Goal: Task Accomplishment & Management: Use online tool/utility

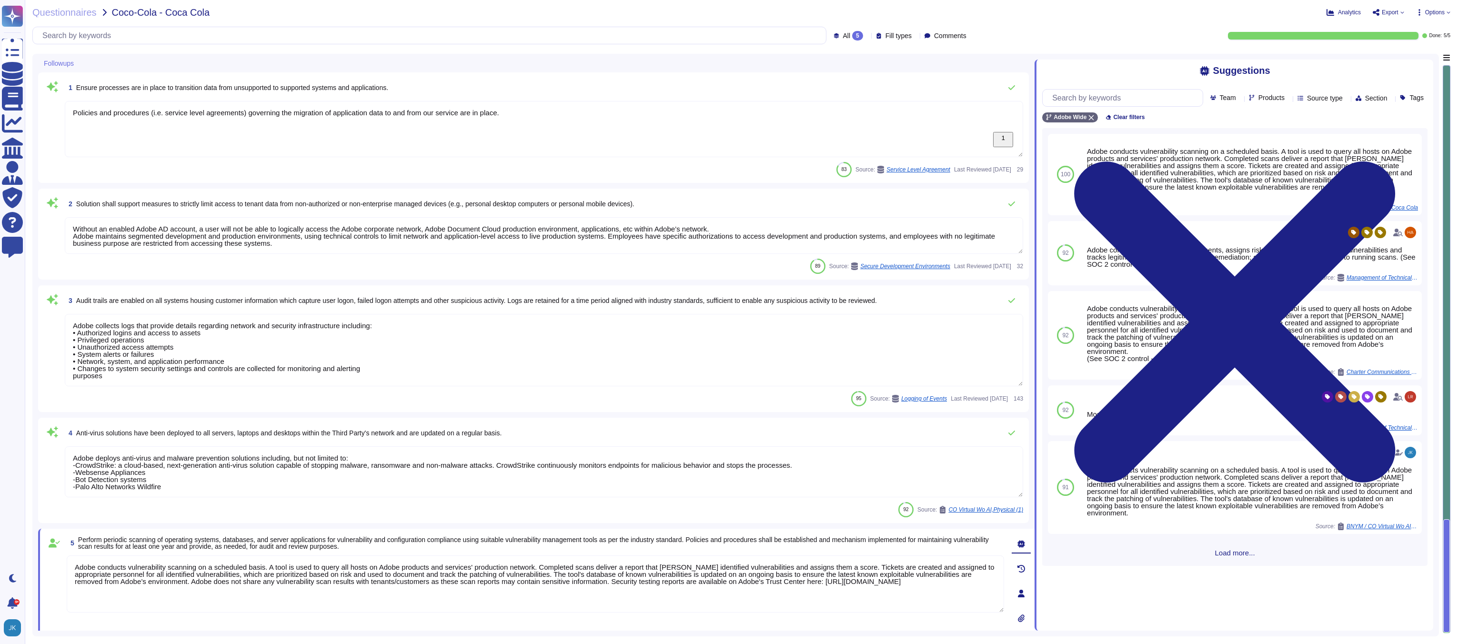
type textarea "Policies and procedures (i.e. service level agreements) governing the migration…"
type textarea "Without an enabled Adobe AD account, a user will not be able to logically acces…"
type textarea "Adobe collects logs that provide details regarding network and security infrast…"
type textarea "Adobe deploys anti-virus and malware prevention solutions including, but not li…"
type textarea "Adobe conducts vulnerability scanning on a scheduled basis. A tool is used to q…"
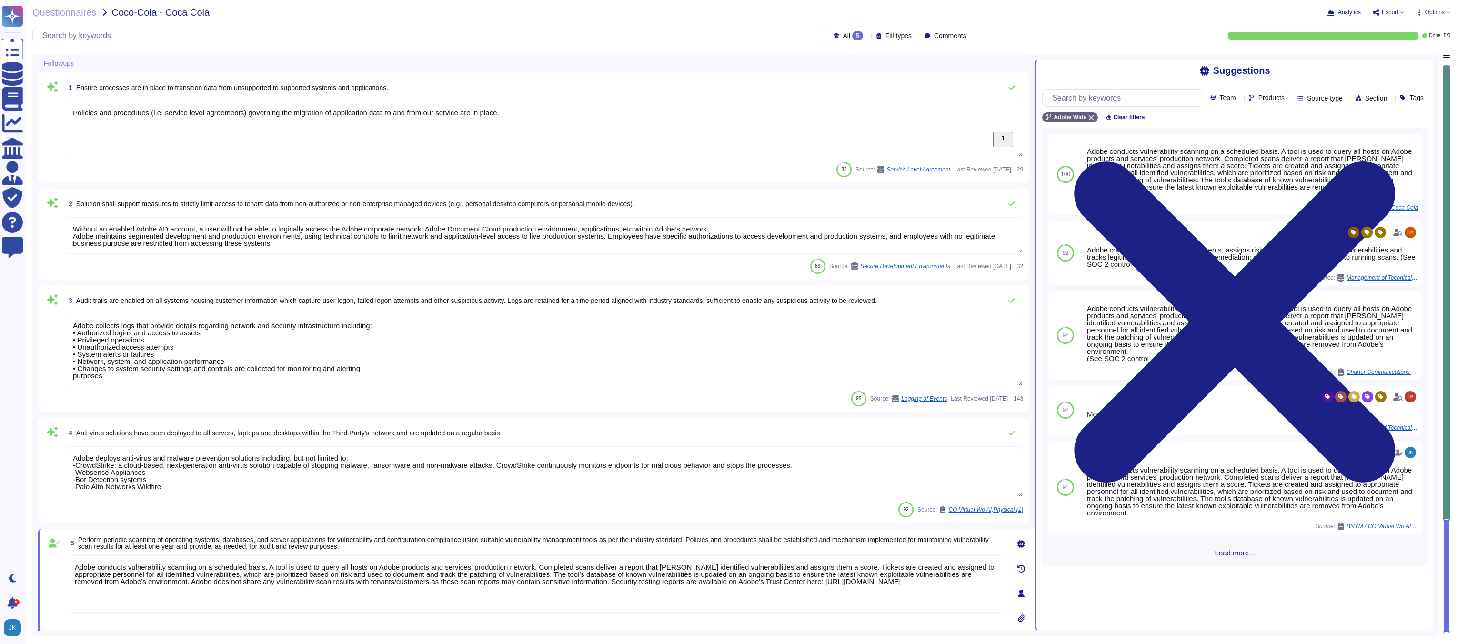
scroll to position [1, 0]
click at [40, 13] on span "Questionnaires" at bounding box center [64, 13] width 64 height 10
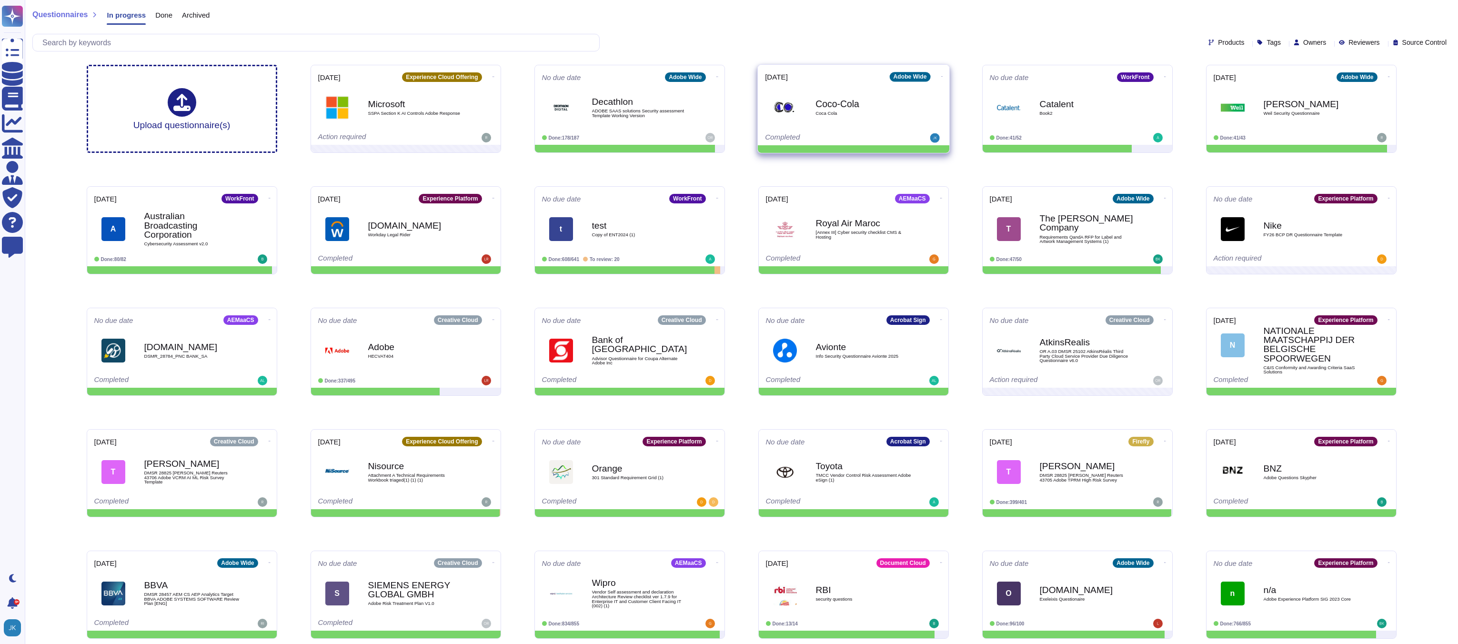
click at [941, 75] on icon at bounding box center [942, 76] width 2 height 2
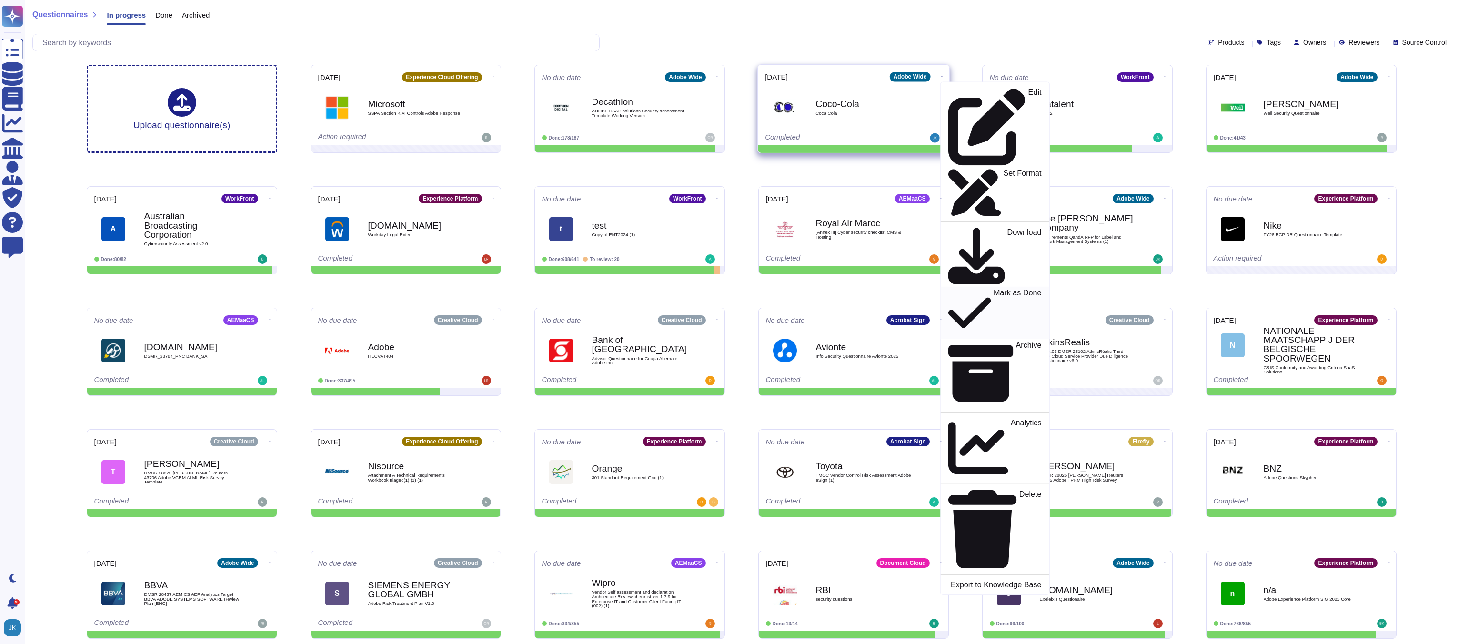
click at [993, 289] on p "Mark as Done" at bounding box center [1017, 313] width 48 height 49
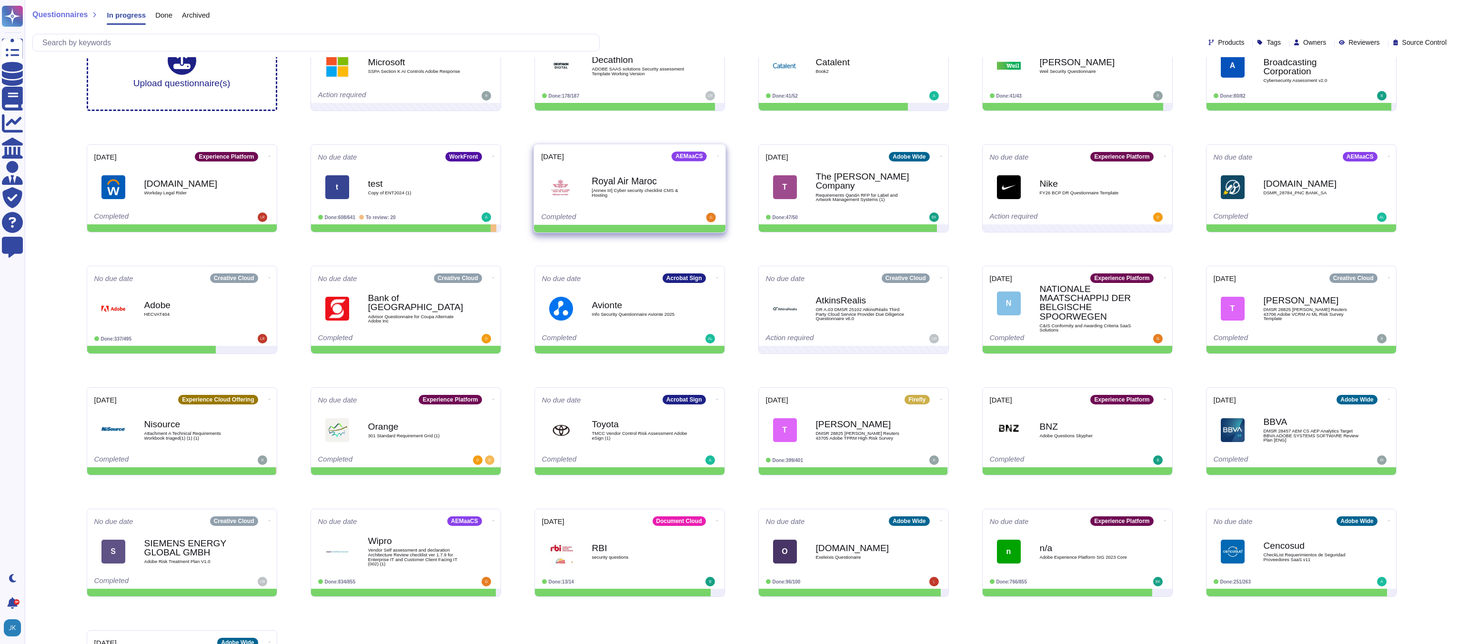
scroll to position [124, 0]
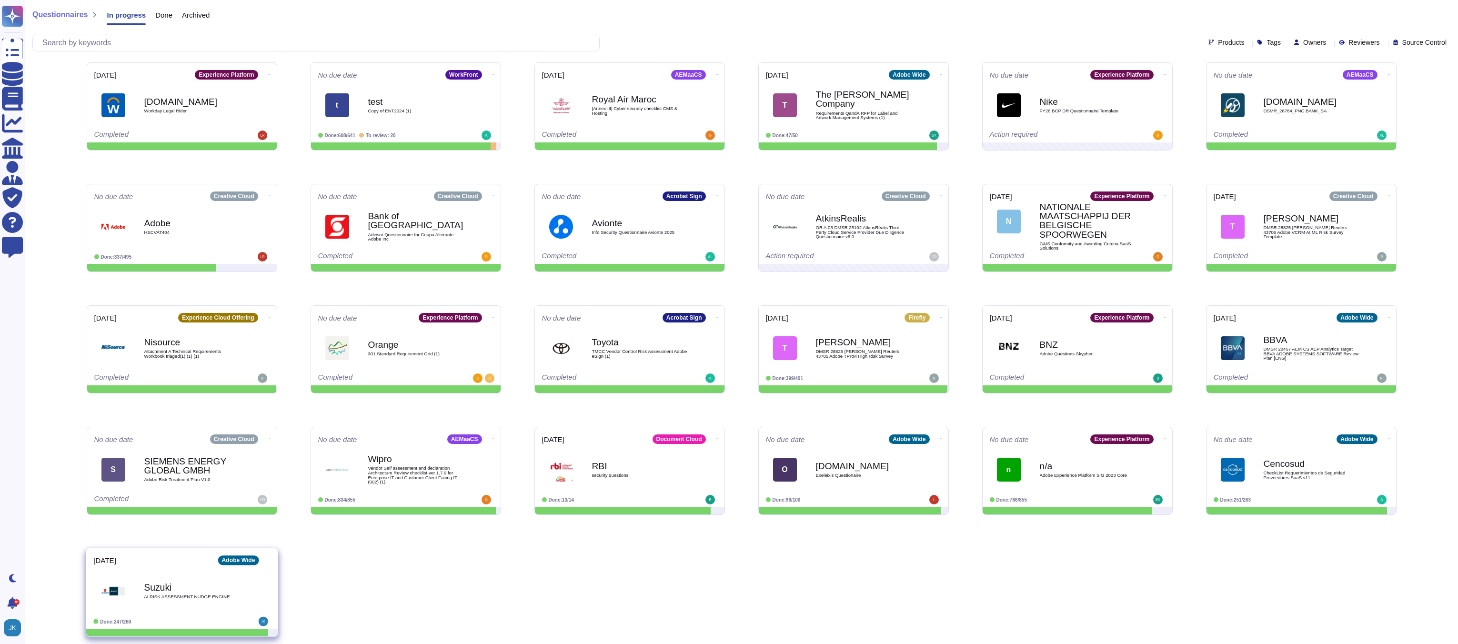
click at [269, 560] on icon at bounding box center [270, 560] width 2 height 0
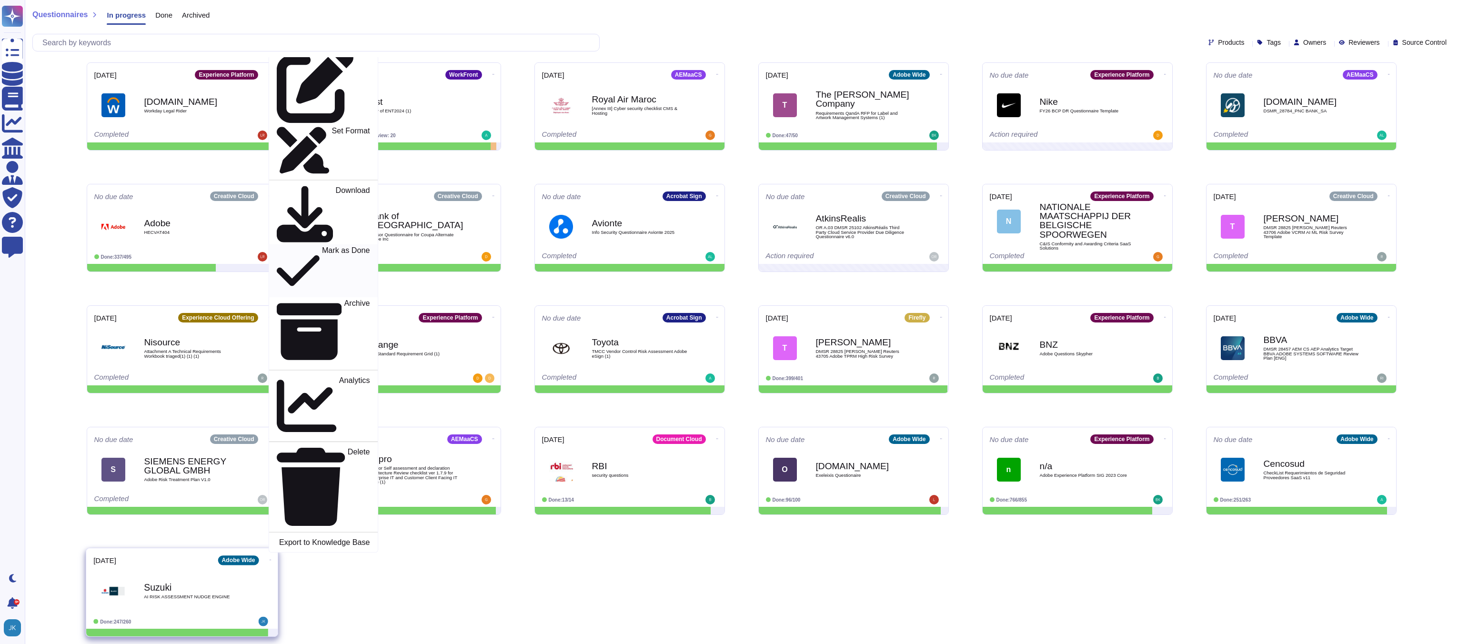
click at [321, 295] on p "Mark as Done" at bounding box center [345, 271] width 48 height 49
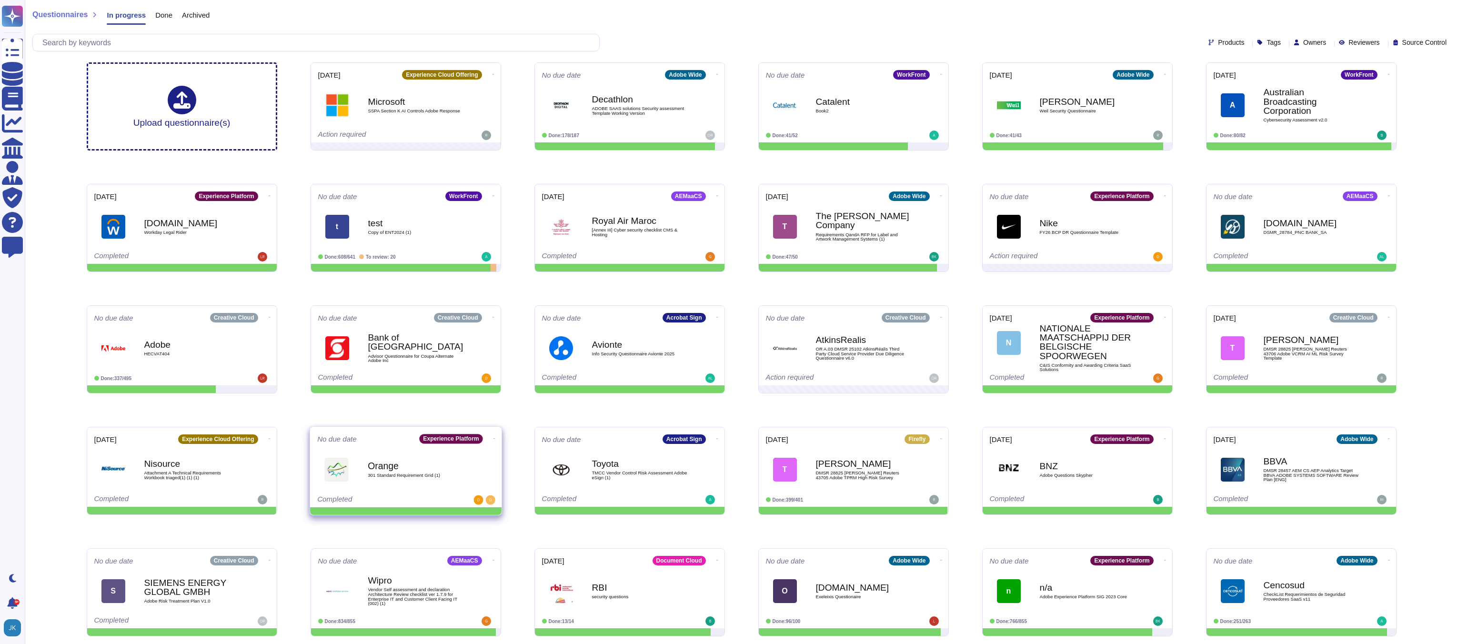
scroll to position [0, 0]
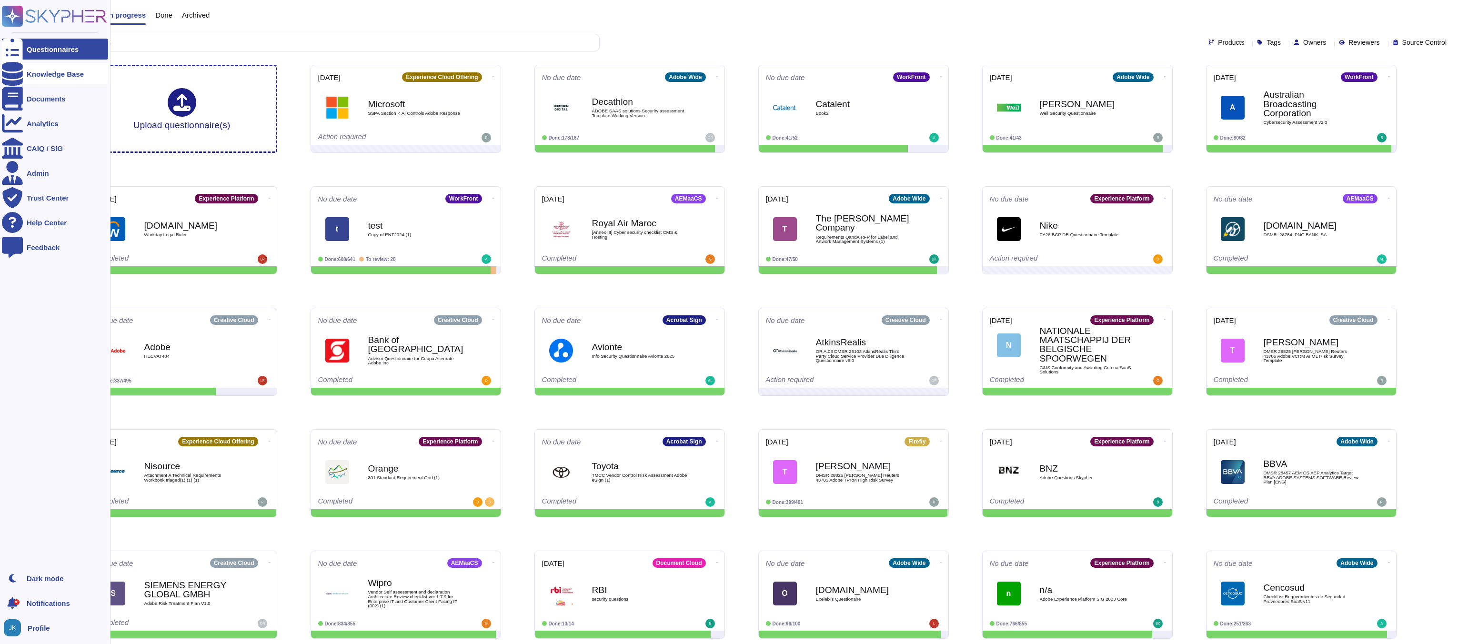
click at [22, 76] on div at bounding box center [12, 73] width 21 height 21
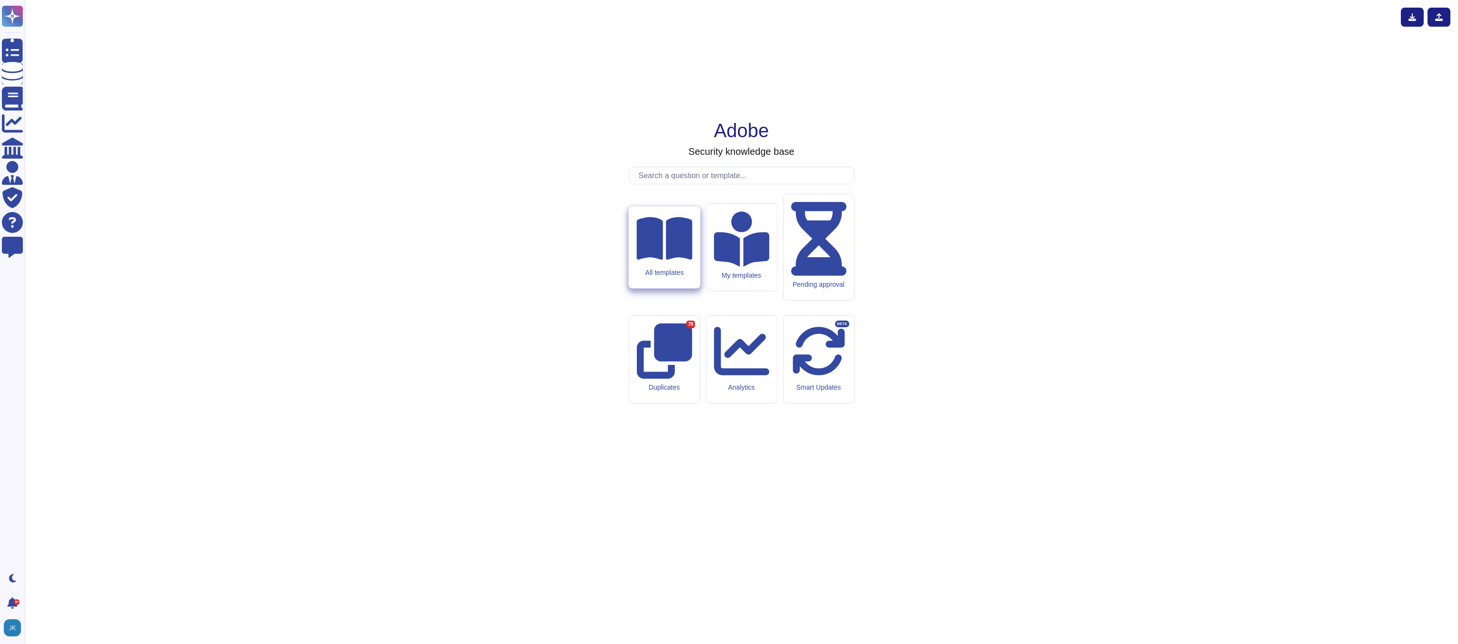
click at [669, 260] on icon at bounding box center [664, 238] width 56 height 43
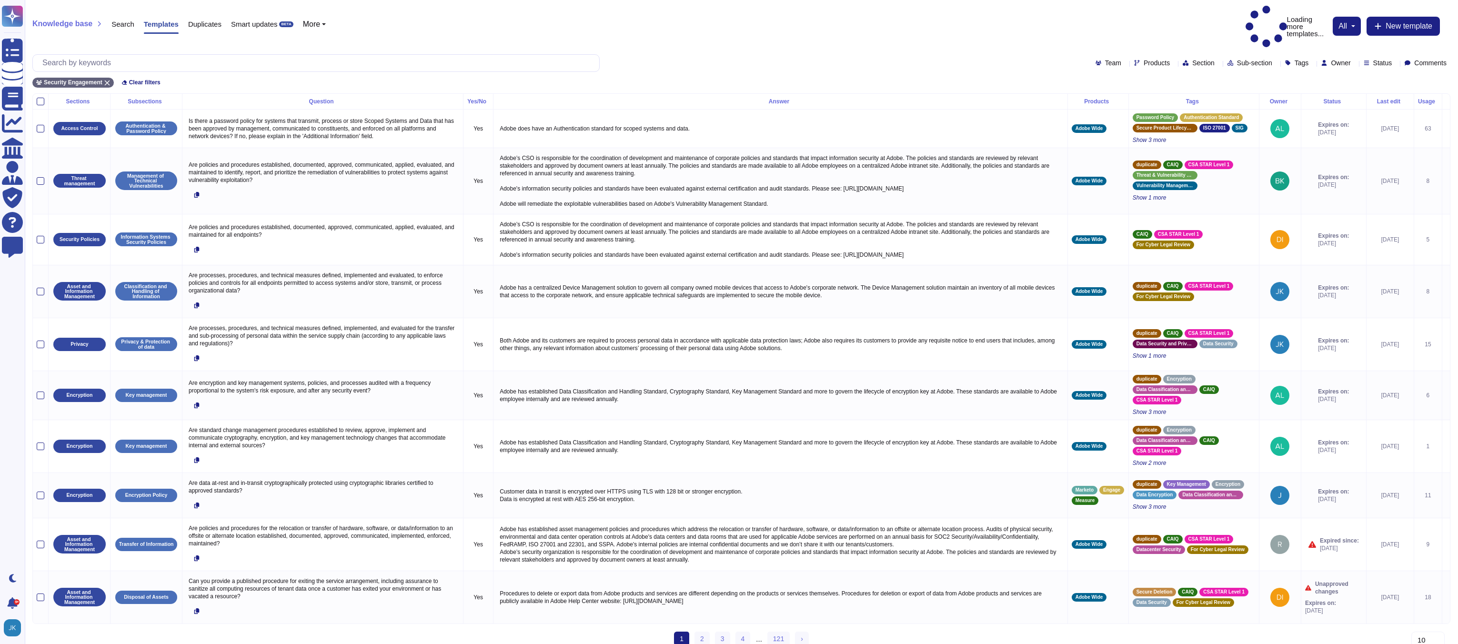
click at [1331, 60] on span "Owner" at bounding box center [1341, 63] width 20 height 7
click at [1285, 59] on div "Tags" at bounding box center [1299, 62] width 28 height 7
click at [1182, 60] on div "Section" at bounding box center [1200, 63] width 36 height 7
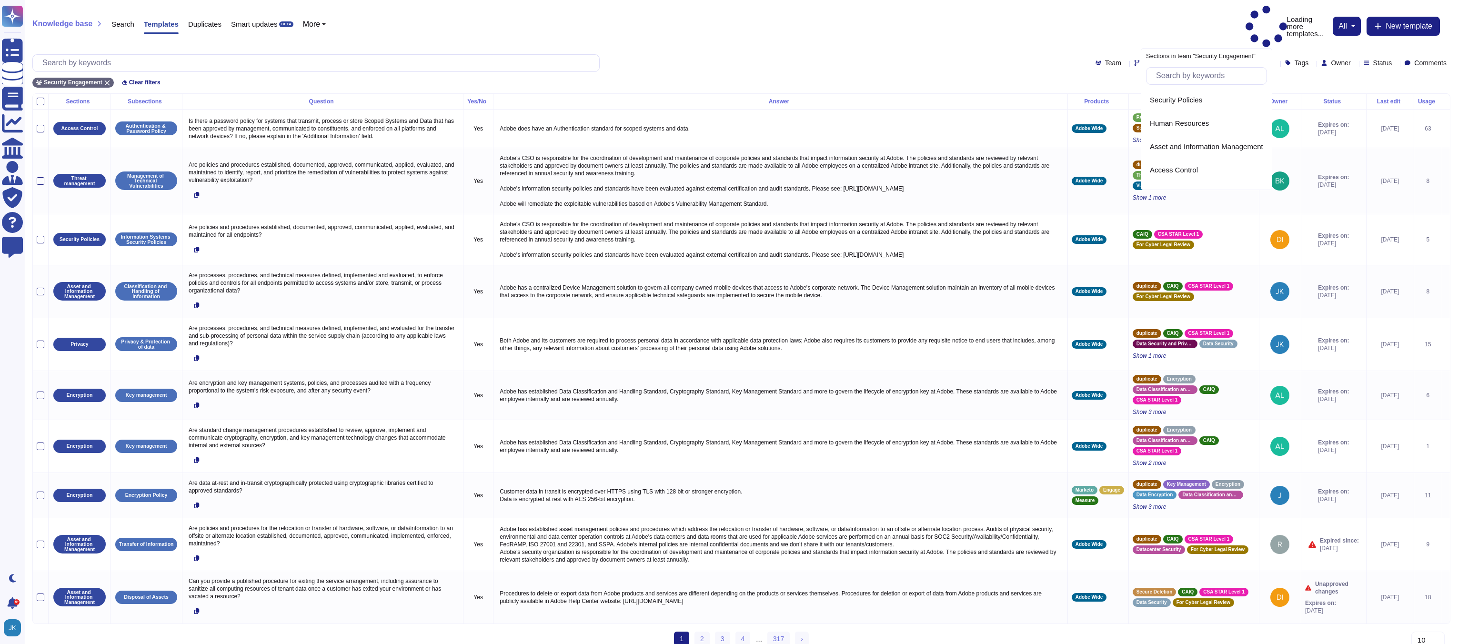
click at [1182, 60] on div "Section" at bounding box center [1200, 63] width 36 height 7
click at [1378, 60] on span "Status" at bounding box center [1382, 63] width 19 height 7
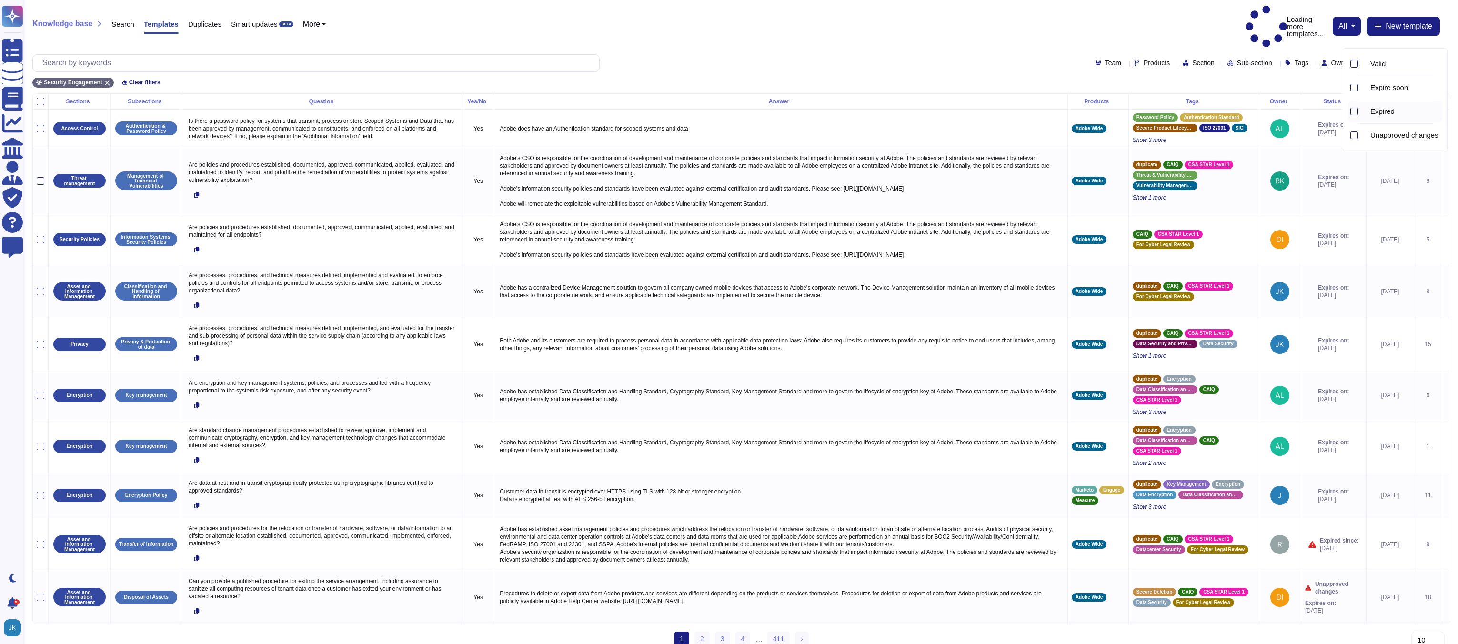
click at [1356, 110] on div at bounding box center [1354, 112] width 8 height 8
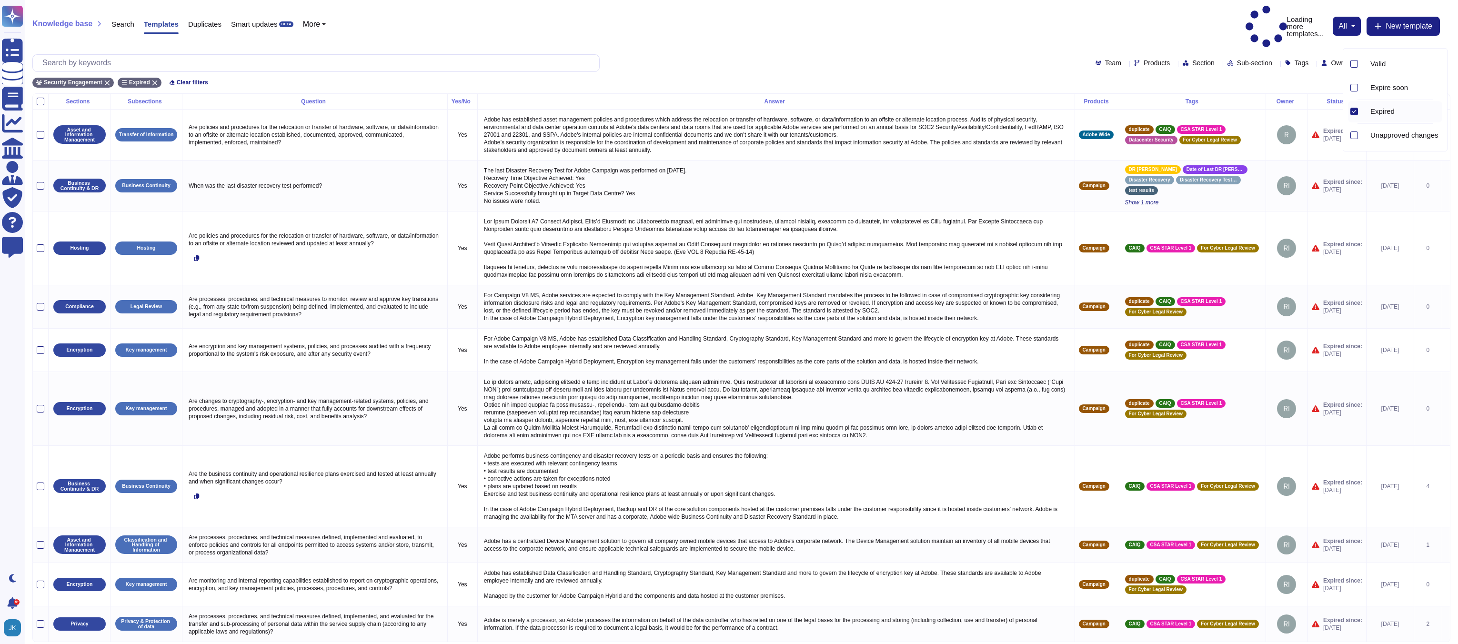
click at [774, 30] on div "Knowledge base Search Templates Duplicates Smart updates BETA More Loading more…" at bounding box center [741, 46] width 1433 height 93
click at [1333, 59] on div "Owner" at bounding box center [1337, 62] width 33 height 7
click at [1326, 90] on div "[PERSON_NAME]" at bounding box center [1399, 86] width 186 height 21
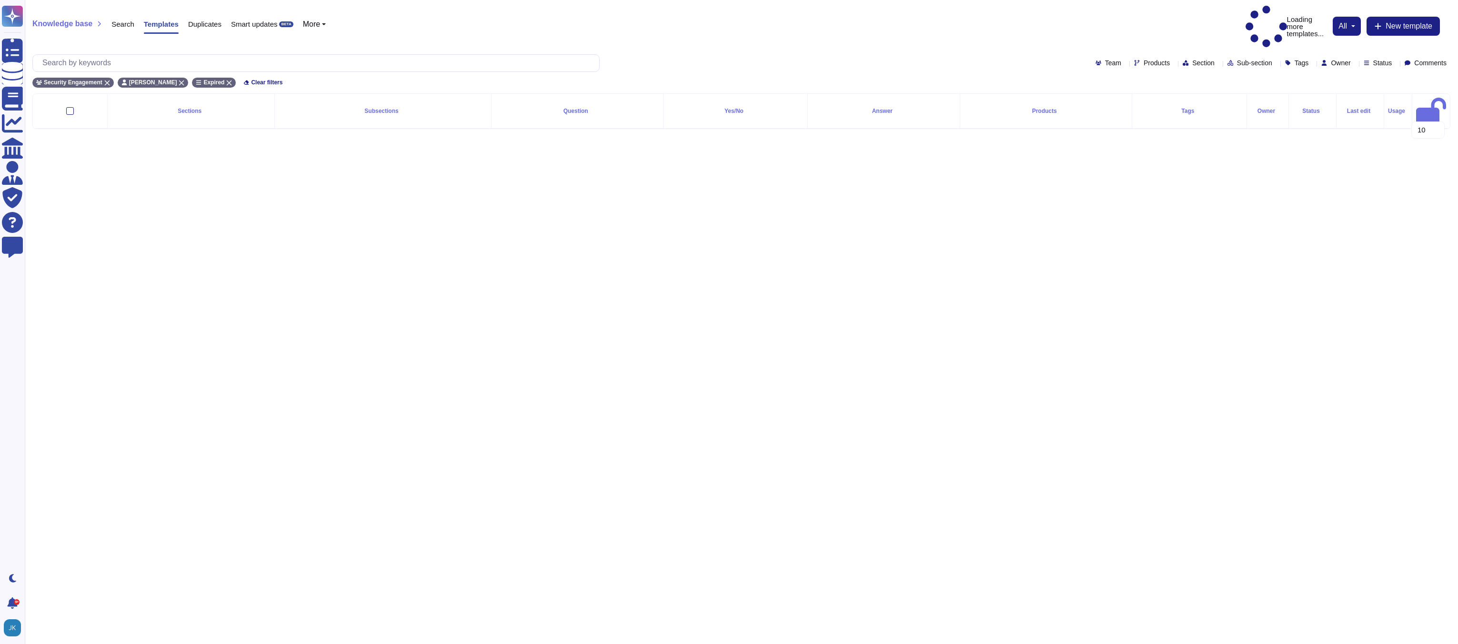
click at [1331, 59] on div "Owner" at bounding box center [1337, 62] width 33 height 7
type input "j"
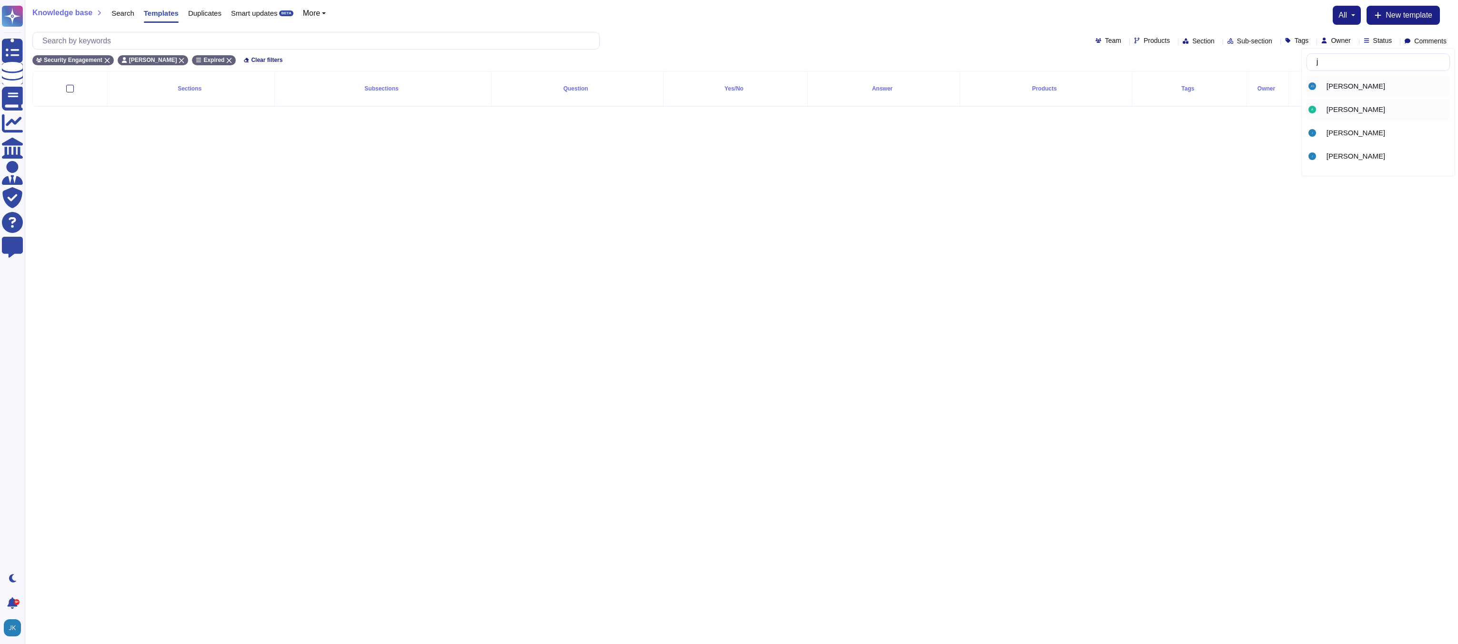
click at [1336, 109] on span "[PERSON_NAME]" at bounding box center [1355, 109] width 59 height 9
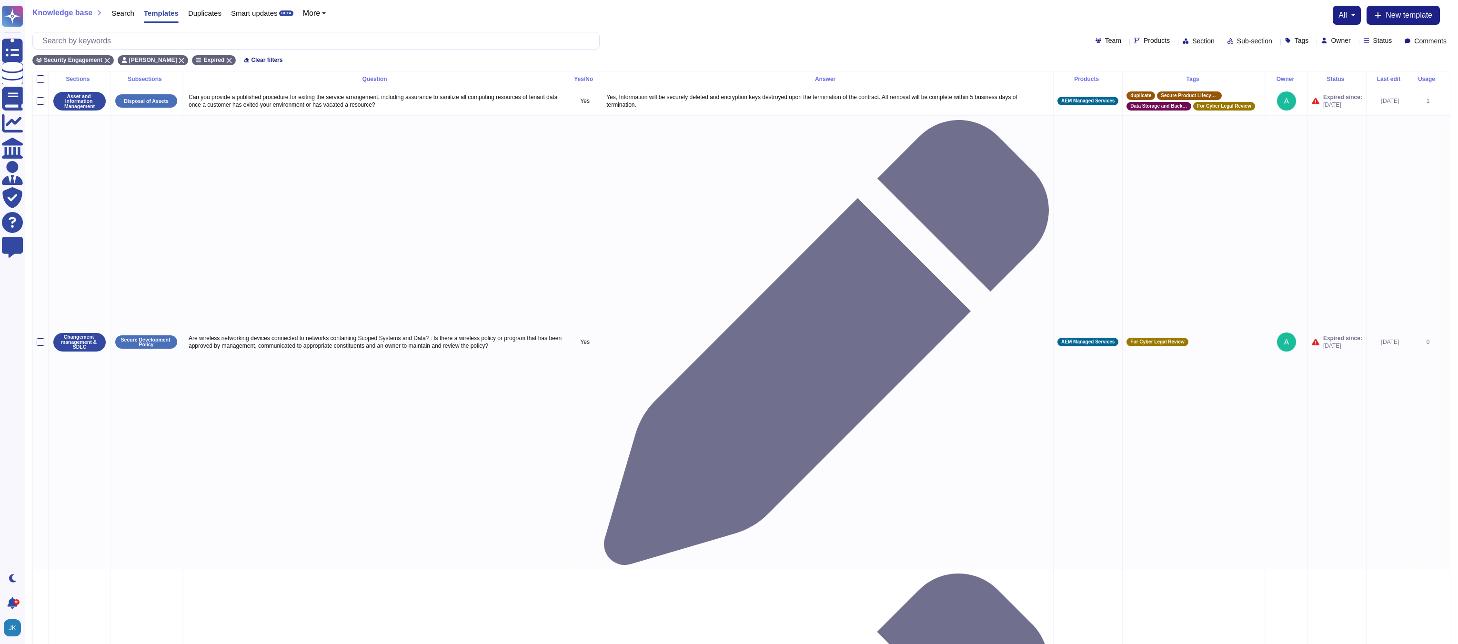
click at [1354, 41] on icon at bounding box center [1354, 41] width 0 height 0
type input "[PERSON_NAME]"
click at [1341, 89] on span "[PERSON_NAME]" at bounding box center [1355, 86] width 59 height 9
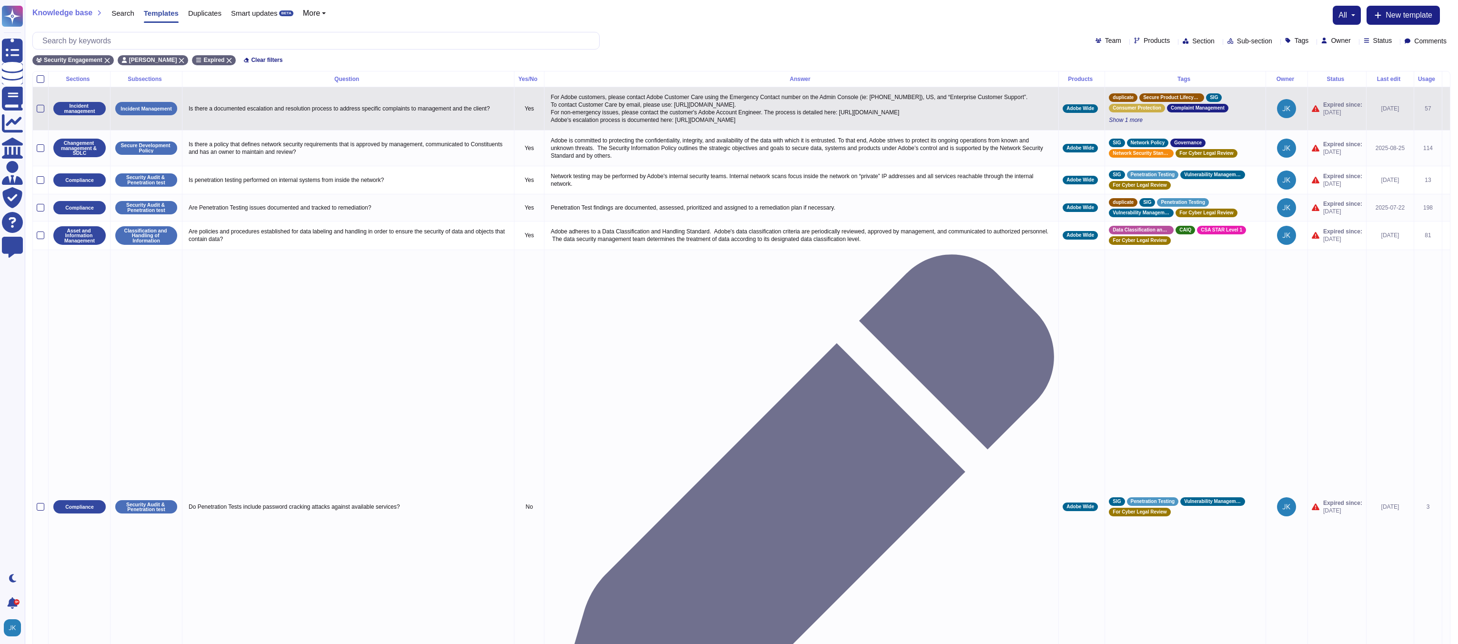
click at [1446, 109] on icon at bounding box center [1446, 109] width 0 height 0
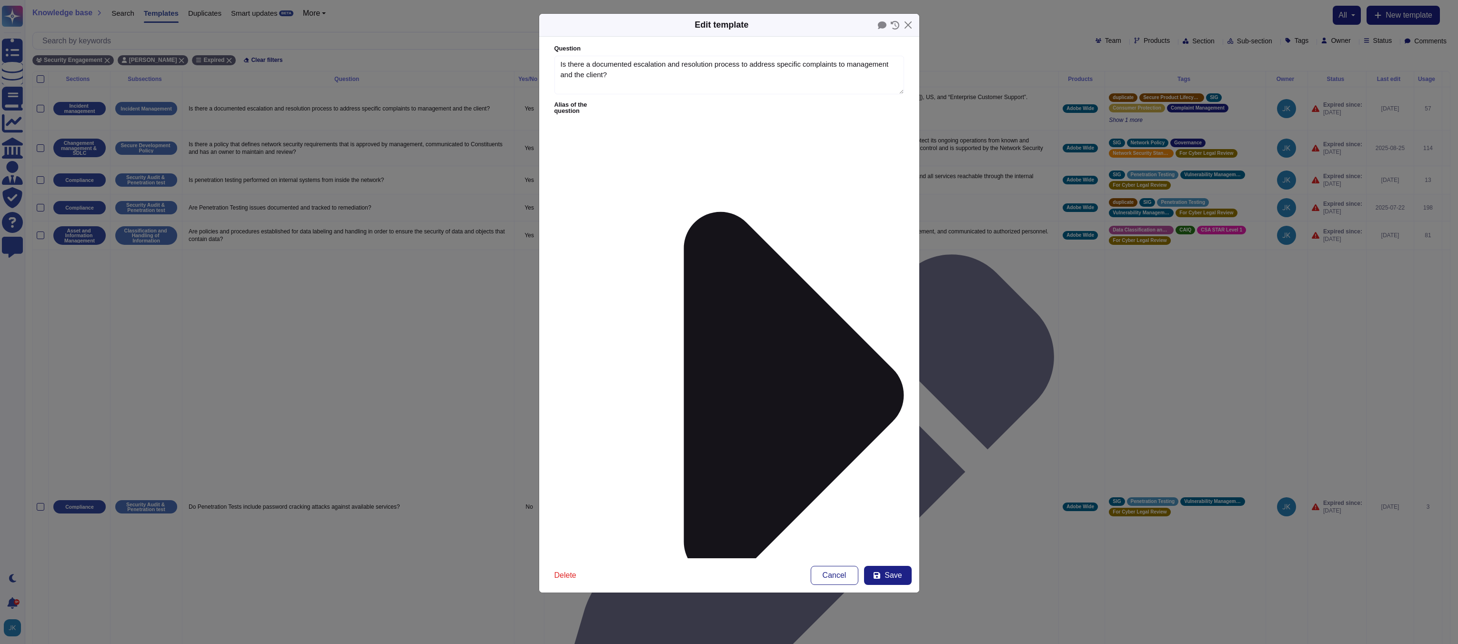
type textarea "Is there a documented escalation and resolution process to address specific com…"
type textarea "For Adobe customers, please contact Adobe Customer Care using the Emergency Con…"
click at [899, 576] on span "Save" at bounding box center [892, 575] width 17 height 8
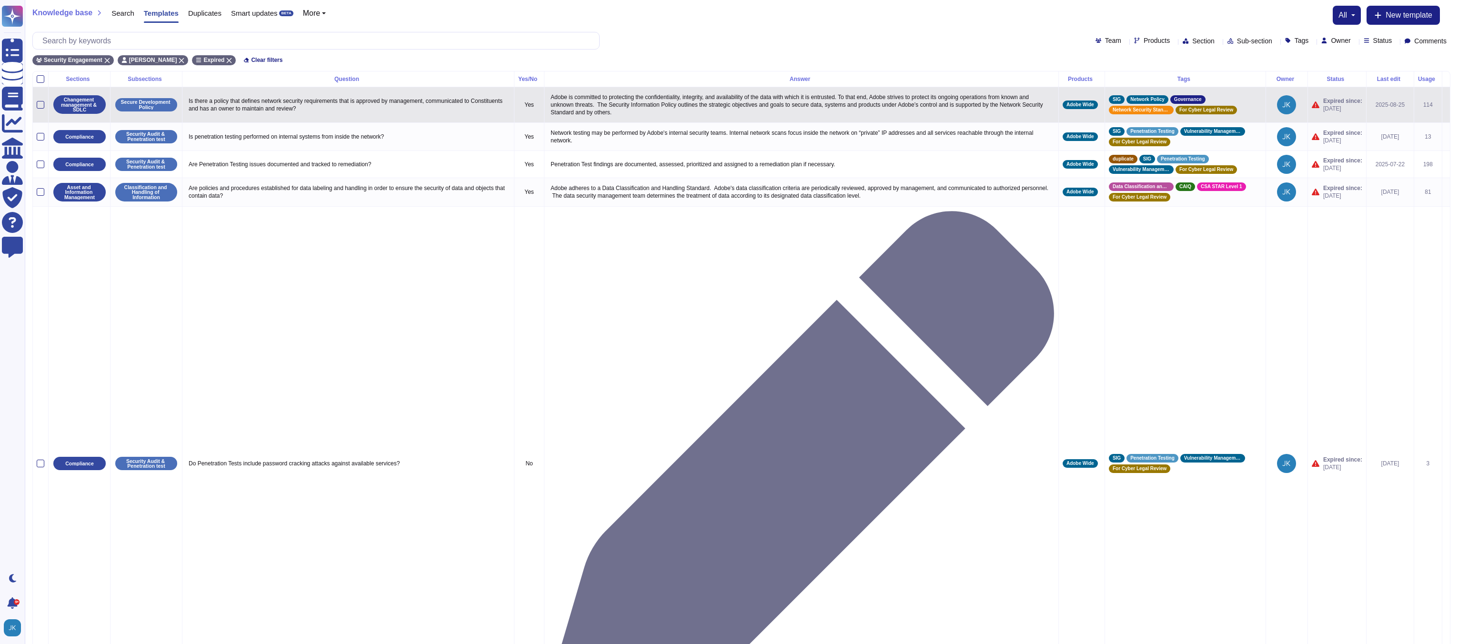
click at [1446, 105] on icon at bounding box center [1446, 105] width 0 height 0
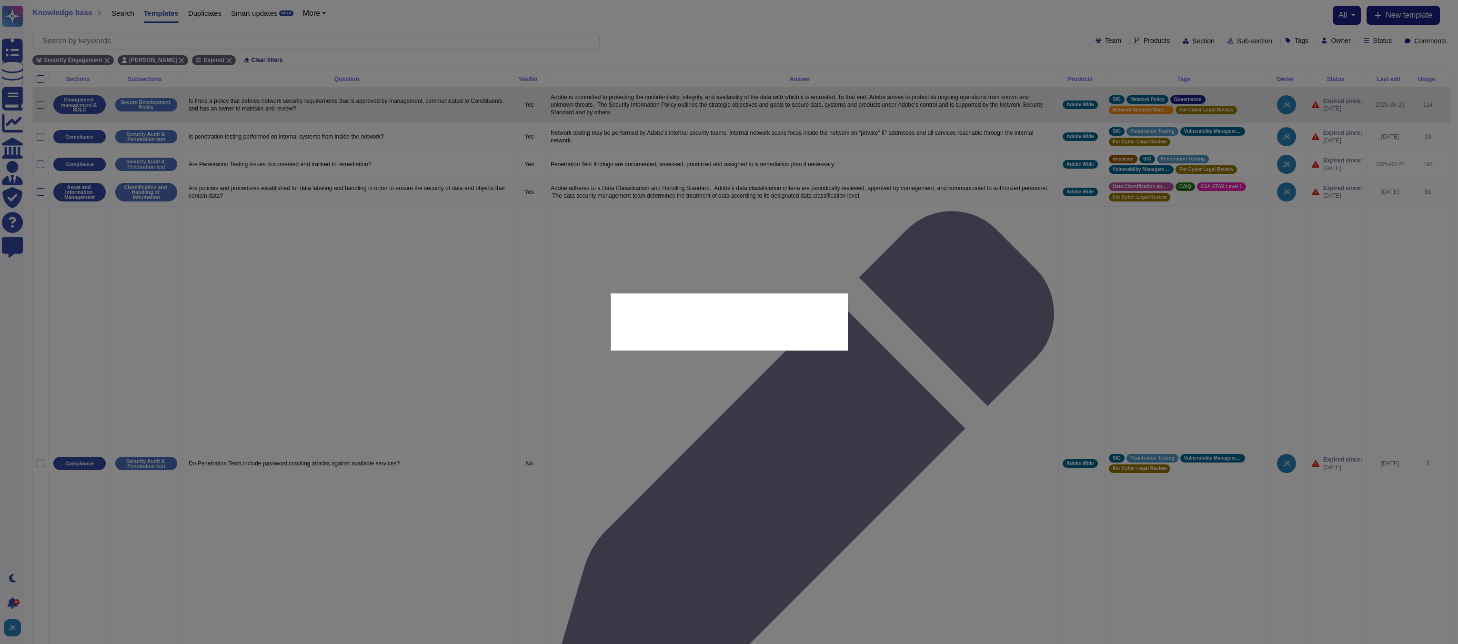
type textarea "Is there a policy that defines network security requirements that is approved b…"
type textarea "Adobe is committed to protecting the confidentiality, integrity, and availabili…"
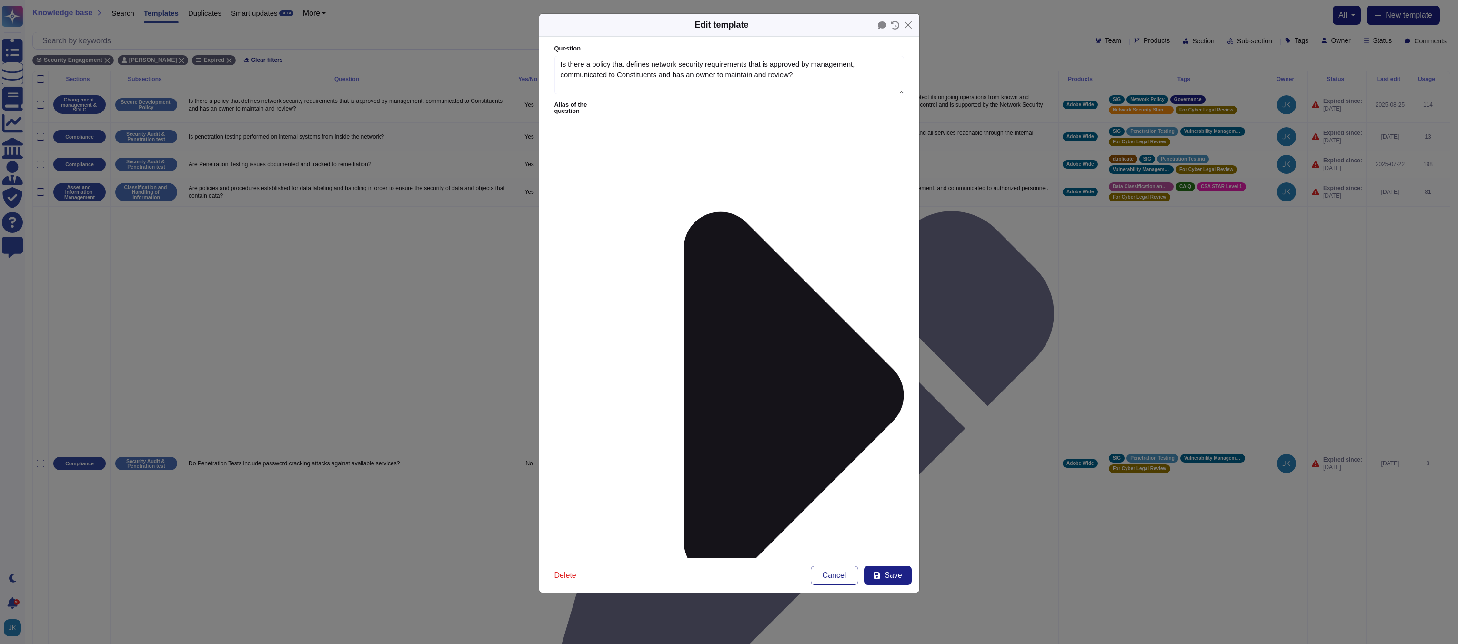
type textarea "Is there a policy that defines network security requirements that is approved b…"
type textarea "Adobe is committed to protecting the confidentiality, integrity, and availabili…"
click at [890, 572] on span "Save" at bounding box center [892, 575] width 17 height 8
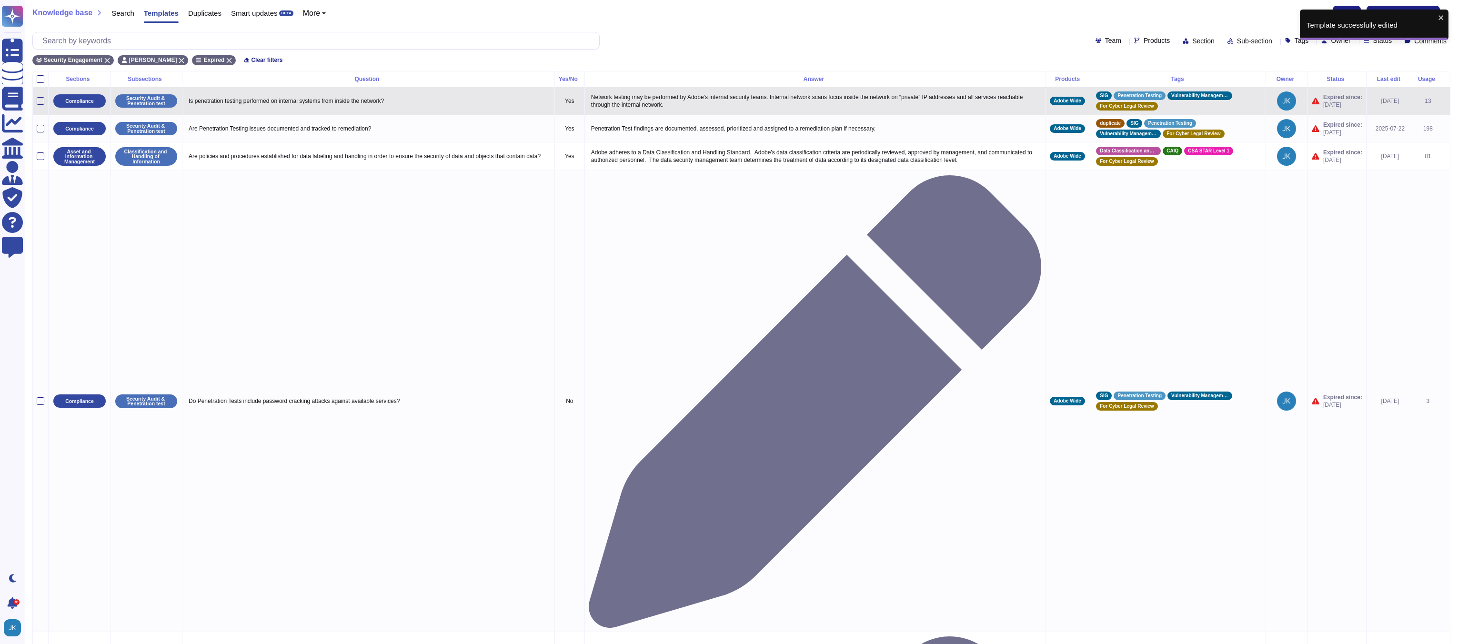
click at [1446, 101] on icon at bounding box center [1446, 101] width 0 height 0
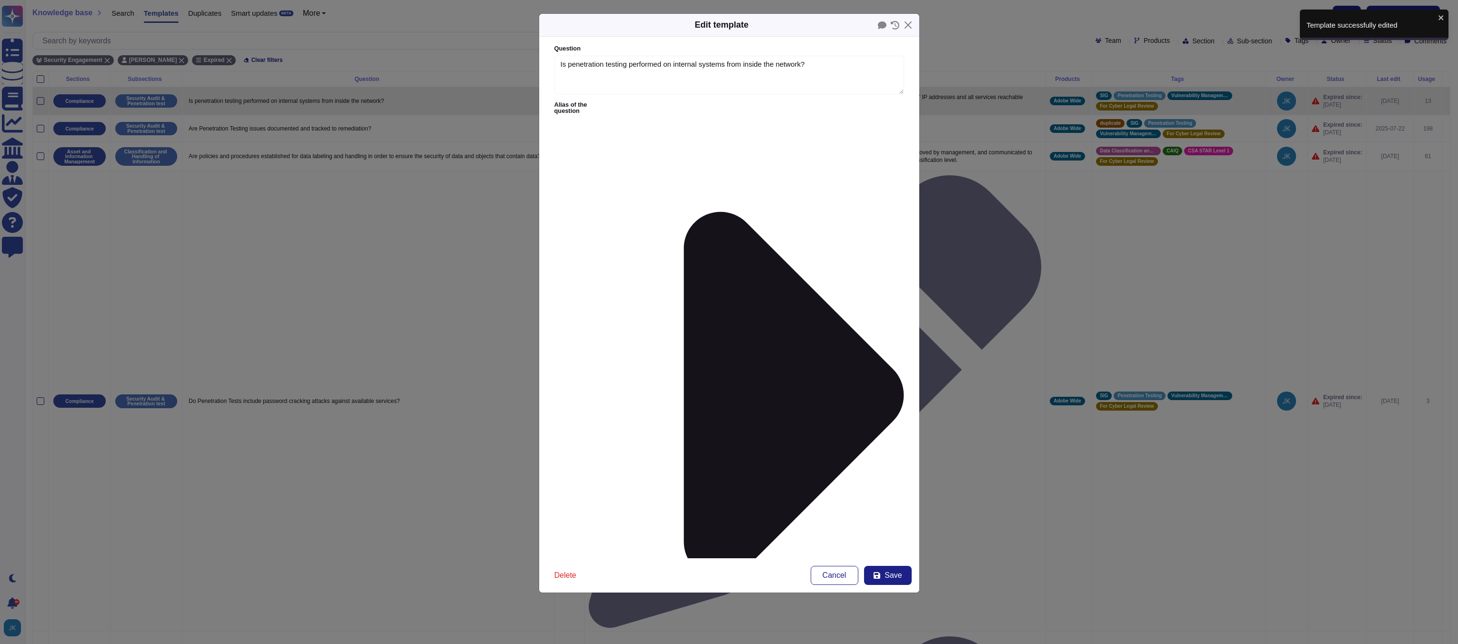
type textarea "Is penetration testing performed on internal systems from inside the network?"
type textarea "Network testing may be performed by Adobe's internal security teams. Internal n…"
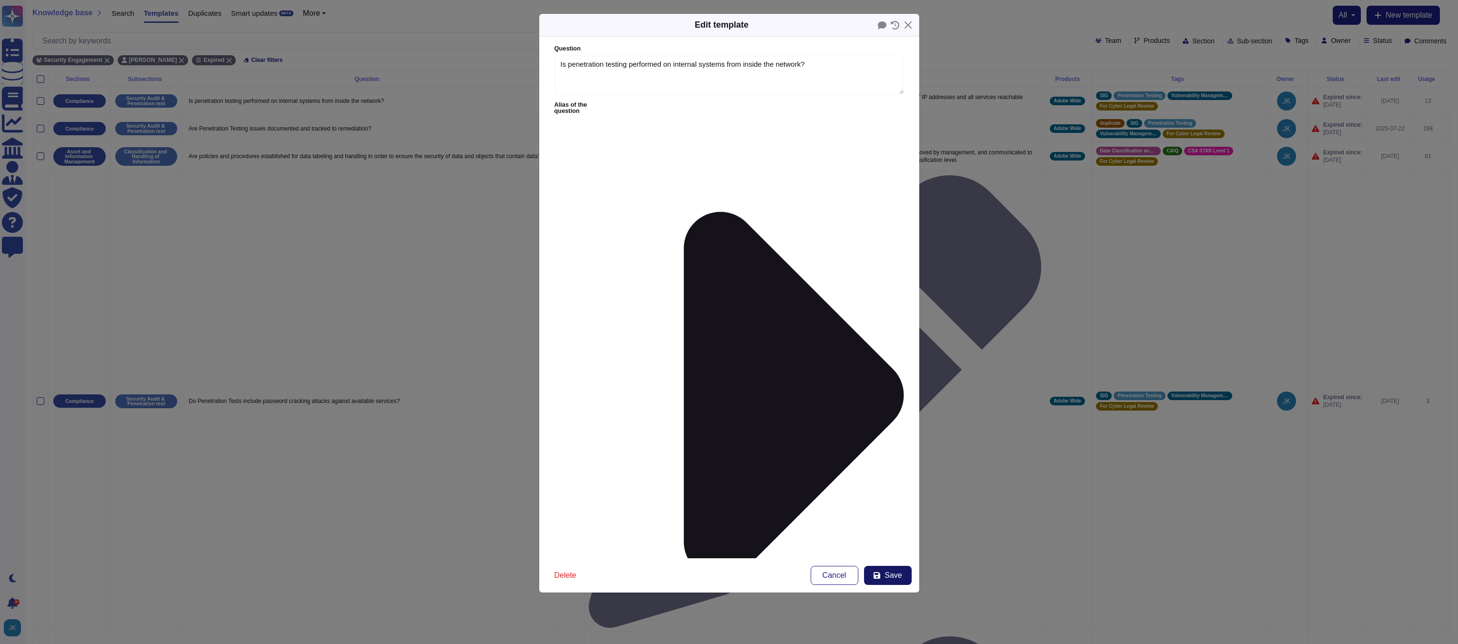
click at [891, 577] on span "Save" at bounding box center [892, 575] width 17 height 8
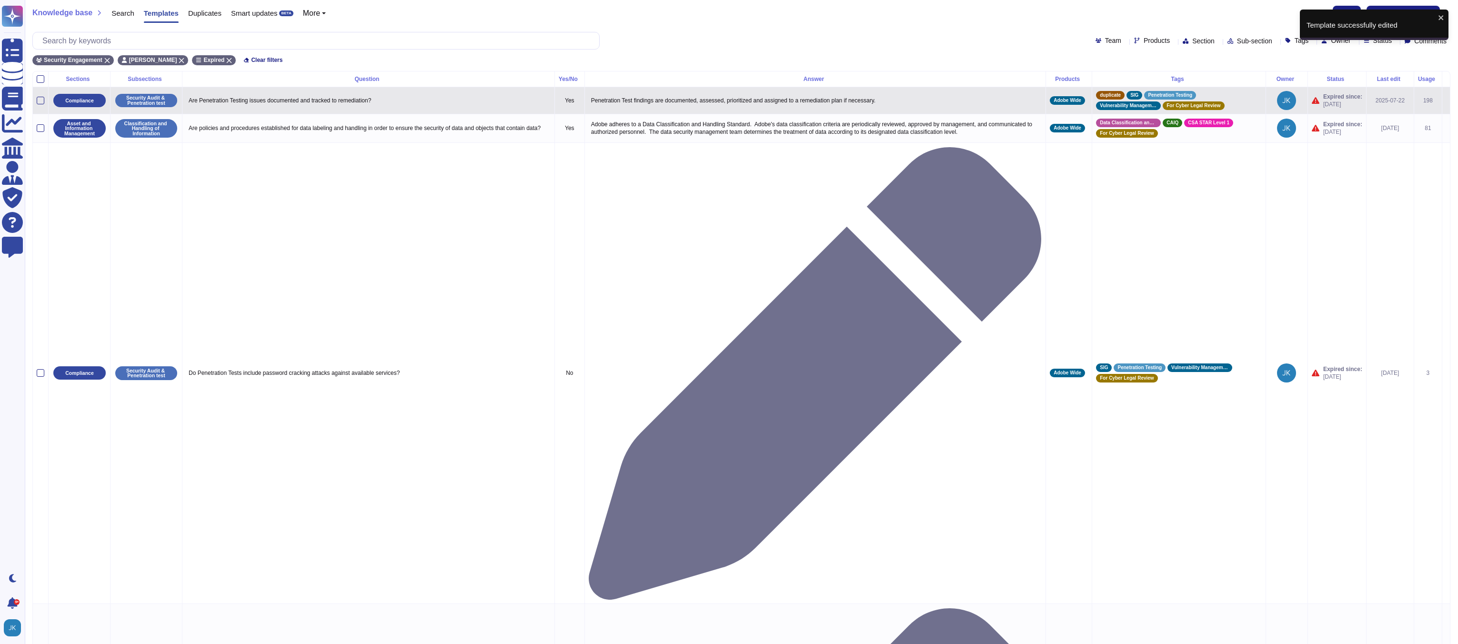
click at [1446, 101] on icon at bounding box center [1446, 101] width 0 height 0
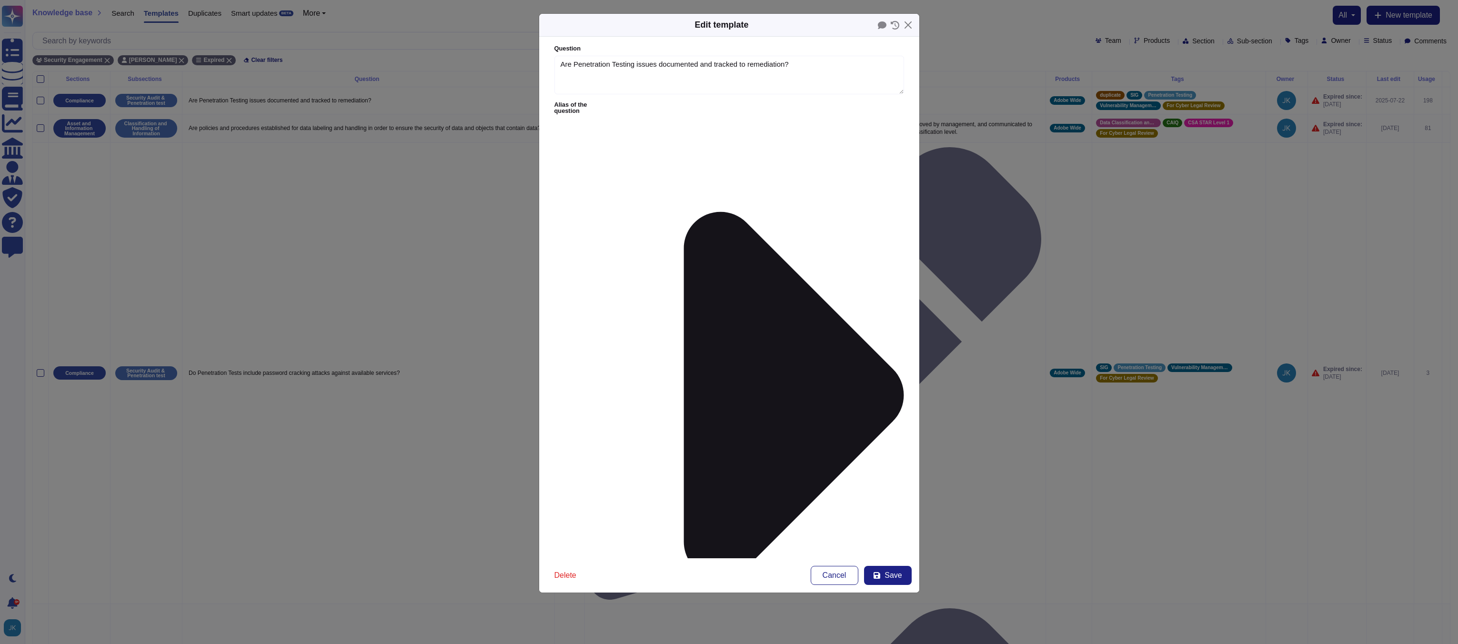
type textarea "Are Penetration Testing issues documented and tracked to remediation?"
type textarea "Penetration Test findings are documented, assessed, prioritized and assigned to…"
click at [888, 574] on span "Save" at bounding box center [892, 575] width 17 height 8
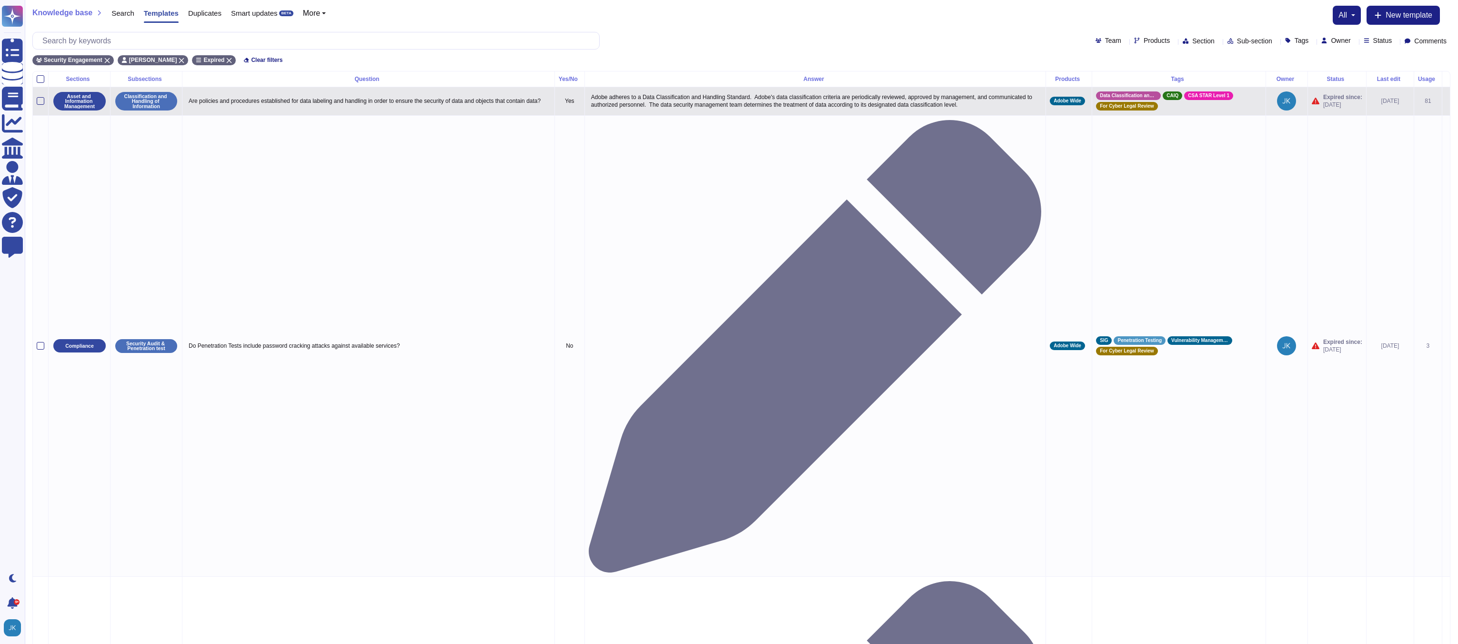
click at [1446, 102] on icon at bounding box center [1446, 102] width 0 height 0
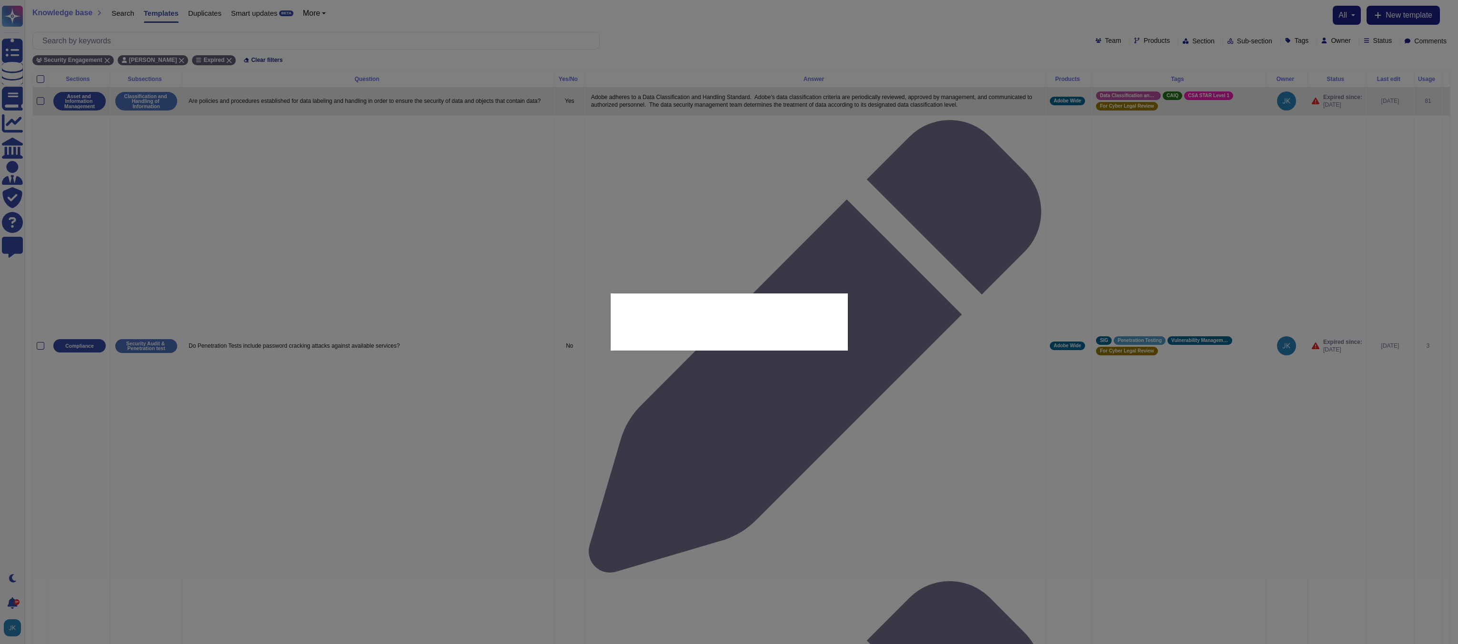
type textarea "Are policies and procedures established for data labeling and handling in order…"
type textarea "Adobe adheres to a Data Classification and Handling Standard. Adobe's data clas…"
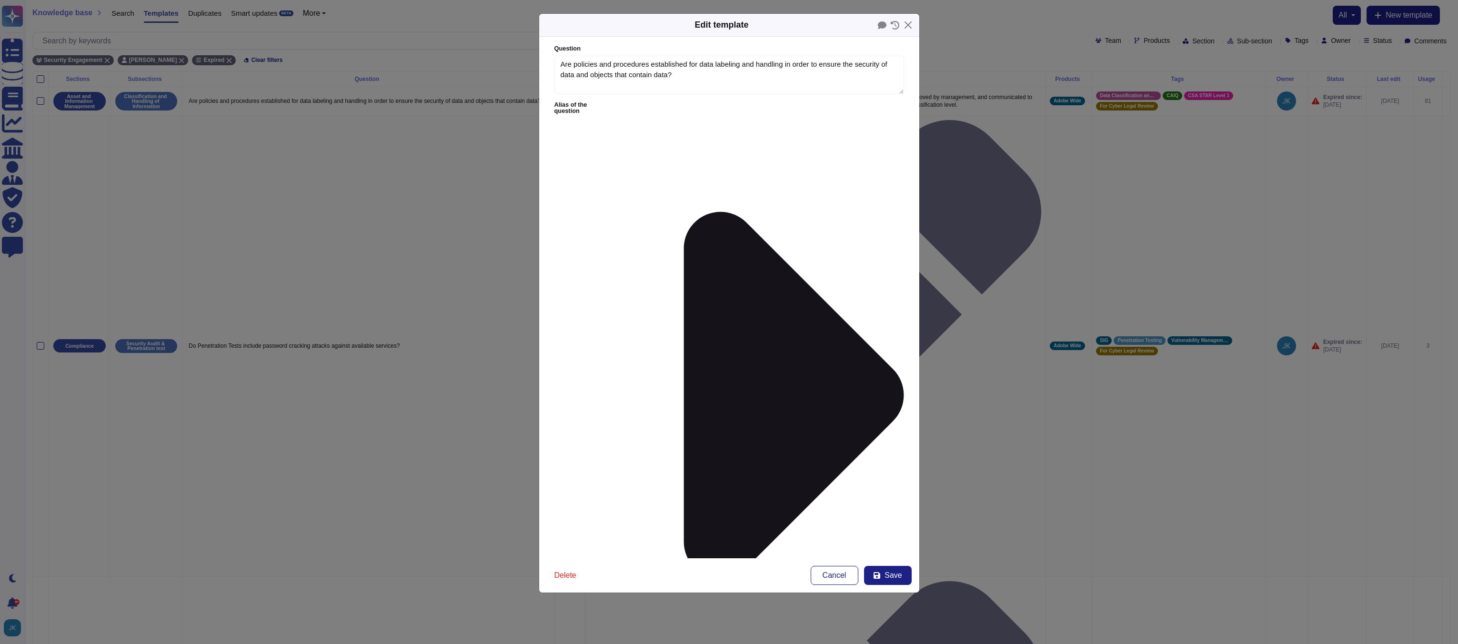
type textarea "Are policies and procedures established for data labeling and handling in order…"
type textarea "Adobe adheres to a Data Classification and Handling Standard. Adobe's data clas…"
click at [887, 571] on span "Save" at bounding box center [892, 575] width 17 height 8
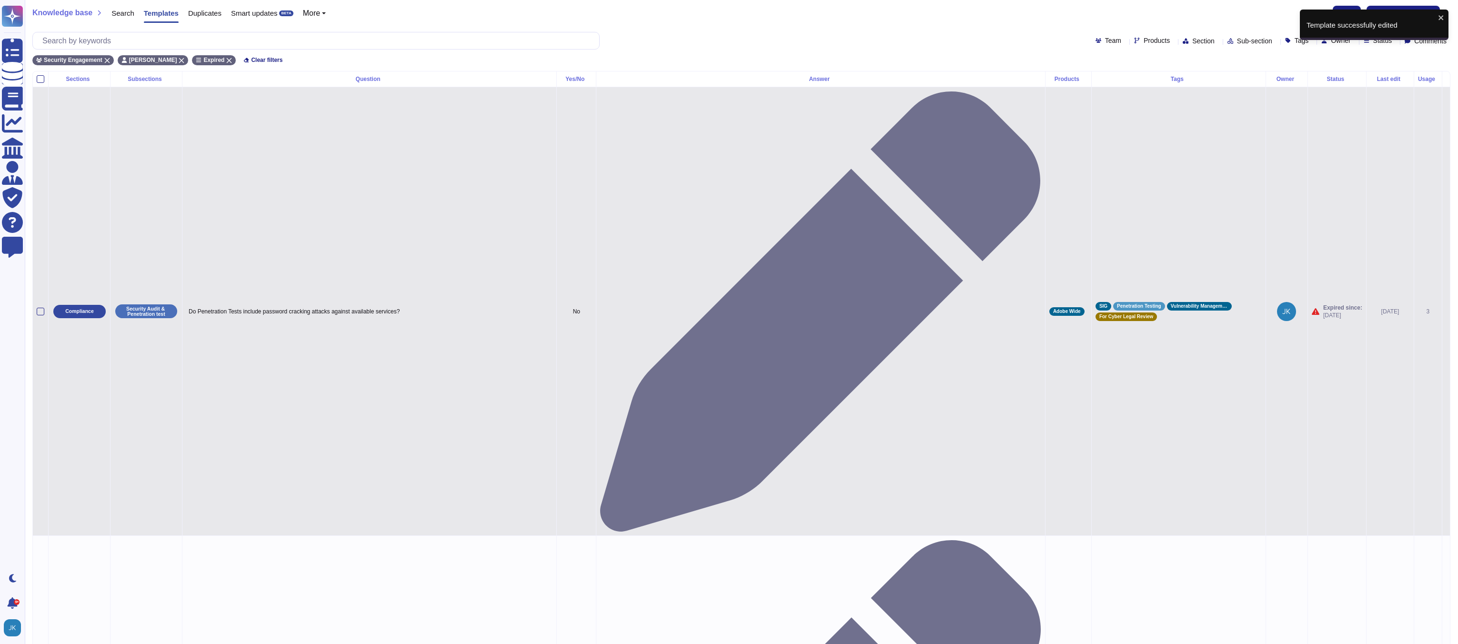
click at [1446, 312] on icon at bounding box center [1446, 312] width 0 height 0
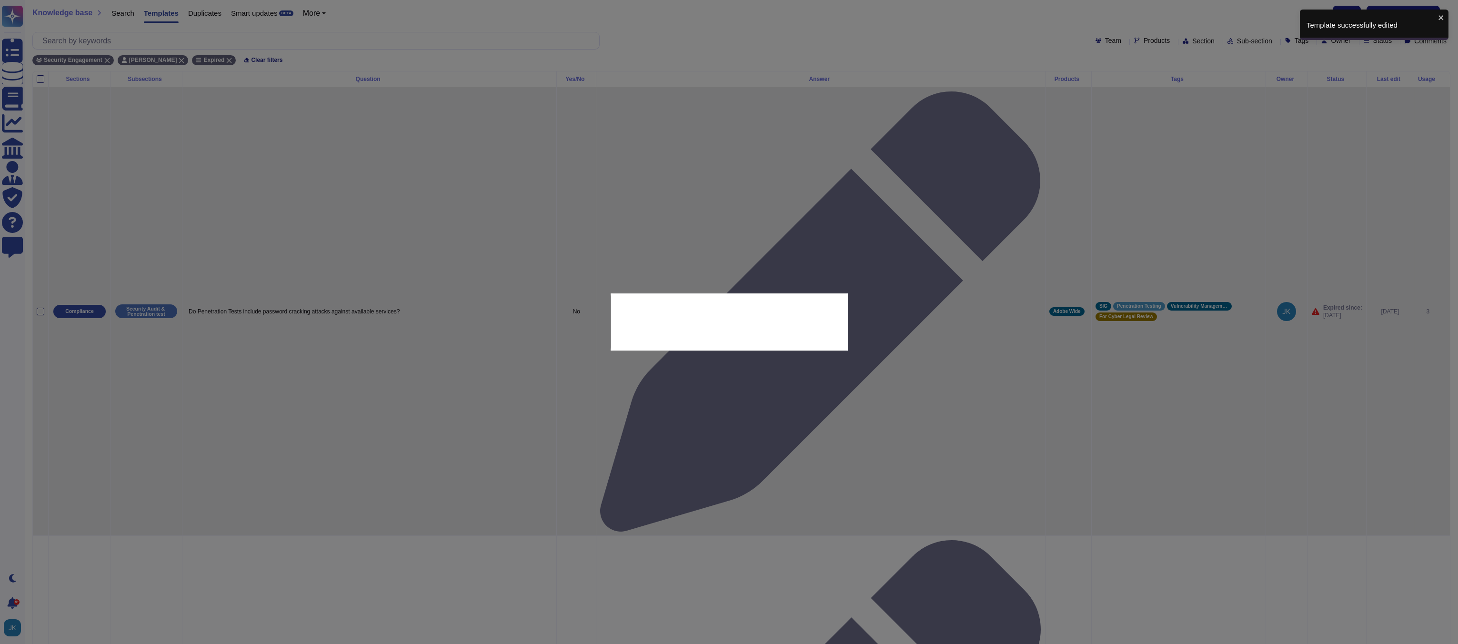
type textarea "Do Penetration Tests include password cracking attacks against available servic…"
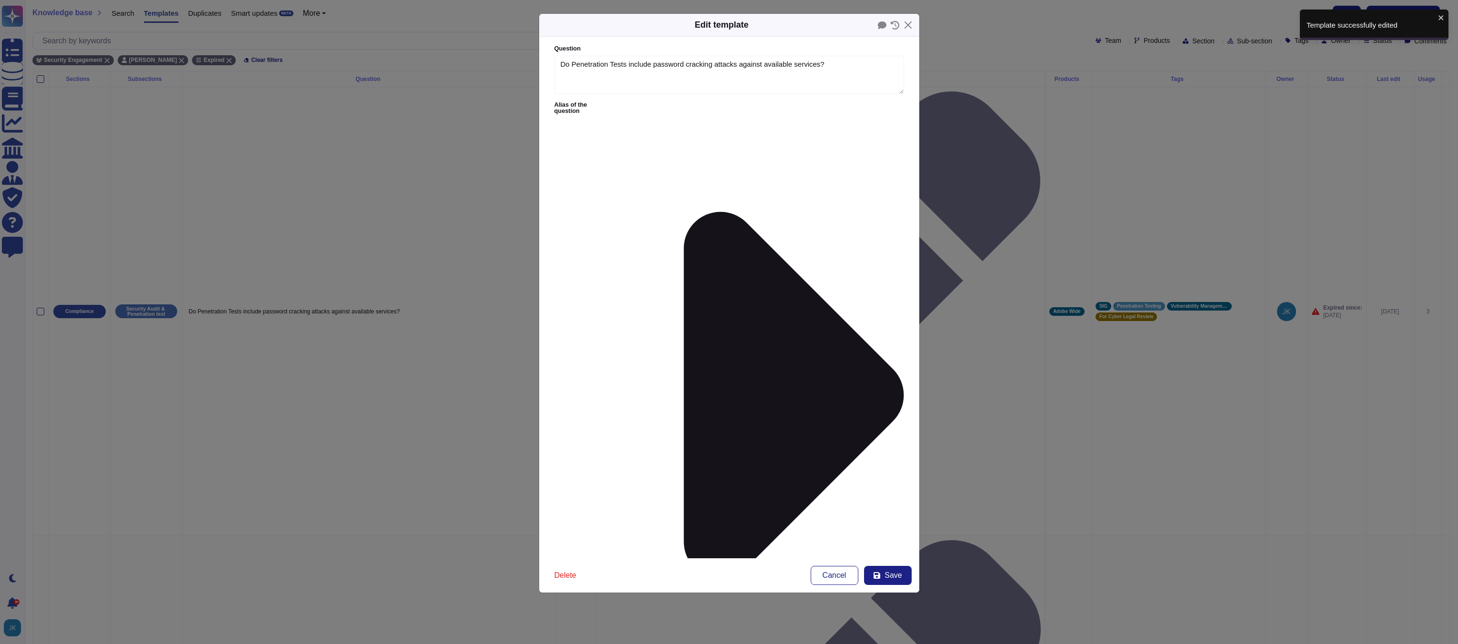
type textarea "Do Penetration Tests include password cracking attacks against available servic…"
click at [649, 65] on textarea "Do Penetration Tests include password cracking attacks against available servic…" at bounding box center [729, 75] width 350 height 39
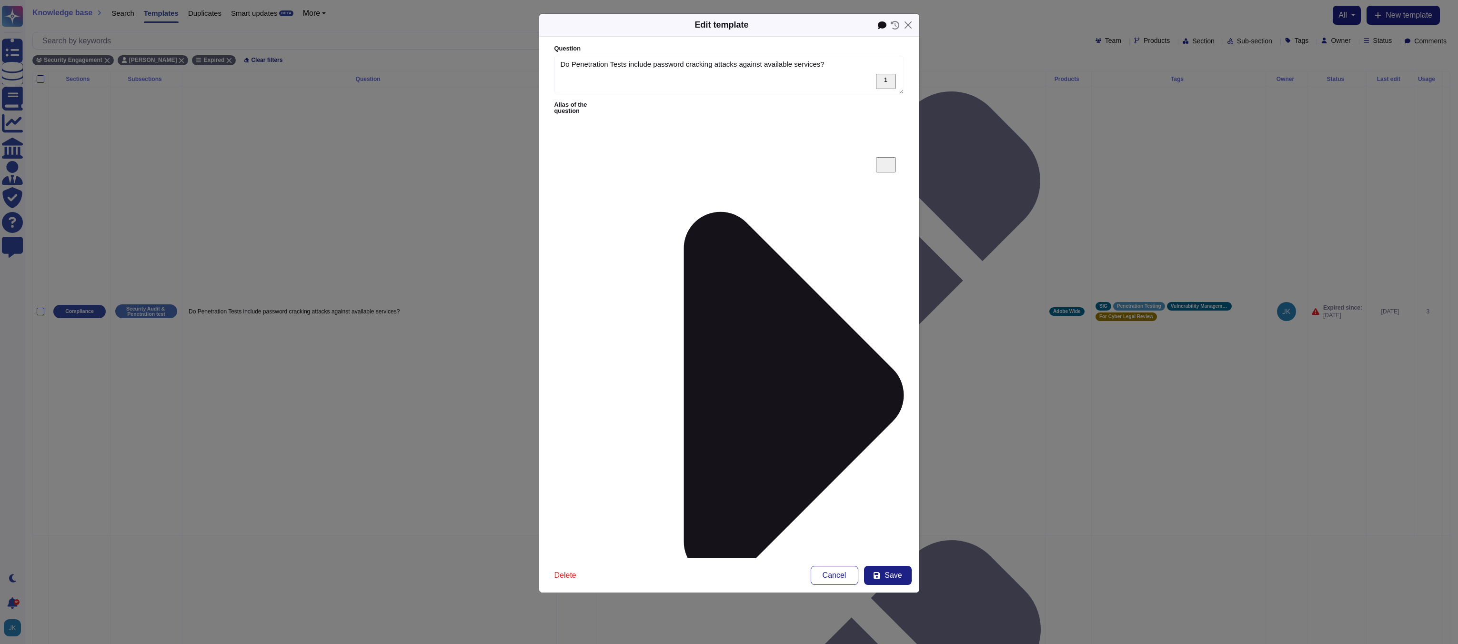
click at [881, 27] on icon at bounding box center [881, 25] width 9 height 8
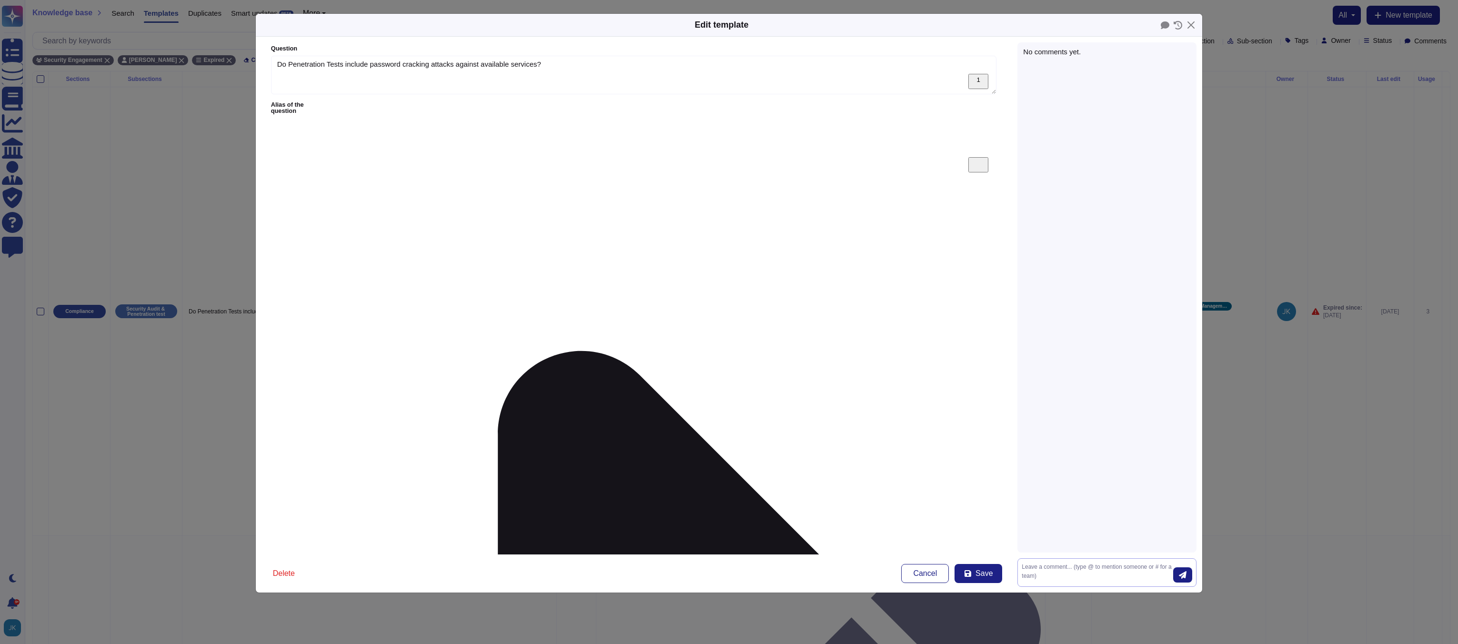
click at [1089, 575] on textarea at bounding box center [1097, 572] width 151 height 20
click at [972, 564] on button "Save" at bounding box center [978, 573] width 48 height 19
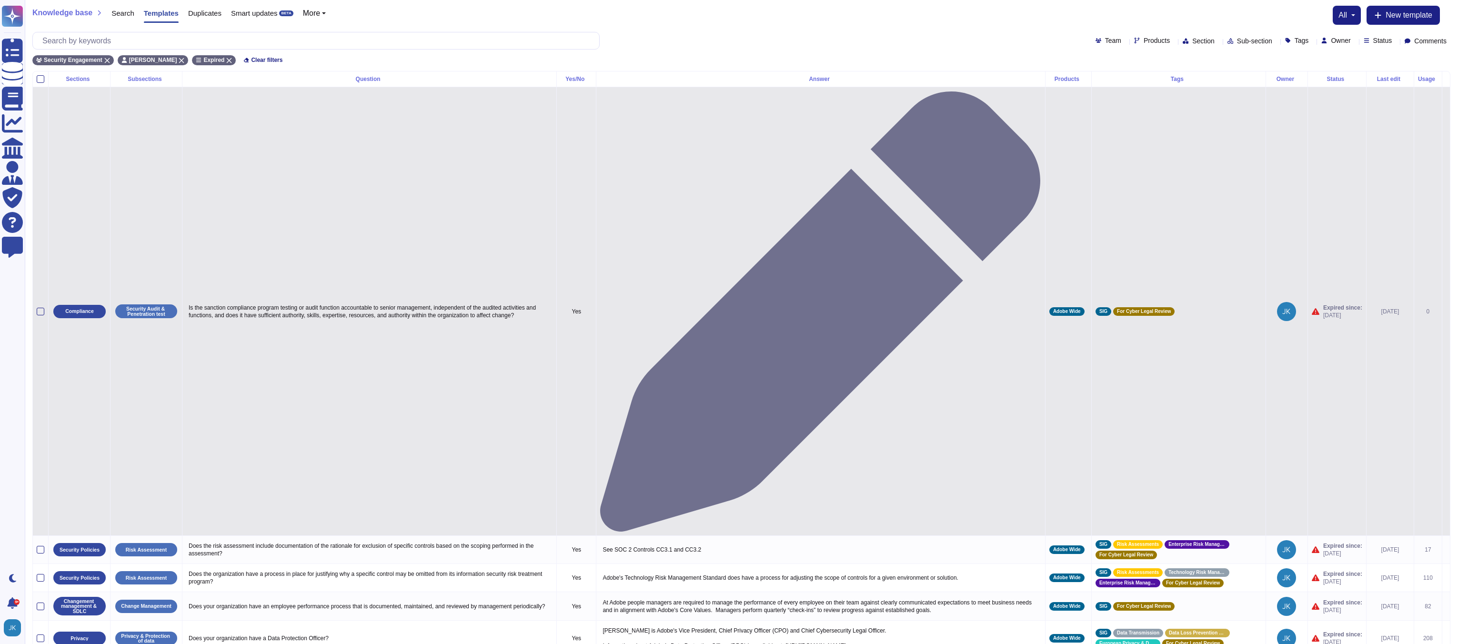
click at [1446, 312] on icon at bounding box center [1446, 312] width 0 height 0
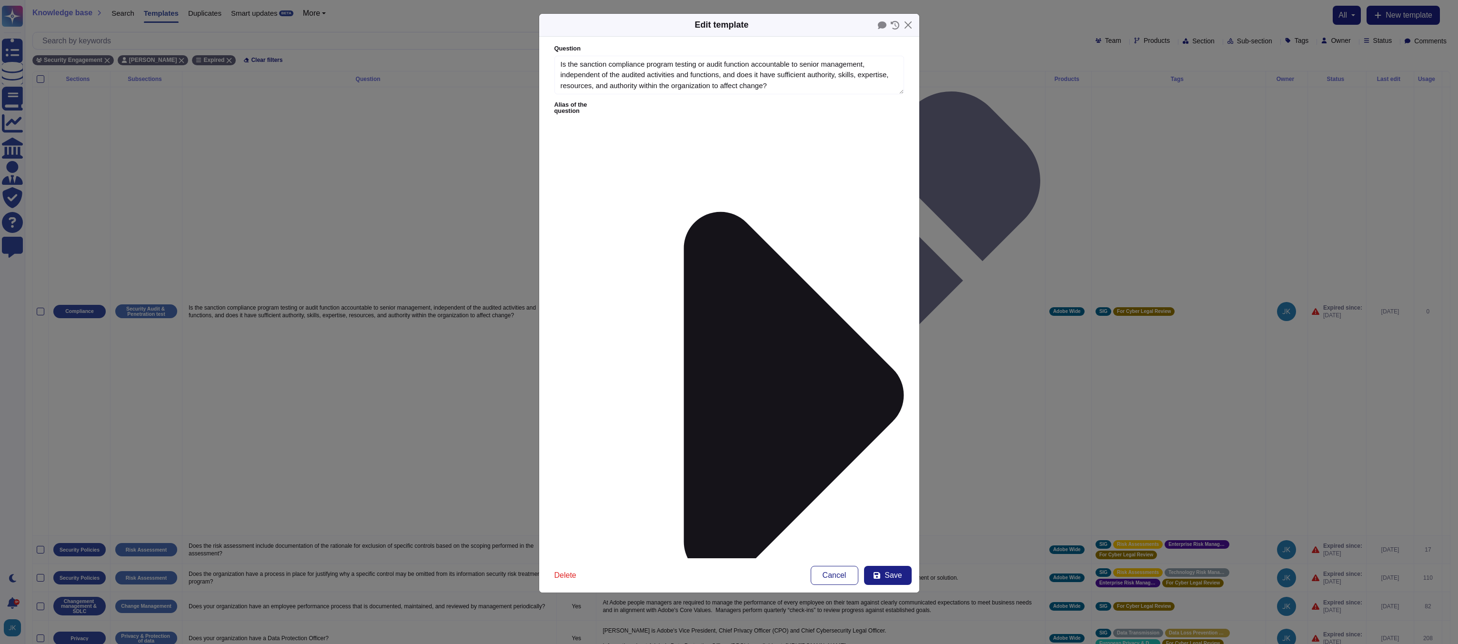
type textarea "Is the sanction compliance program testing or audit function accountable to sen…"
click at [909, 24] on button "Close" at bounding box center [908, 25] width 15 height 15
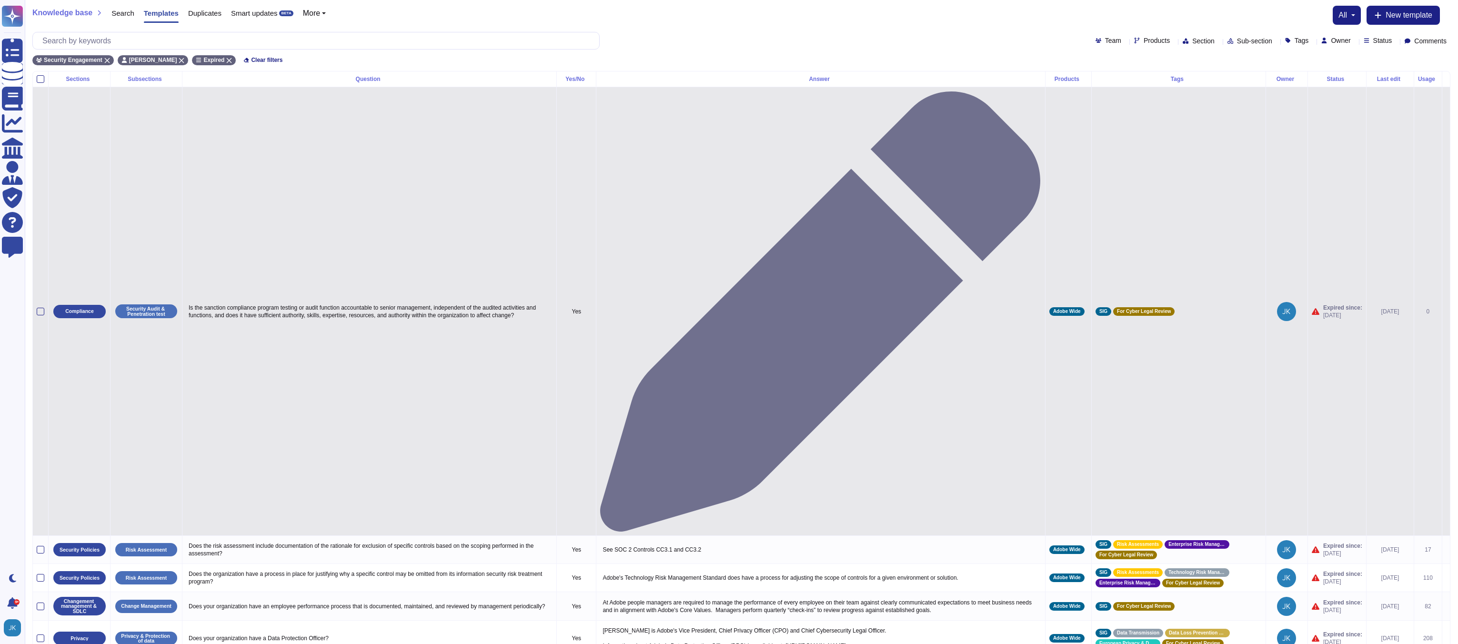
click at [1446, 312] on icon at bounding box center [1446, 312] width 0 height 0
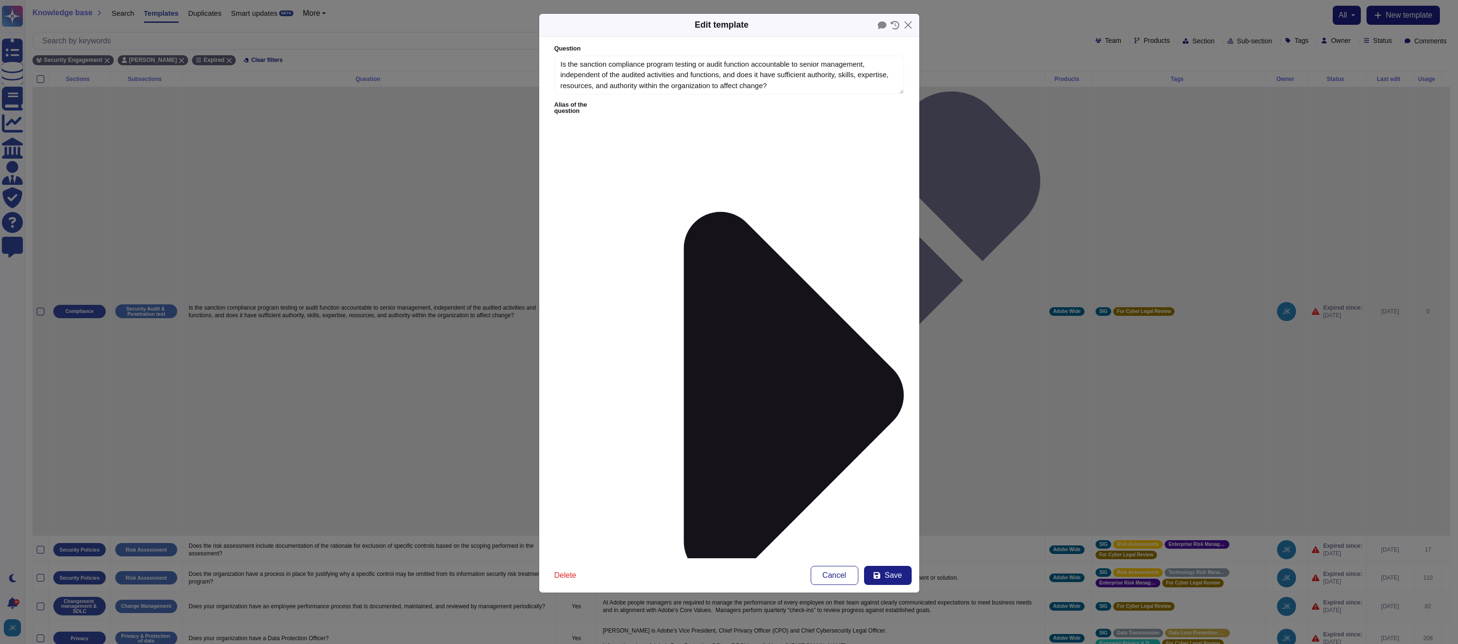
type textarea "Is the sanction compliance program testing or audit function accountable to sen…"
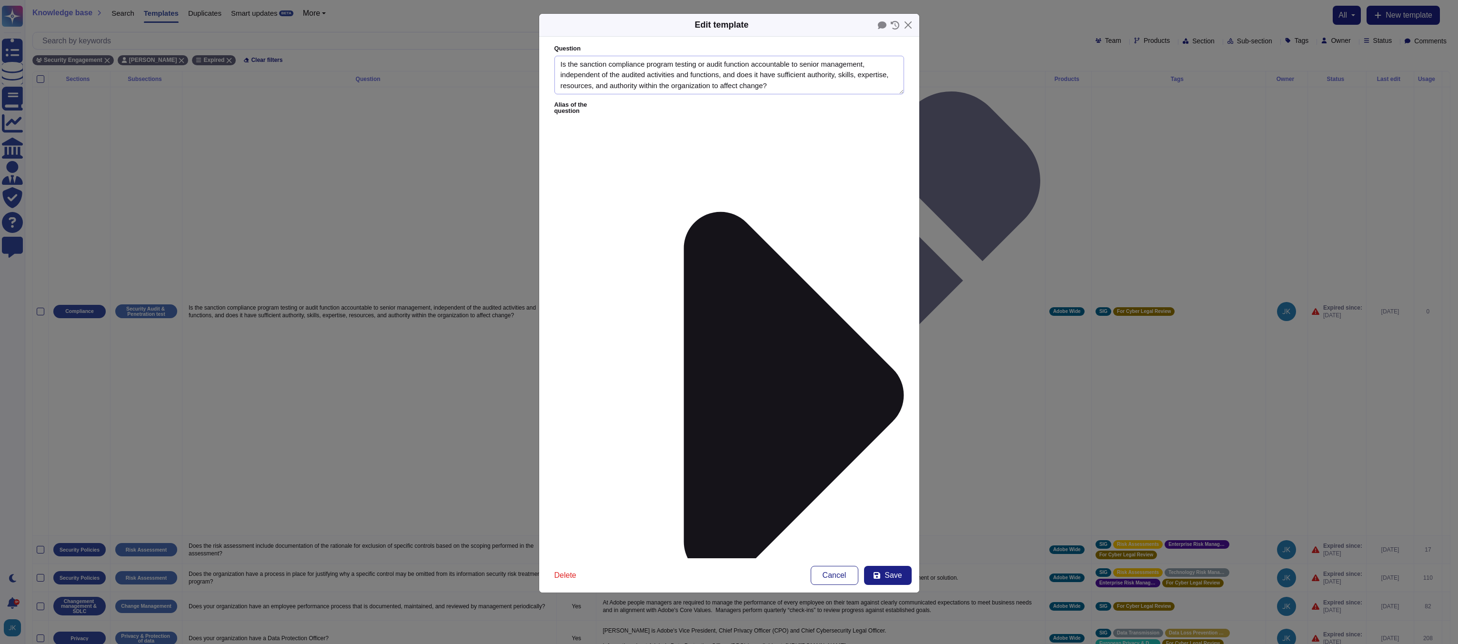
click at [658, 81] on textarea "Is the sanction compliance program testing or audit function accountable to sen…" at bounding box center [729, 75] width 350 height 39
click at [892, 580] on button "Save" at bounding box center [888, 575] width 48 height 19
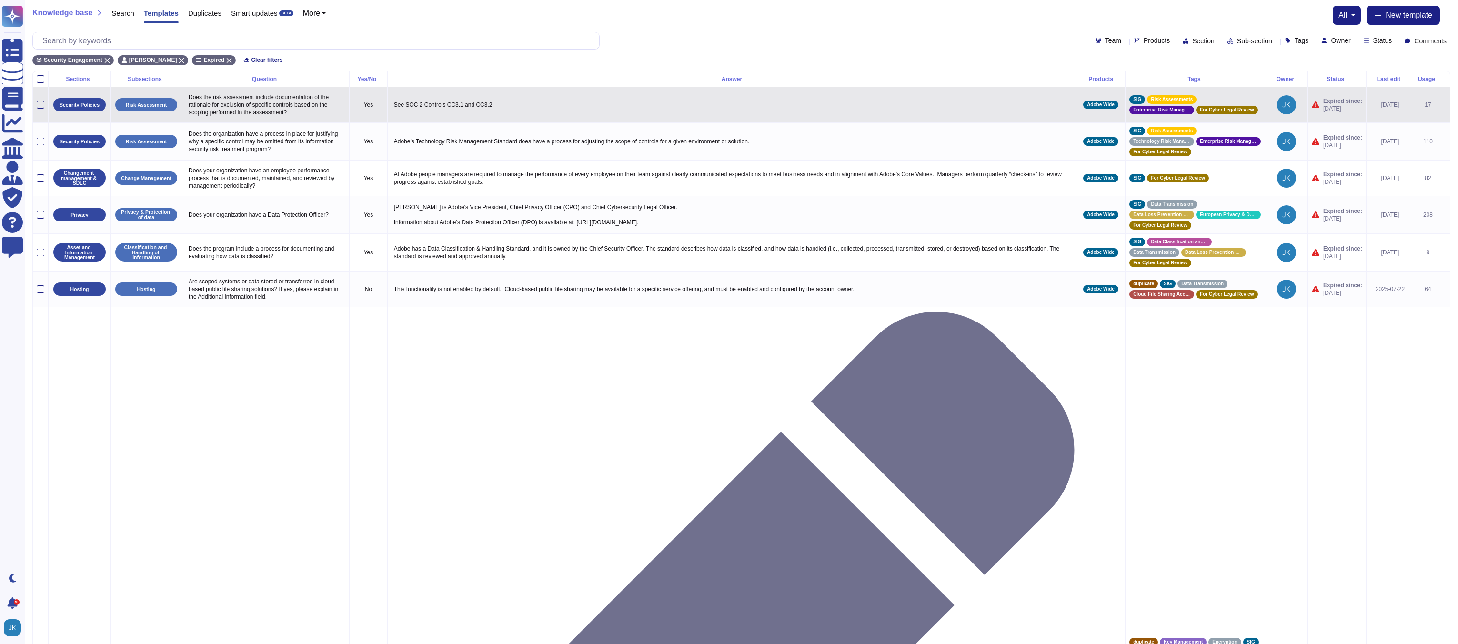
click at [1446, 105] on icon at bounding box center [1446, 105] width 0 height 0
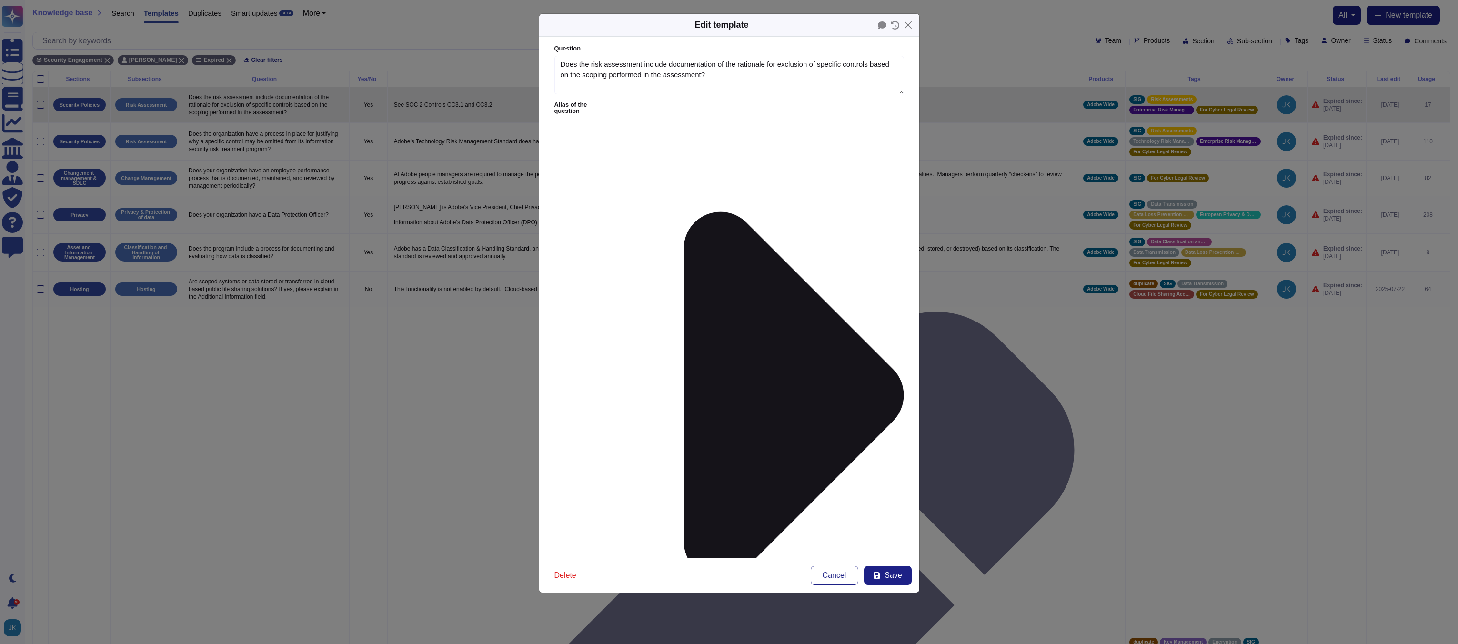
type textarea "Does the risk assessment include documentation of the rationale for exclusion o…"
type textarea "See SOC 2 Controls CC3.1 and CC3.2"
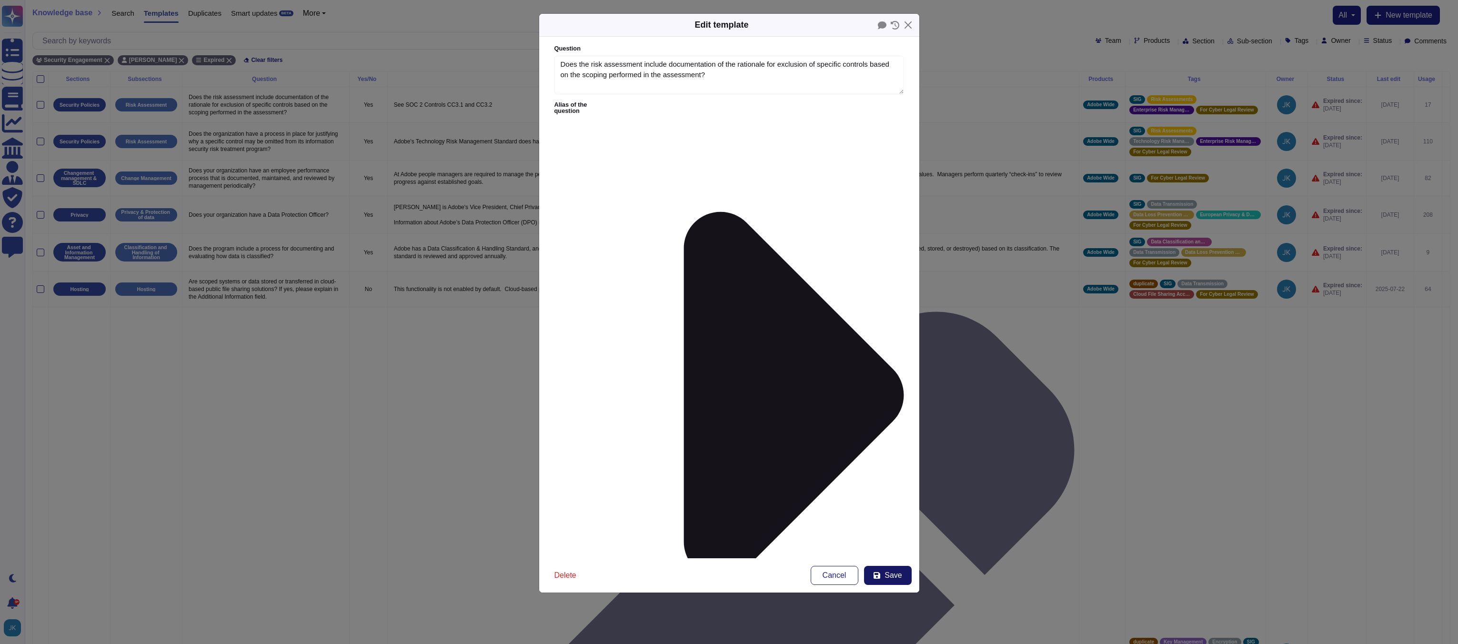
click at [888, 574] on span "Save" at bounding box center [892, 575] width 17 height 8
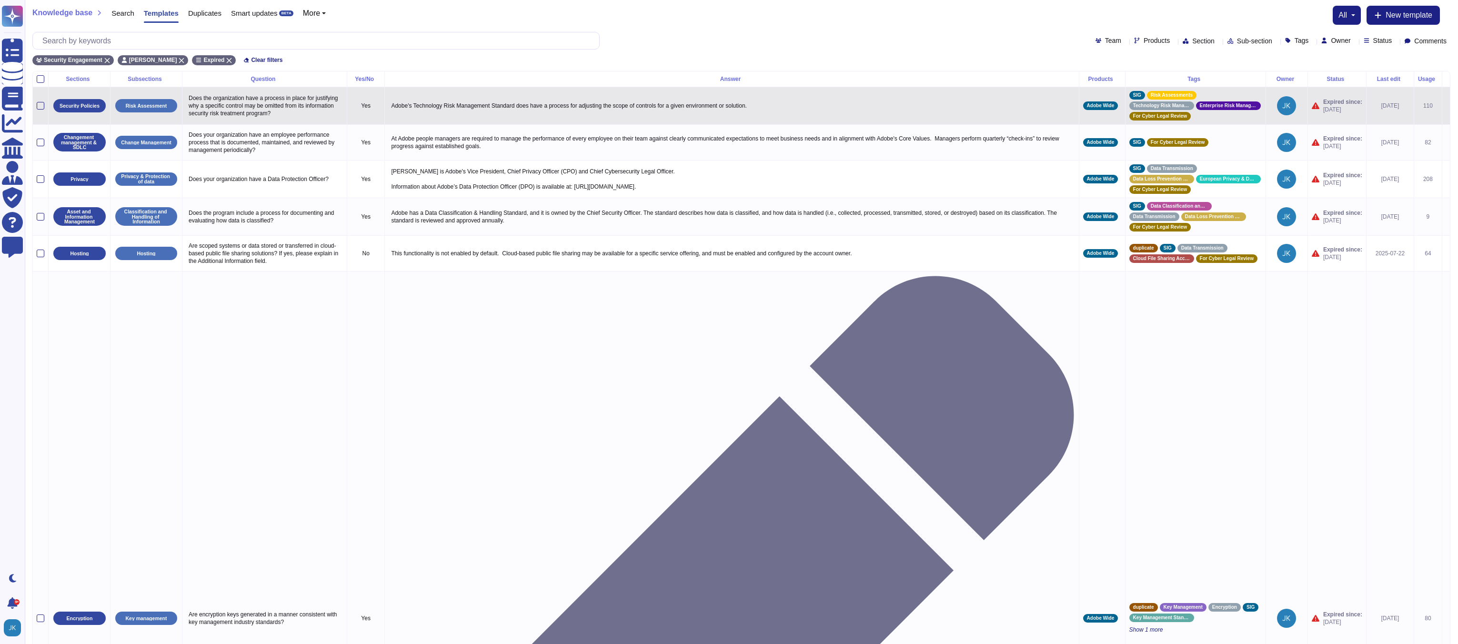
click at [1446, 106] on icon at bounding box center [1446, 106] width 0 height 0
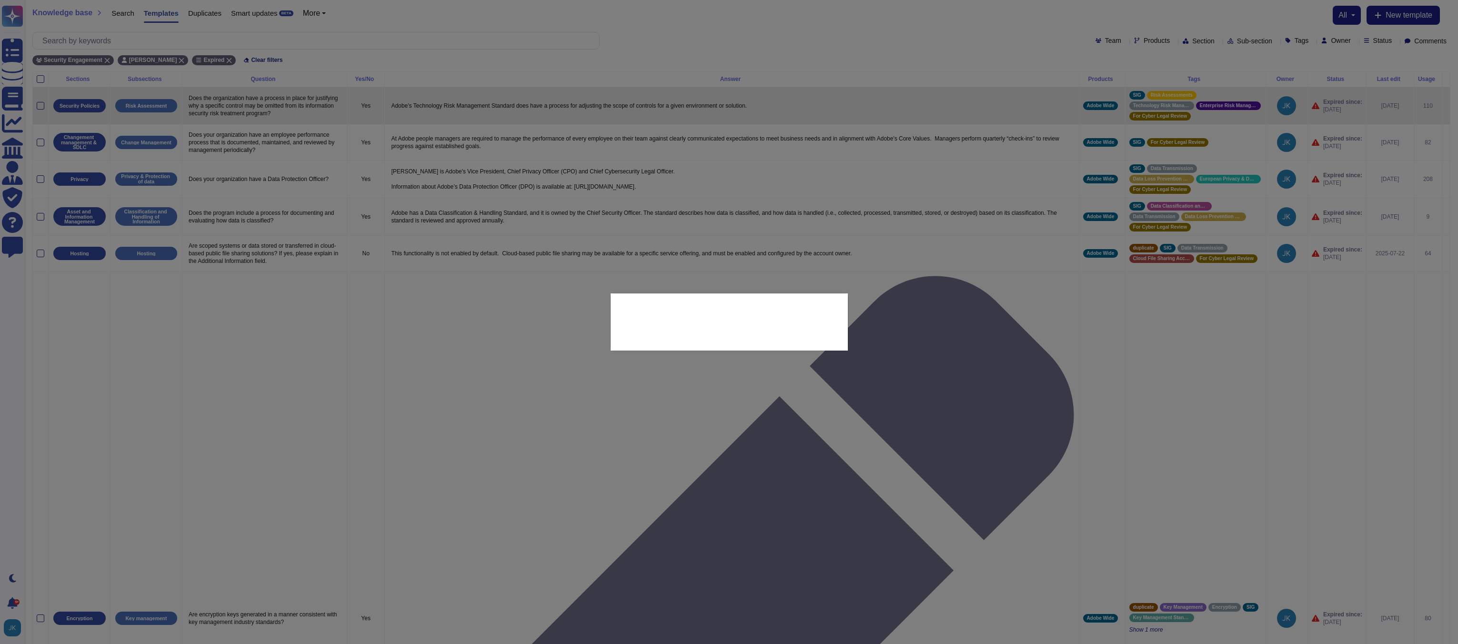
type textarea "Does the organization have a process in place for justifying why a specific con…"
type textarea "Adobe's Technology Risk Management Standard does have a process for adjusting t…"
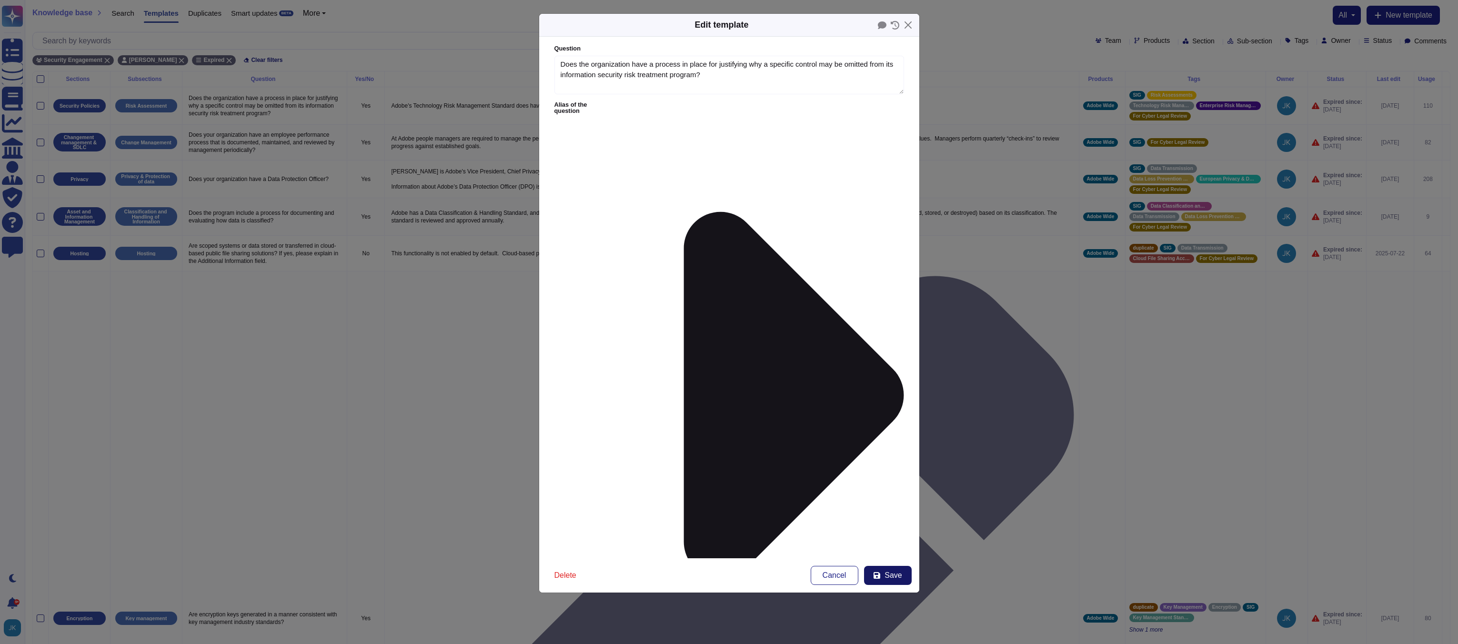
click at [888, 575] on span "Save" at bounding box center [892, 575] width 17 height 8
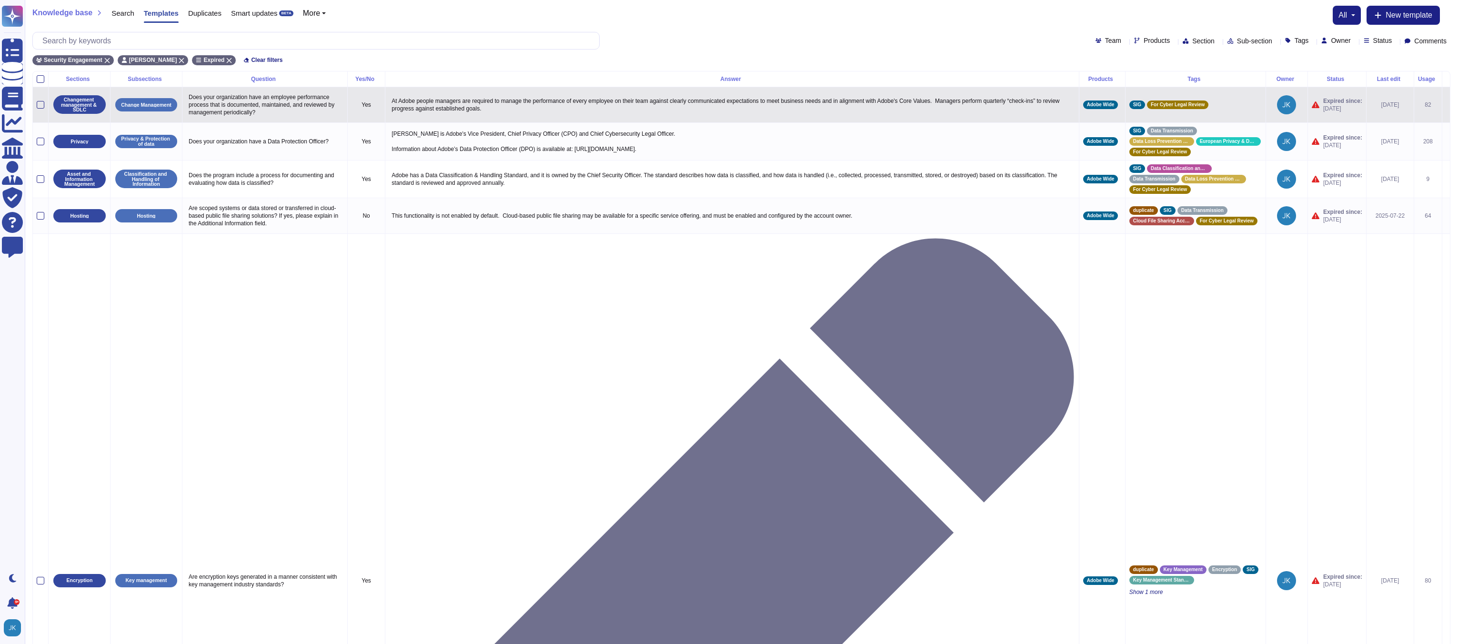
click at [1446, 105] on icon at bounding box center [1446, 105] width 0 height 0
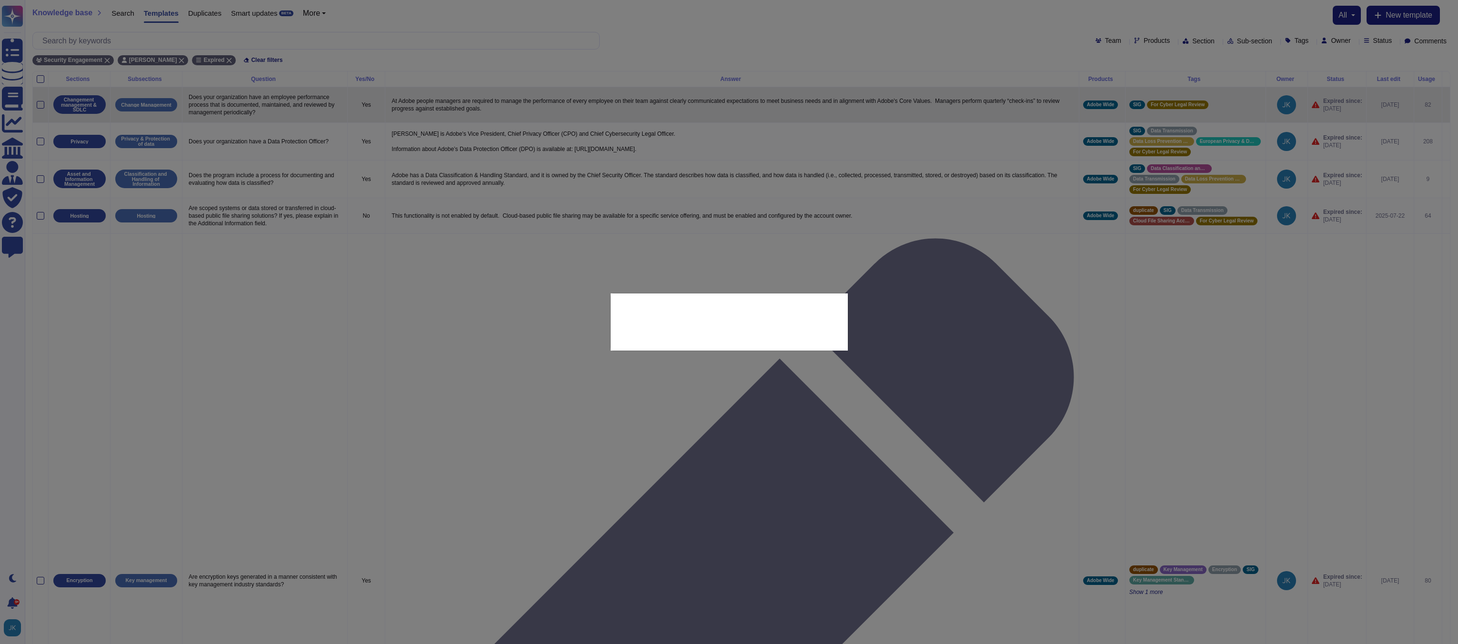
type textarea "Does your organization have an employee performance process that is documented,…"
type textarea "At Adobe people managers are required to manage the performance of every employ…"
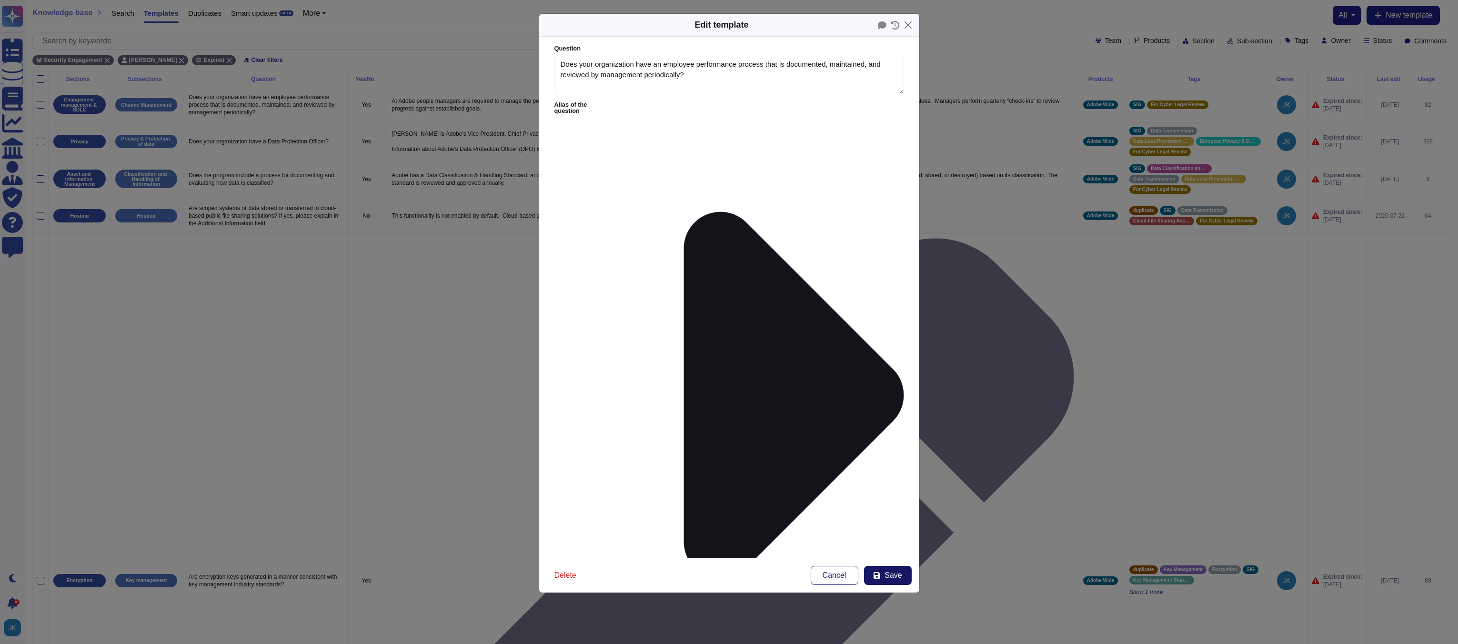
click at [891, 573] on span "Save" at bounding box center [892, 575] width 17 height 8
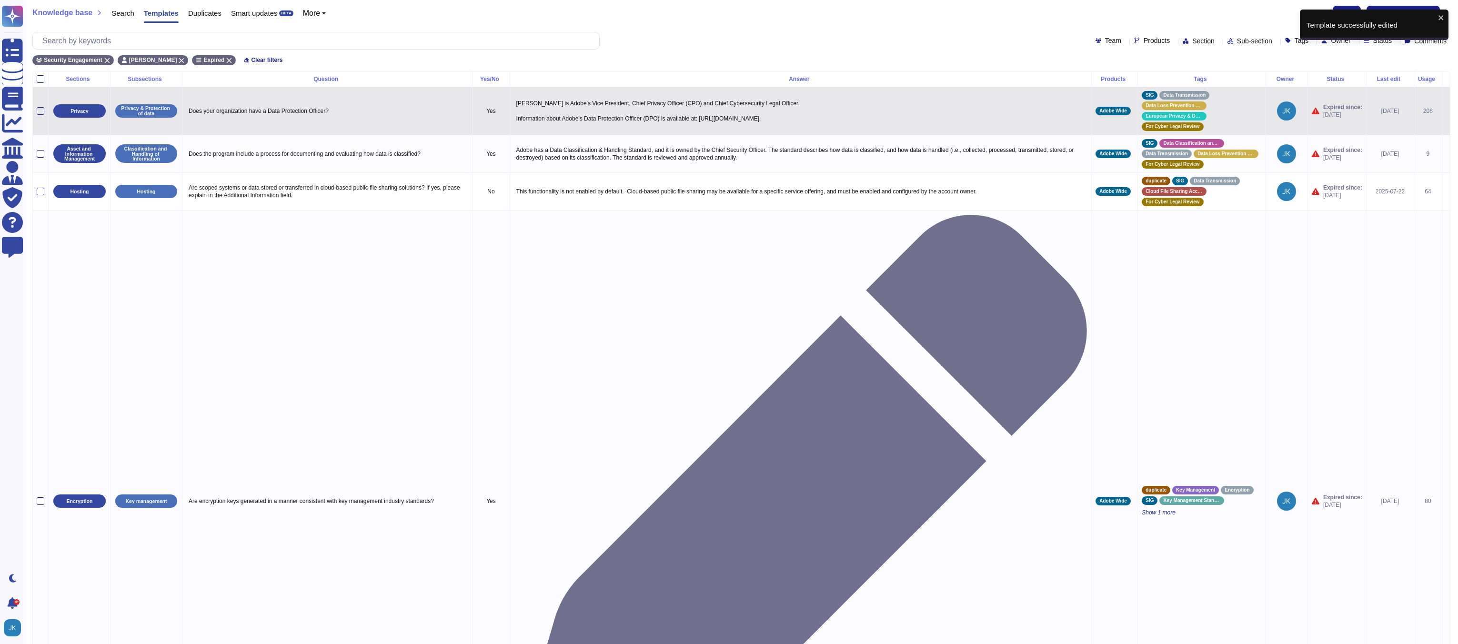
click at [1446, 111] on icon at bounding box center [1446, 111] width 0 height 0
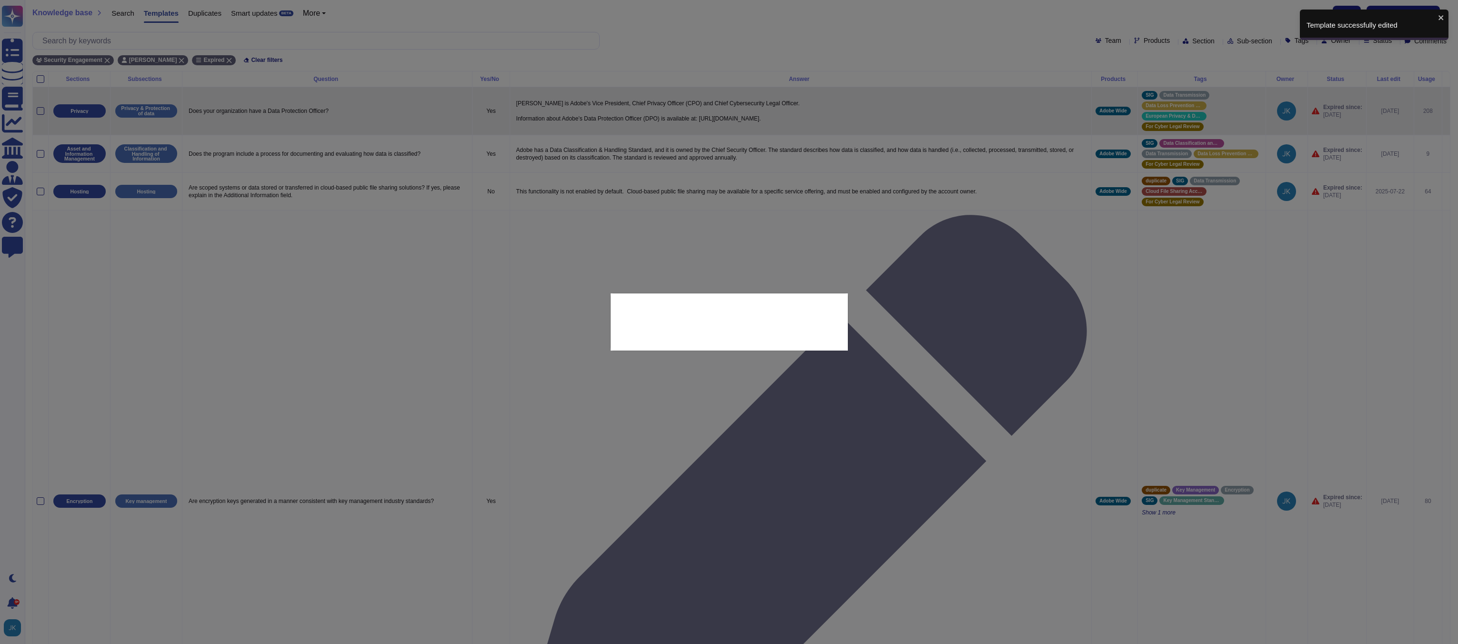
type textarea "Does your organization have a Data Protection Officer?"
type textarea "[PERSON_NAME] is Adobe's Vice President, Chief Privacy Officer (CPO) and Chief …"
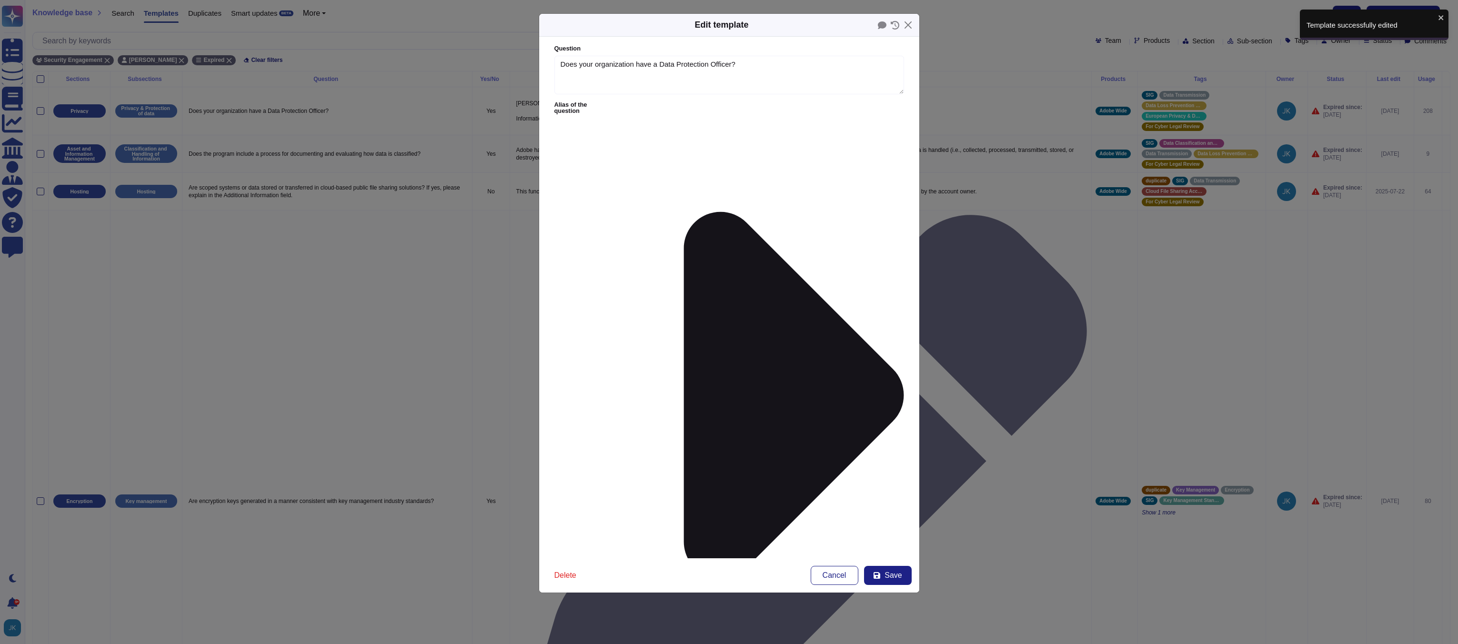
type textarea "Does your organization have a Data Protection Officer?"
type textarea "[PERSON_NAME] is Adobe's Vice President, Chief Privacy Officer (CPO) and Chief …"
click at [894, 576] on span "Save" at bounding box center [892, 575] width 17 height 8
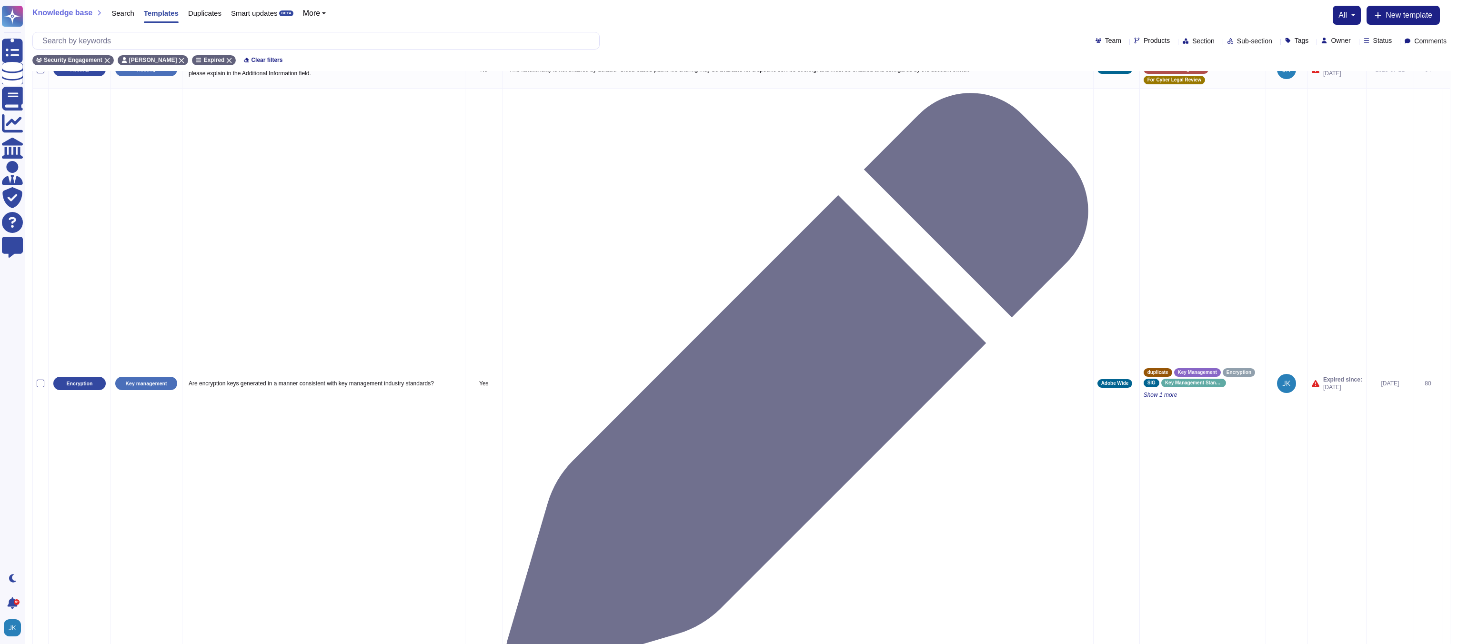
scroll to position [0, 0]
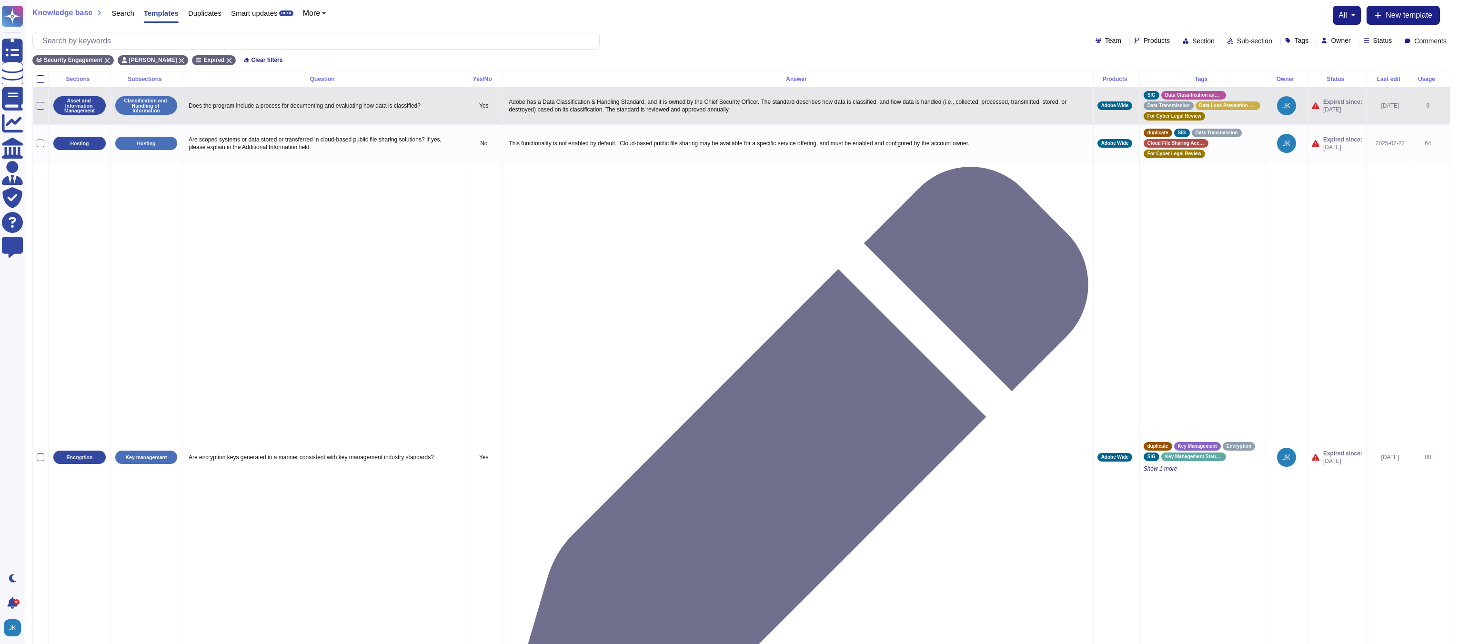
click at [1446, 106] on icon at bounding box center [1446, 106] width 0 height 0
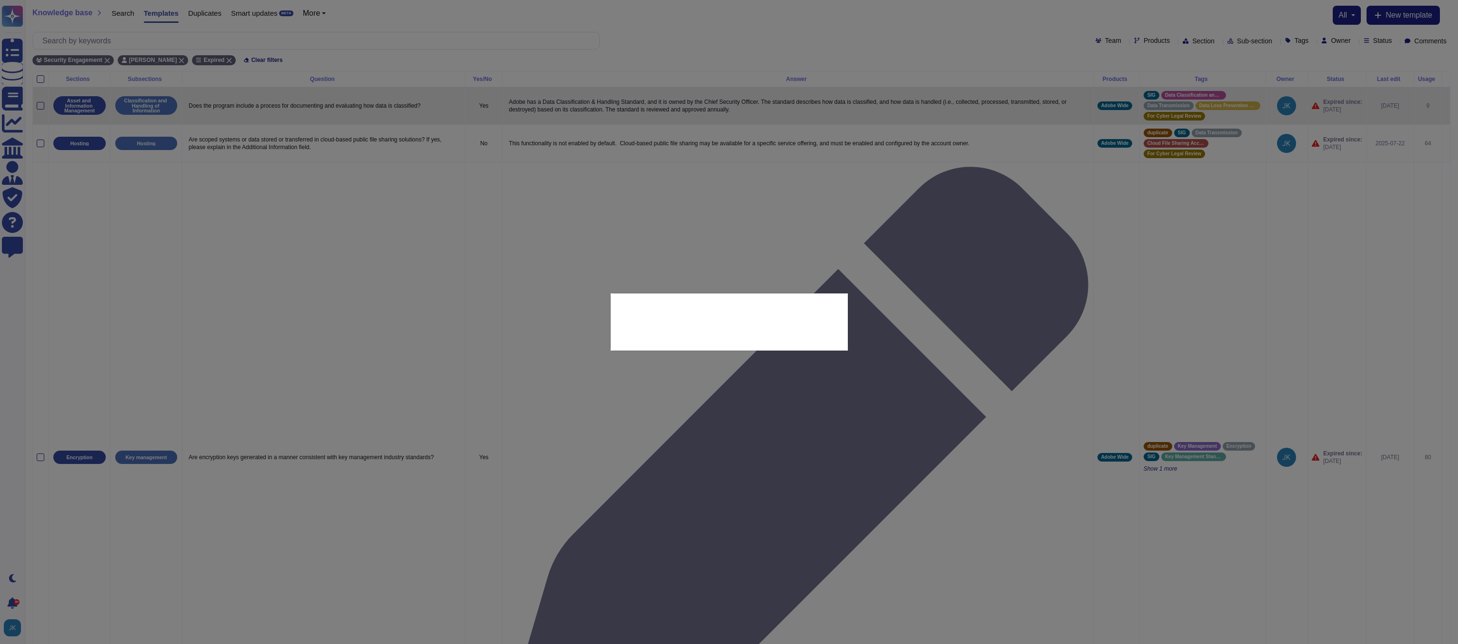
type textarea "Does the program include a process for documenting and evaluating how data is c…"
type textarea "Adobe has a Data Classification & Handling Standard, and it is owned by the Chi…"
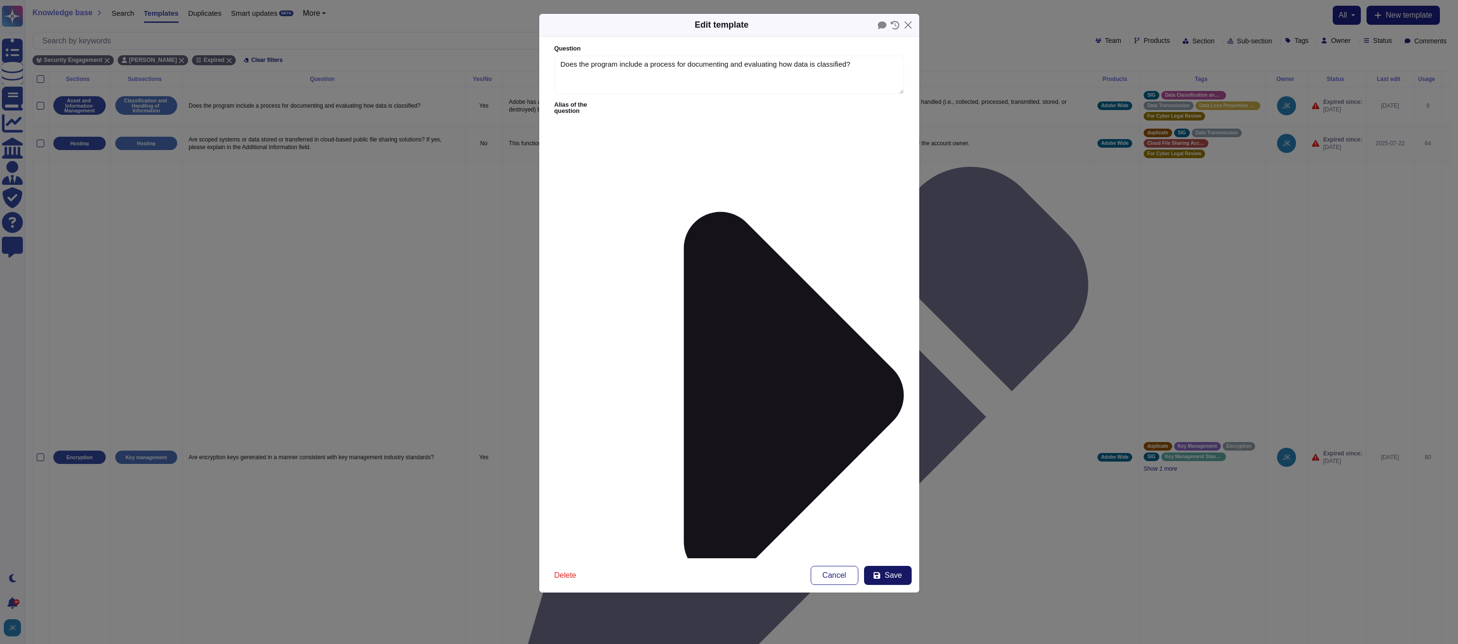
click at [884, 580] on button "Save" at bounding box center [888, 575] width 48 height 19
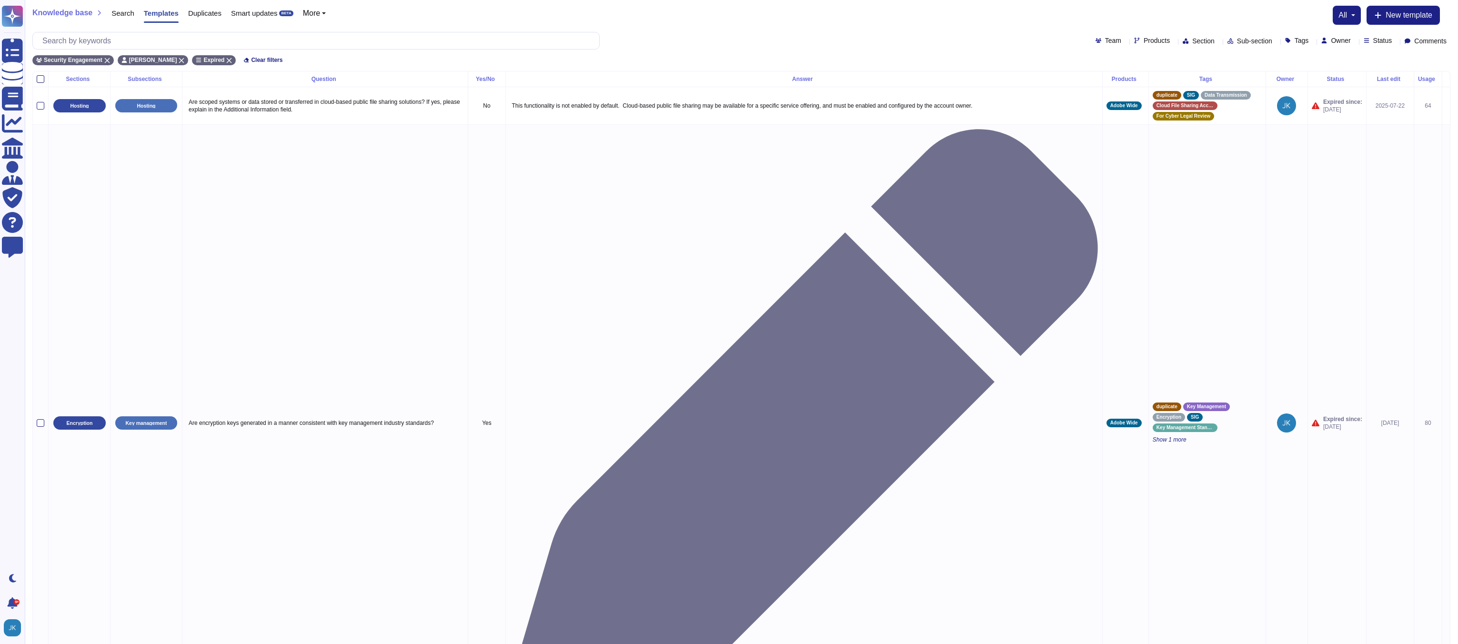
click at [40, 79] on div at bounding box center [41, 79] width 8 height 8
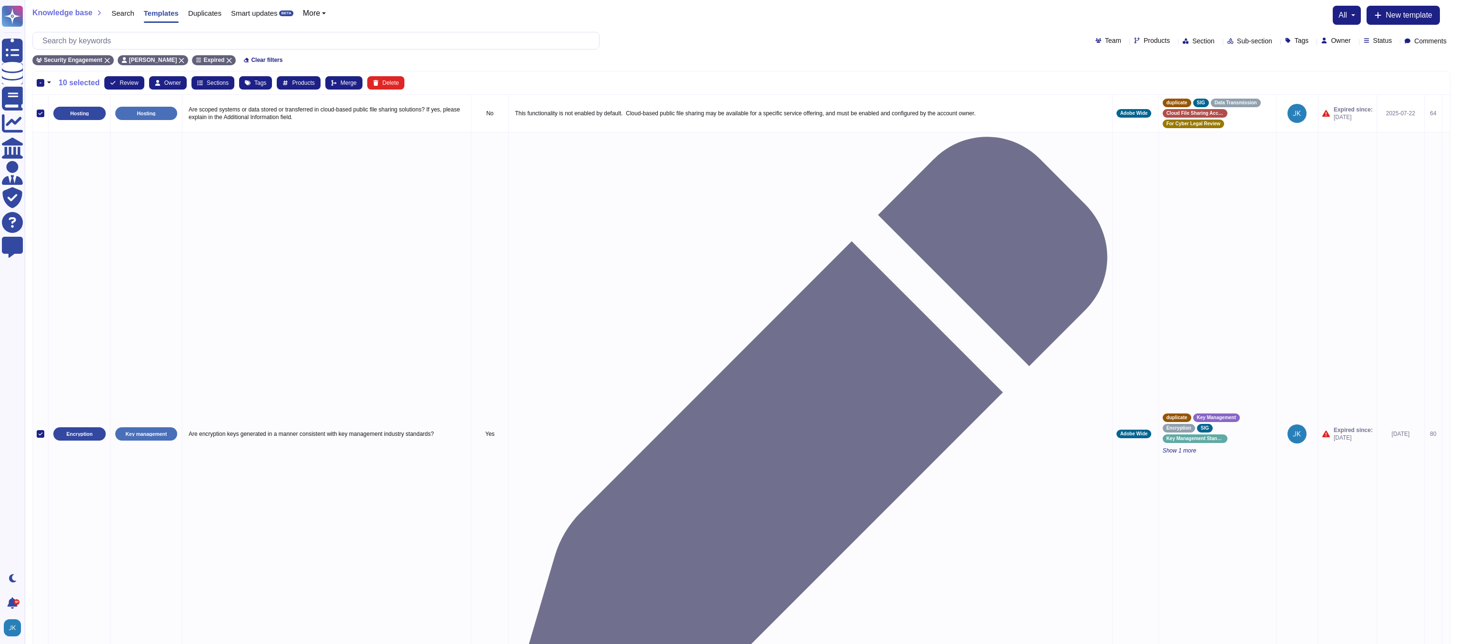
click at [42, 81] on div "-" at bounding box center [41, 83] width 8 height 8
click at [0, 0] on input "-" at bounding box center [0, 0] width 0 height 0
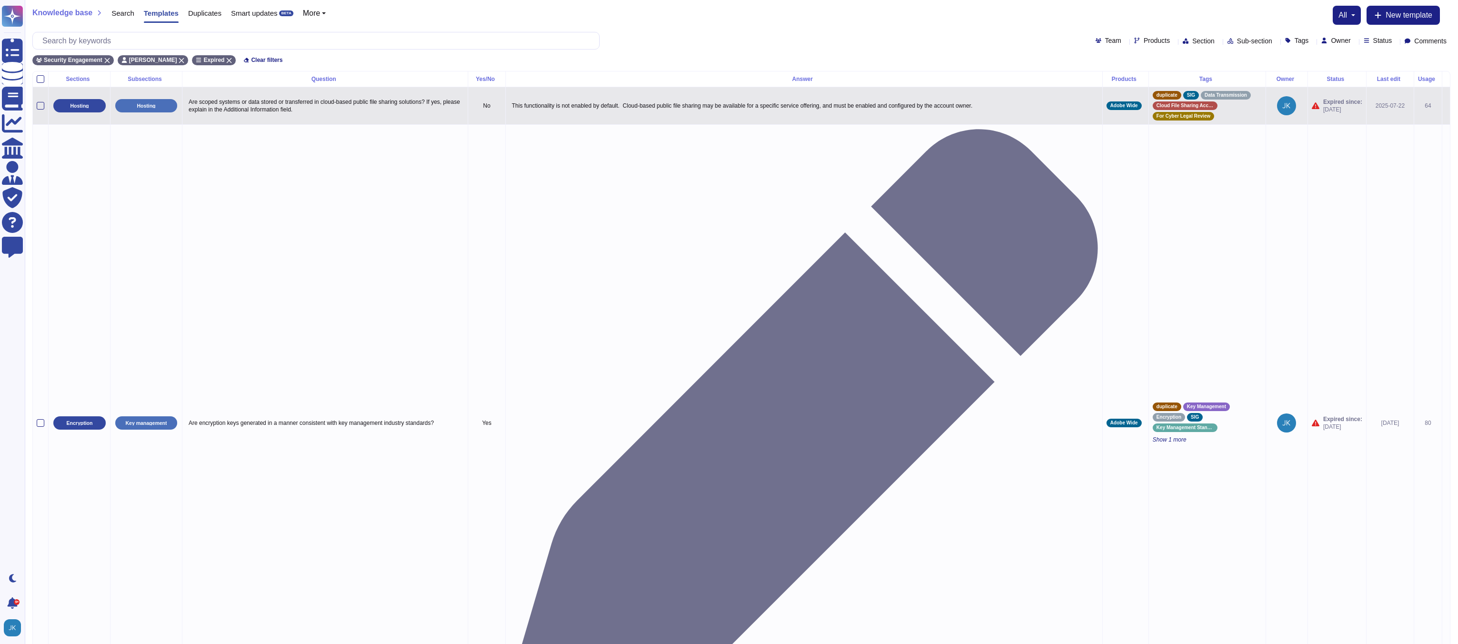
click at [1446, 106] on icon at bounding box center [1446, 106] width 0 height 0
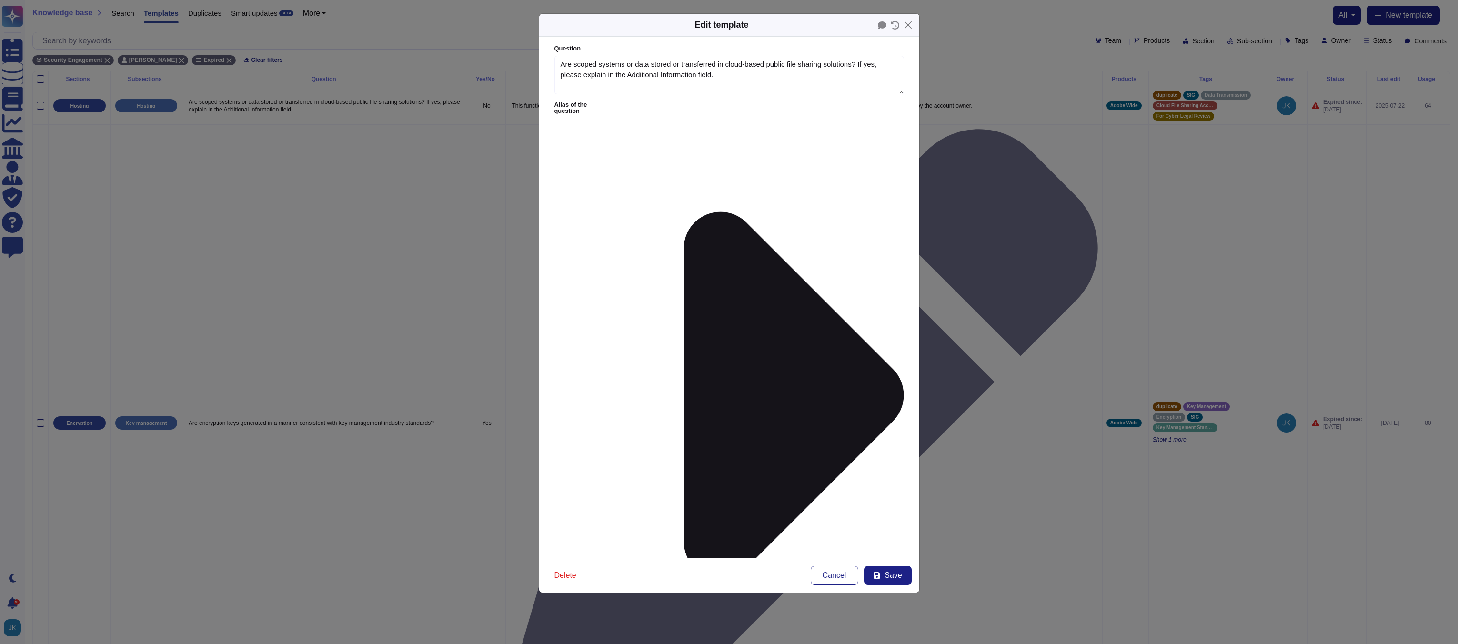
type textarea "Are scoped systems or data stored or transferred in cloud-based public file sha…"
type textarea "This functionality is not enabled by default. Cloud-based public file sharing m…"
click at [888, 573] on span "Save" at bounding box center [892, 575] width 17 height 8
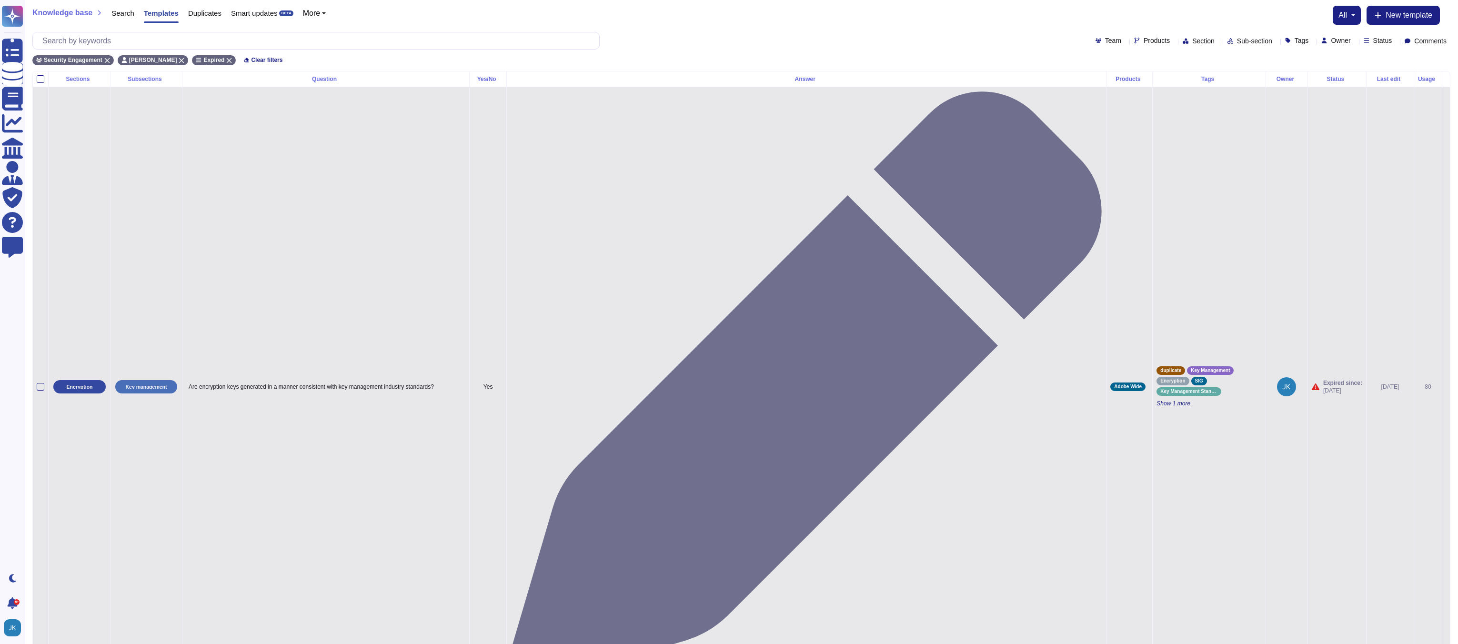
click at [1446, 387] on icon at bounding box center [1446, 387] width 0 height 0
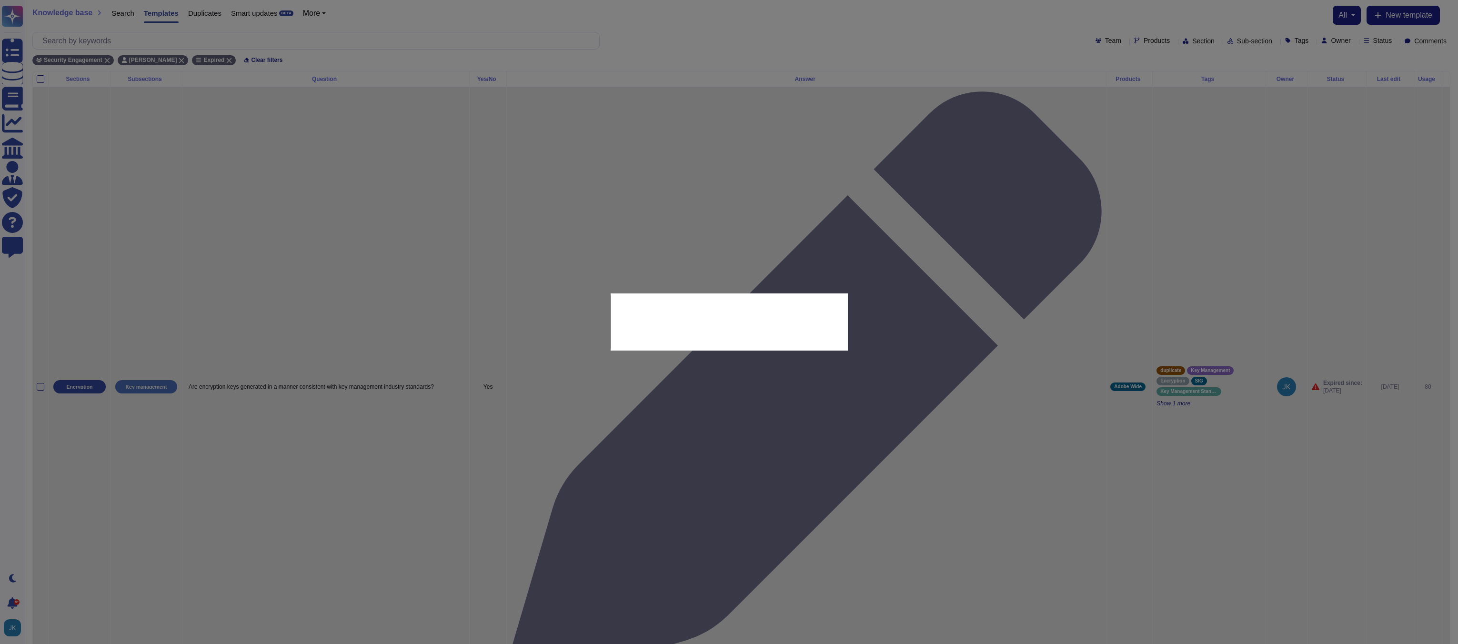
type textarea "Are encryption keys generated in a manner consistent with key management indust…"
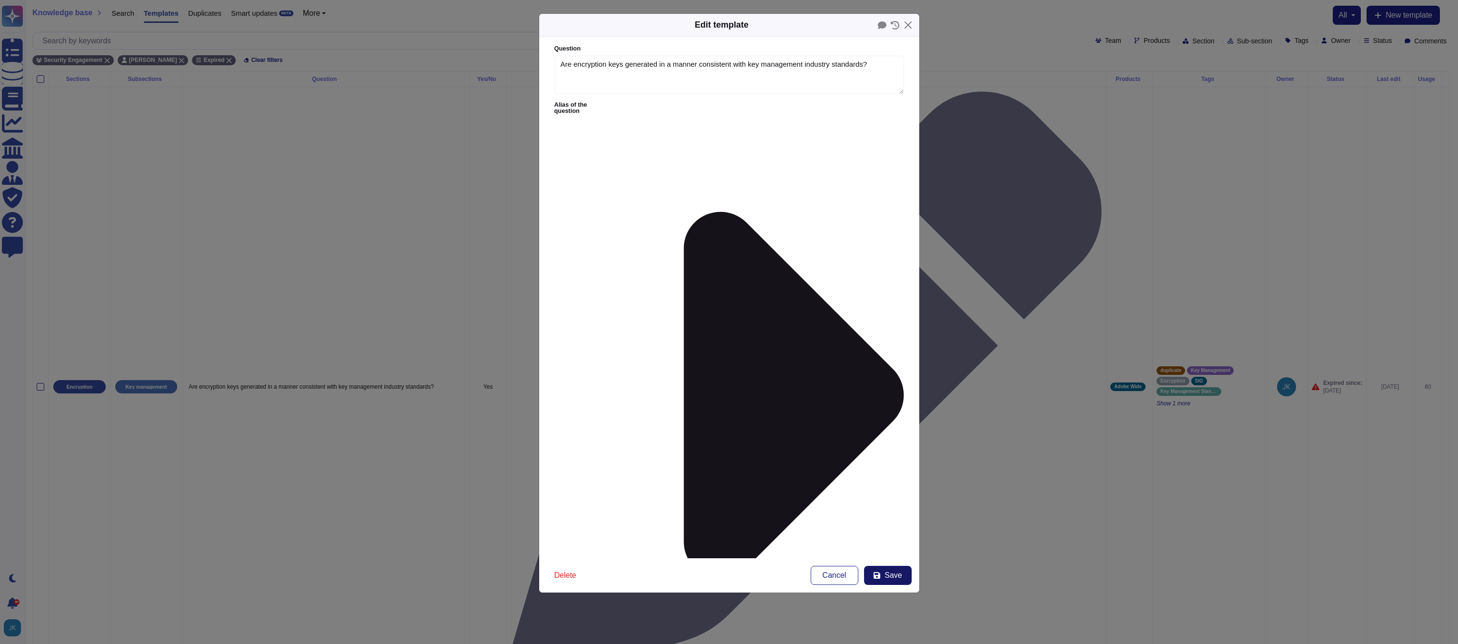
click at [885, 572] on span "Save" at bounding box center [892, 575] width 17 height 8
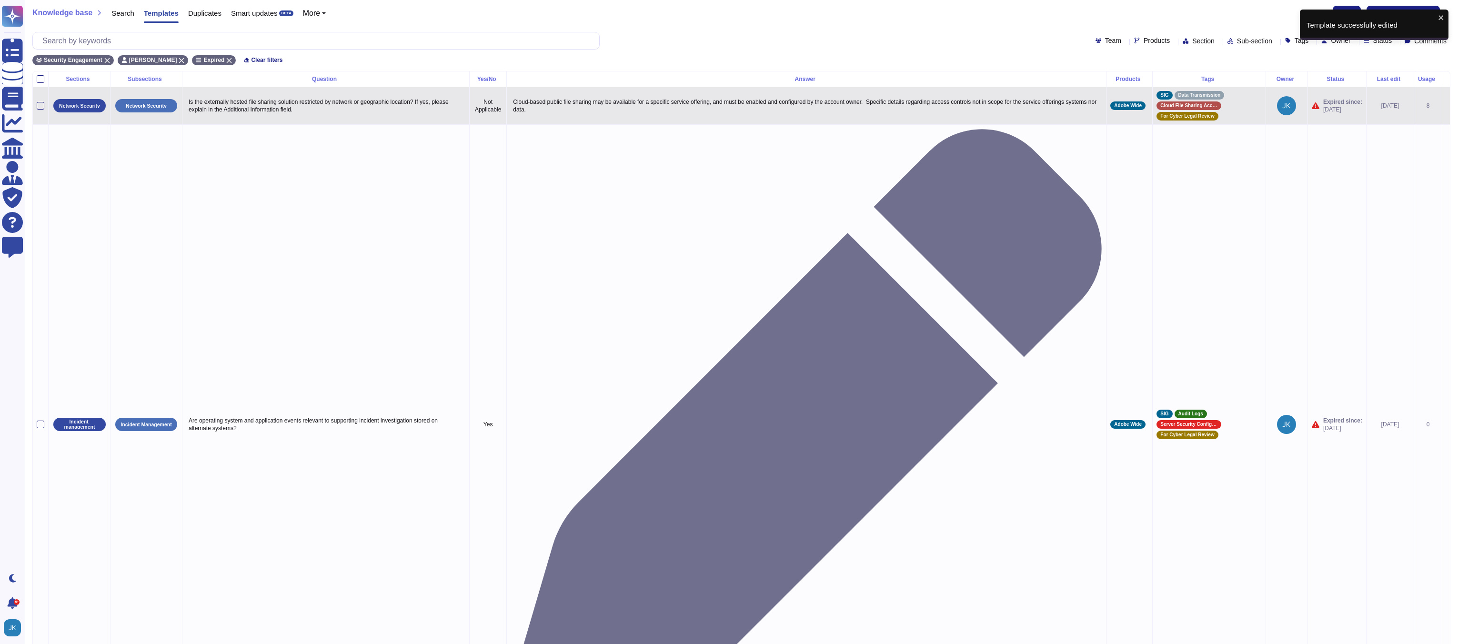
click at [1446, 106] on icon at bounding box center [1446, 106] width 0 height 0
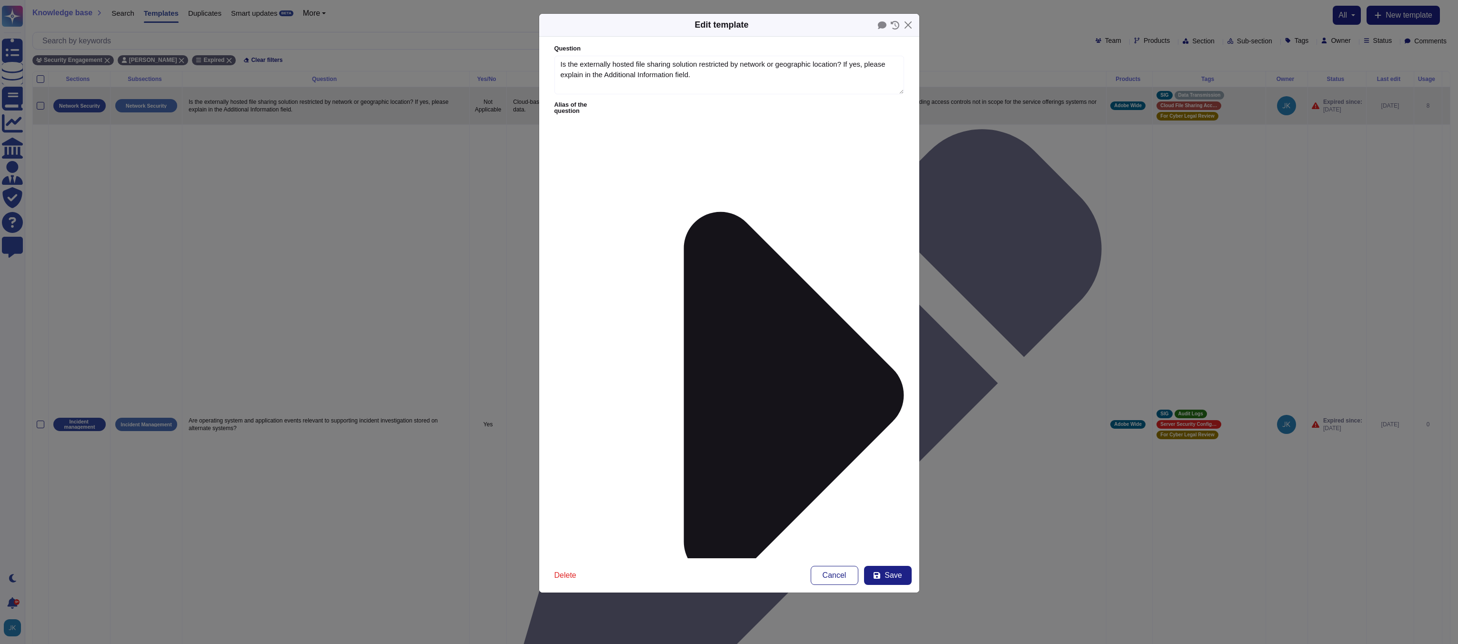
type textarea "Is the externally hosted file sharing solution restricted by network or geograp…"
type textarea "Cloud-based public file sharing may be available for a specific service offerin…"
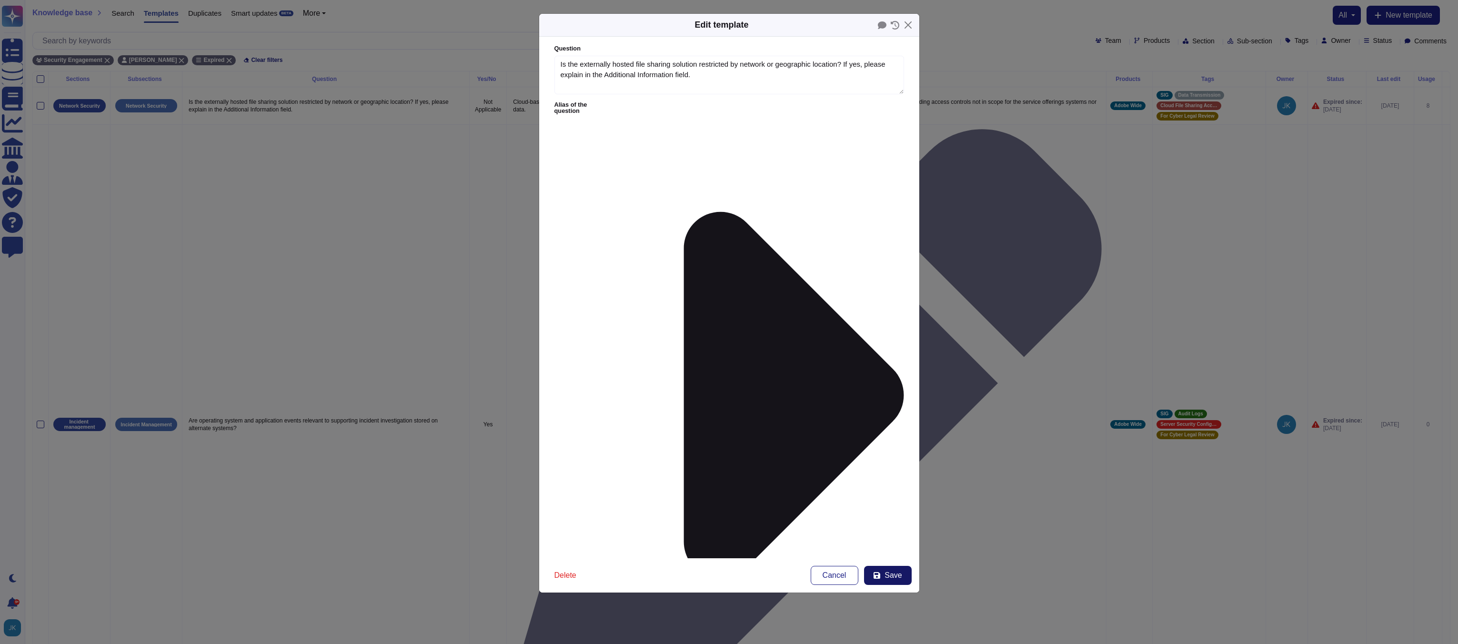
click at [887, 576] on span "Save" at bounding box center [892, 575] width 17 height 8
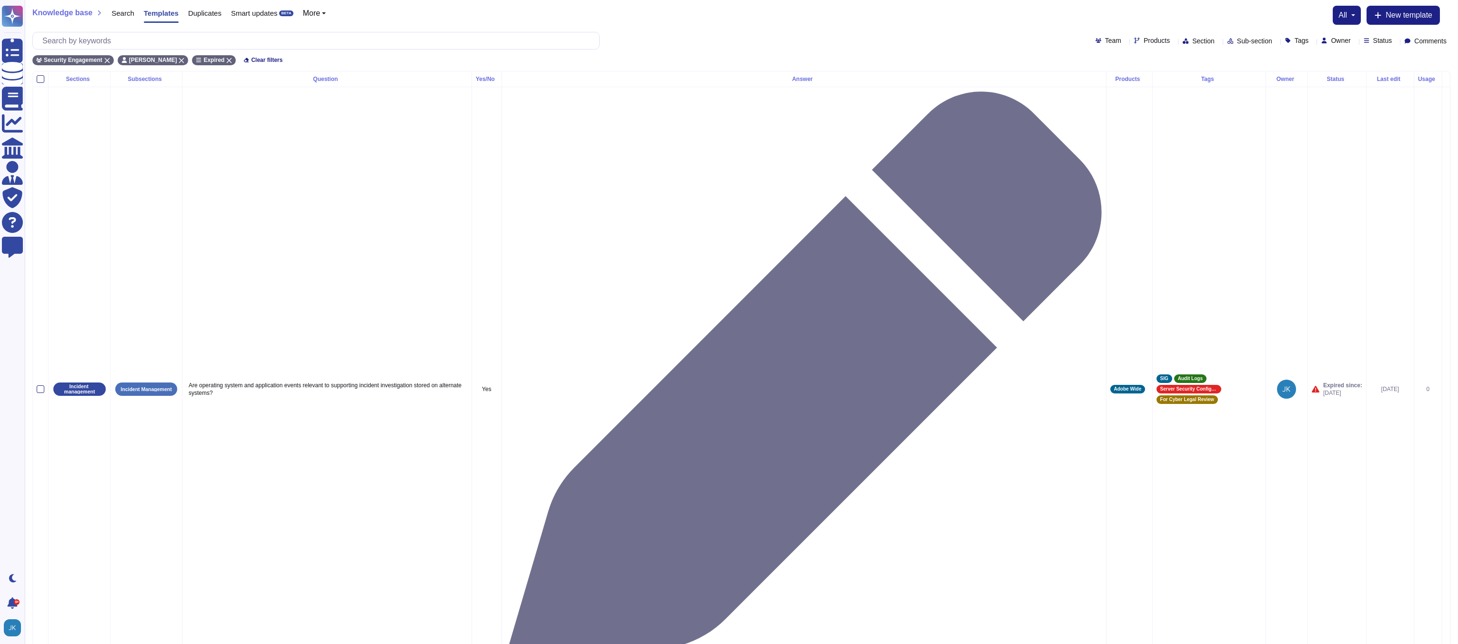
scroll to position [32, 0]
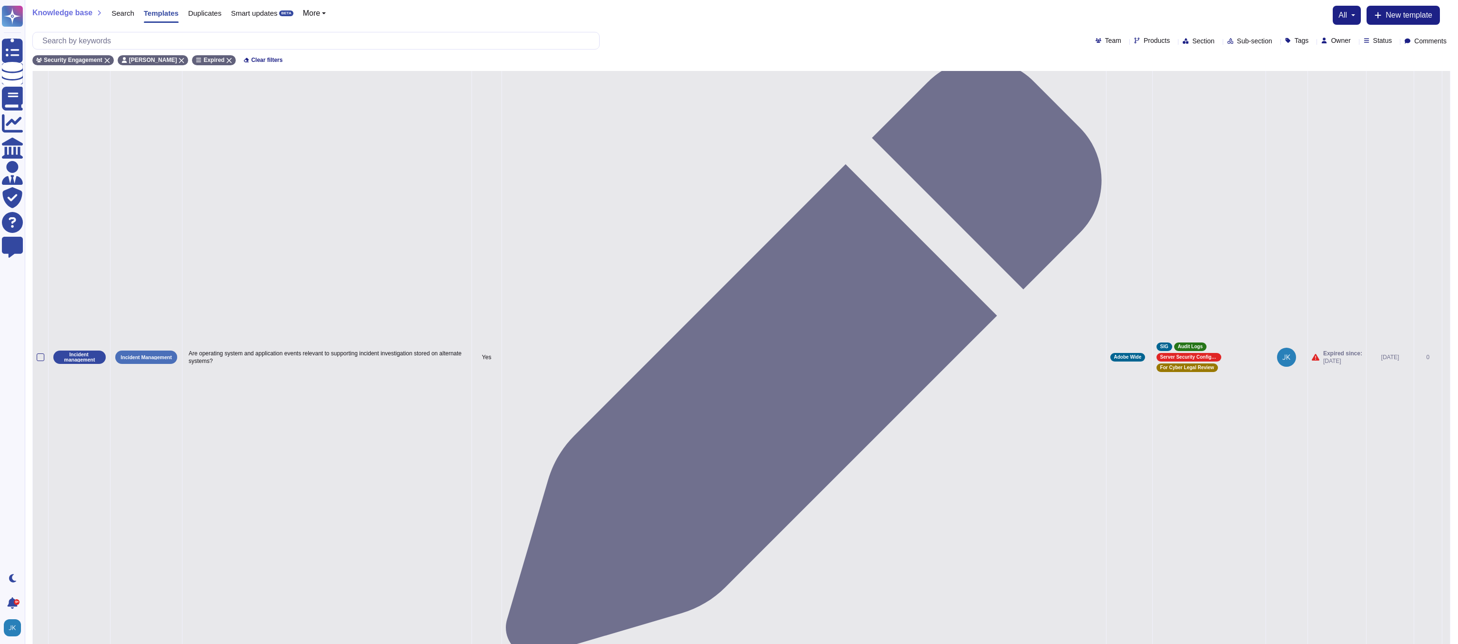
click at [1446, 358] on icon at bounding box center [1446, 358] width 0 height 0
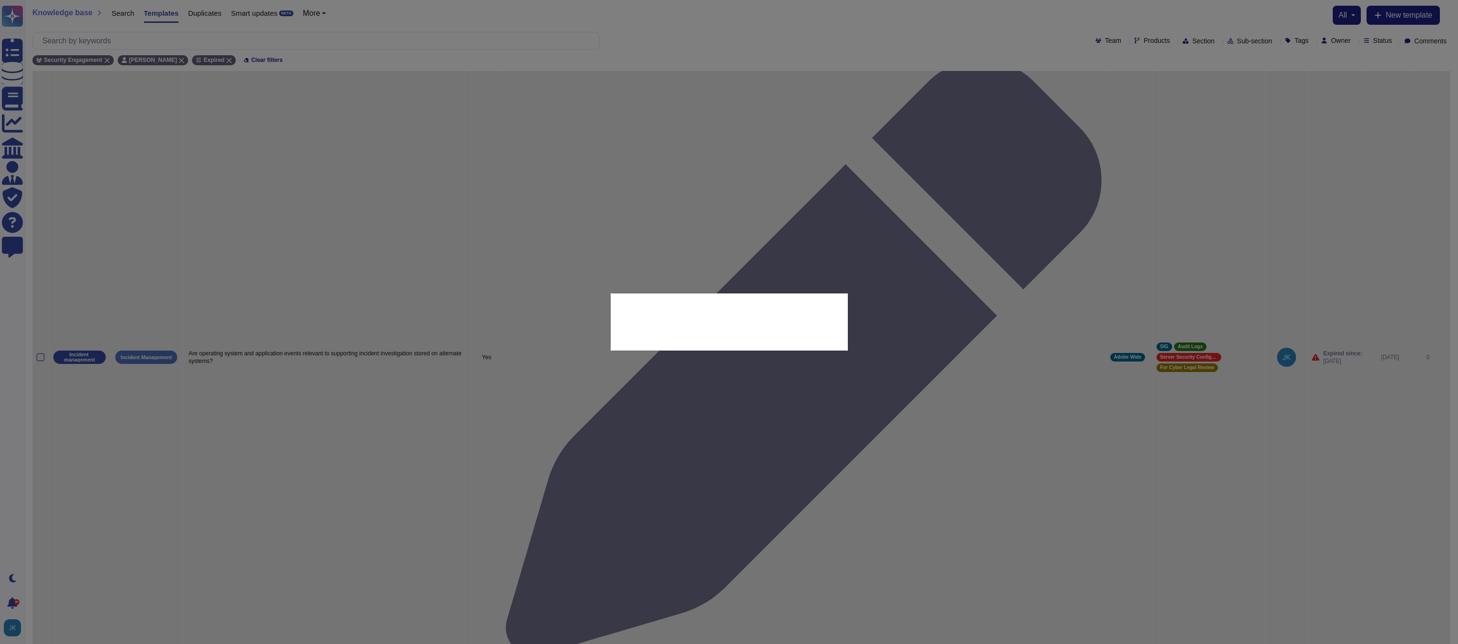
type textarea "Are operating system and application events relevant to supporting incident inv…"
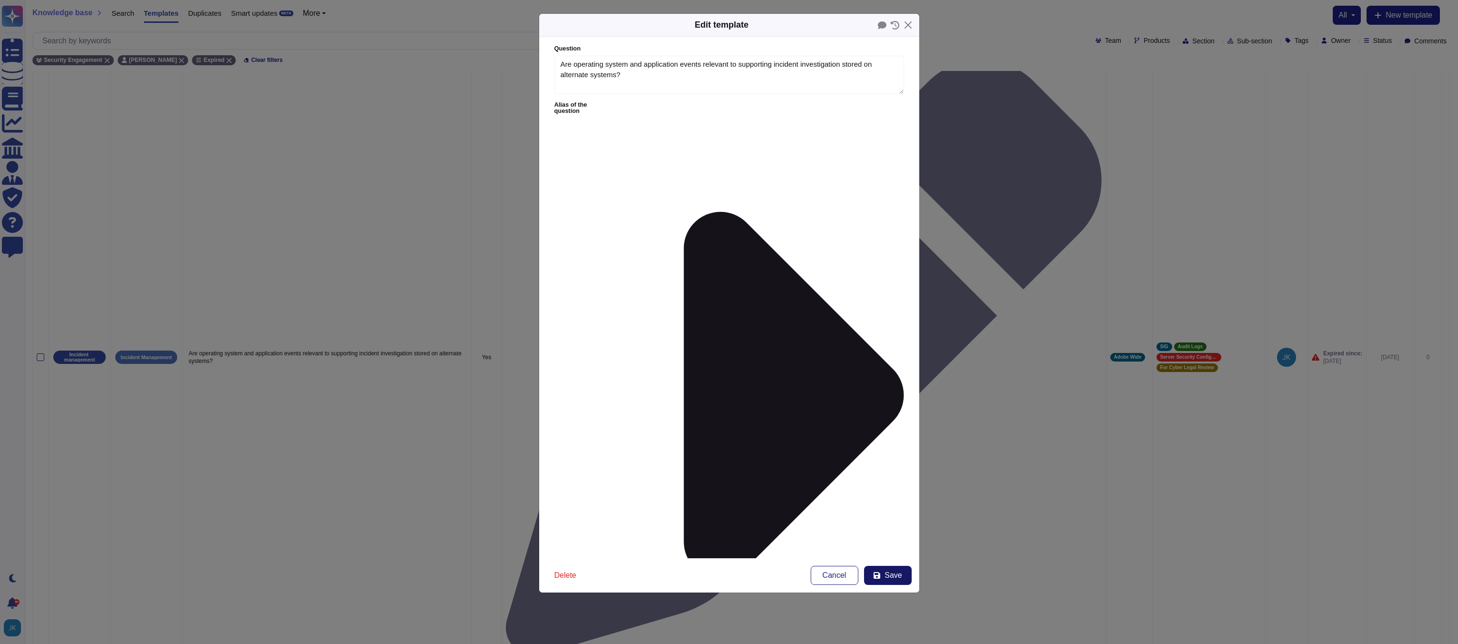
click at [891, 571] on span "Save" at bounding box center [892, 575] width 17 height 8
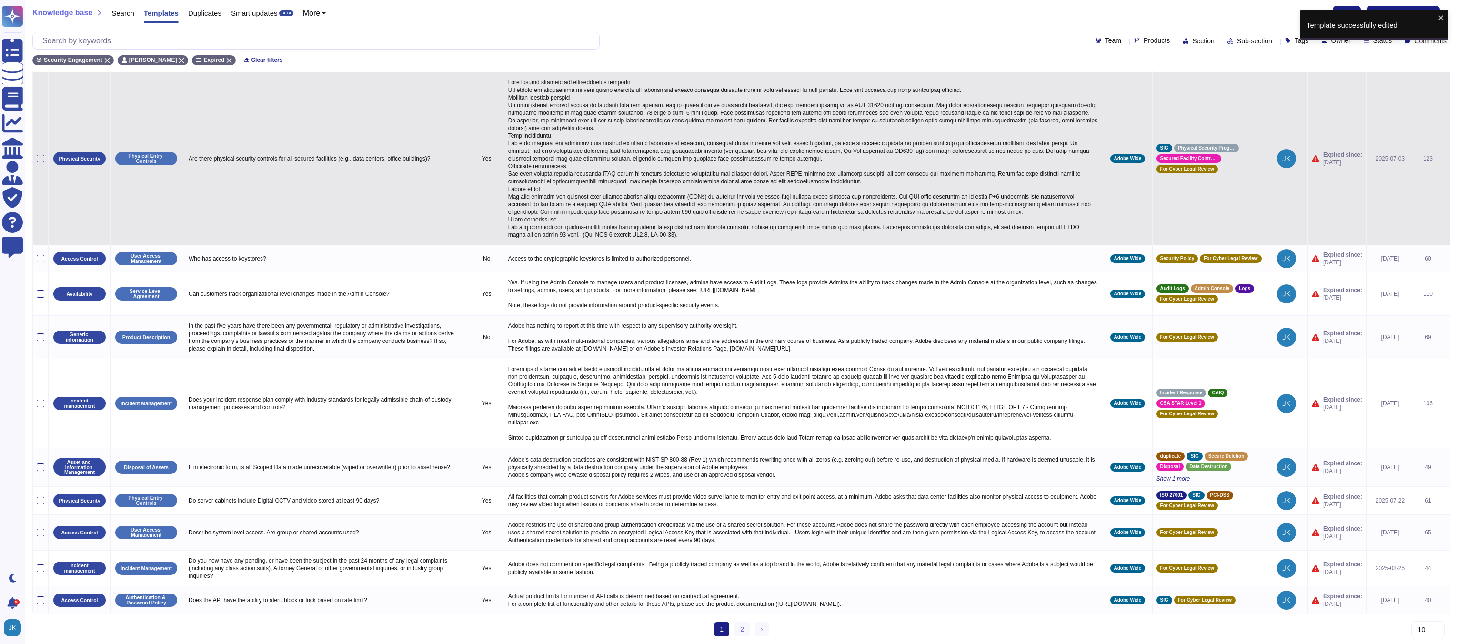
scroll to position [0, 0]
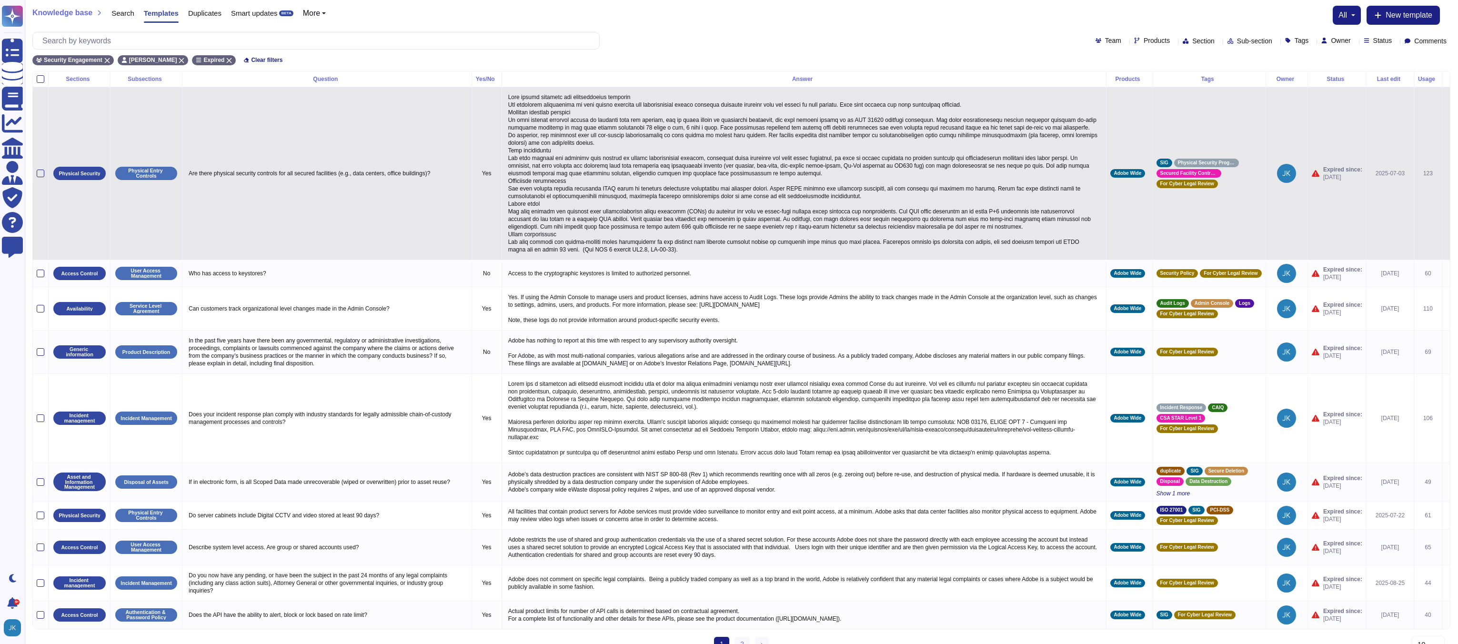
click at [1446, 174] on icon at bounding box center [1446, 174] width 0 height 0
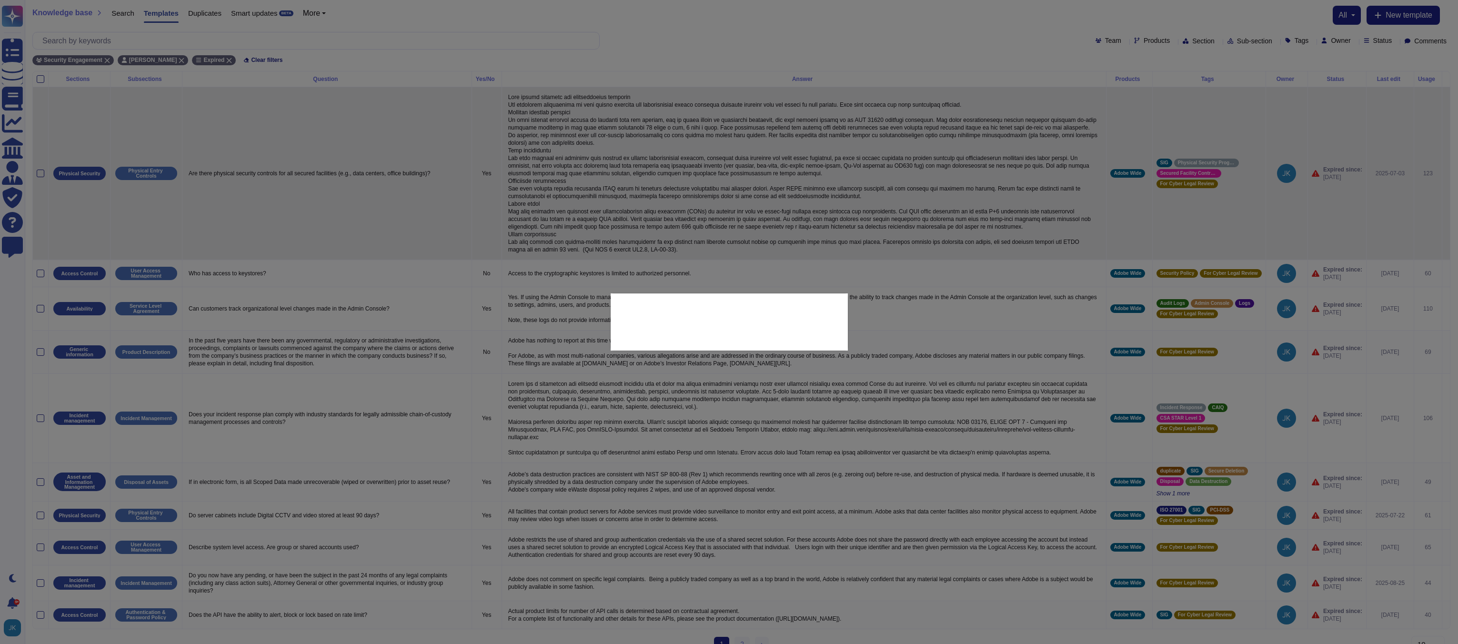
type textarea "Are there physical security controls for all secured facilities (e.g., data cen…"
type textarea "Data center physical and environmental controls The following description of da…"
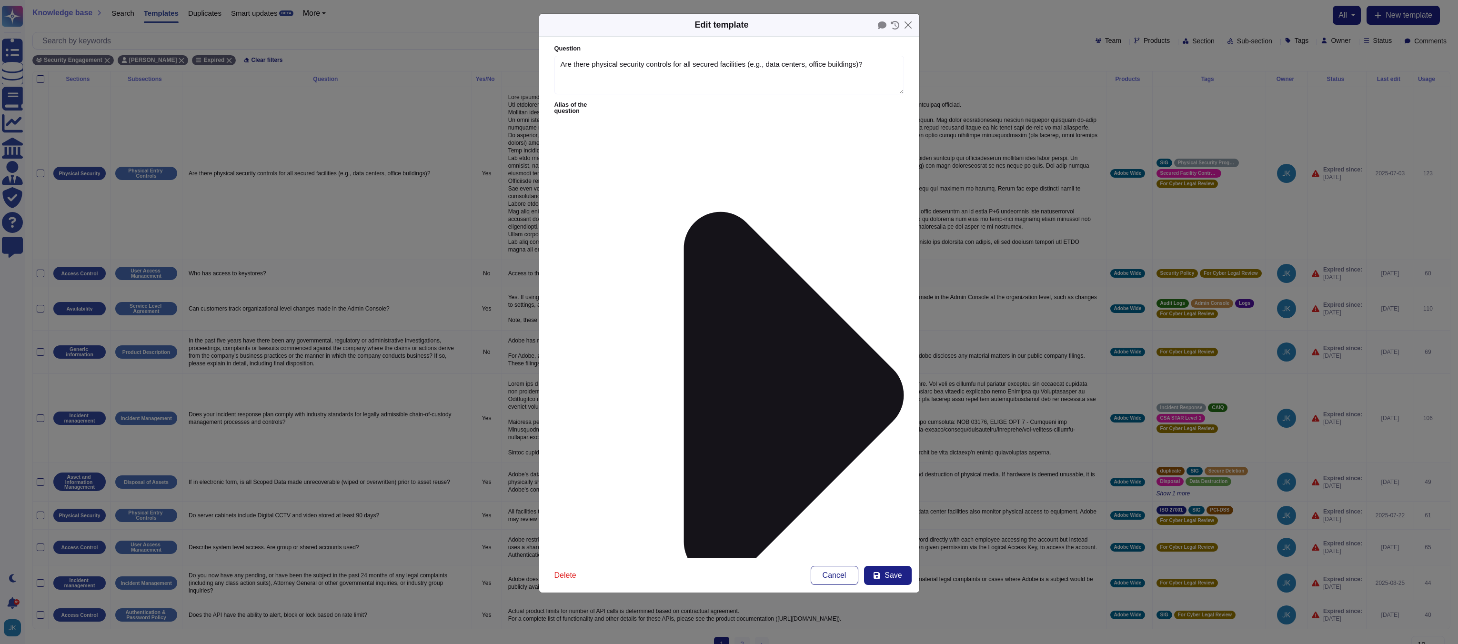
type textarea "Are there physical security controls for all secured facilities (e.g., data cen…"
type textarea "Data center physical and environmental controls The following description of da…"
click at [886, 576] on span "Save" at bounding box center [892, 575] width 17 height 8
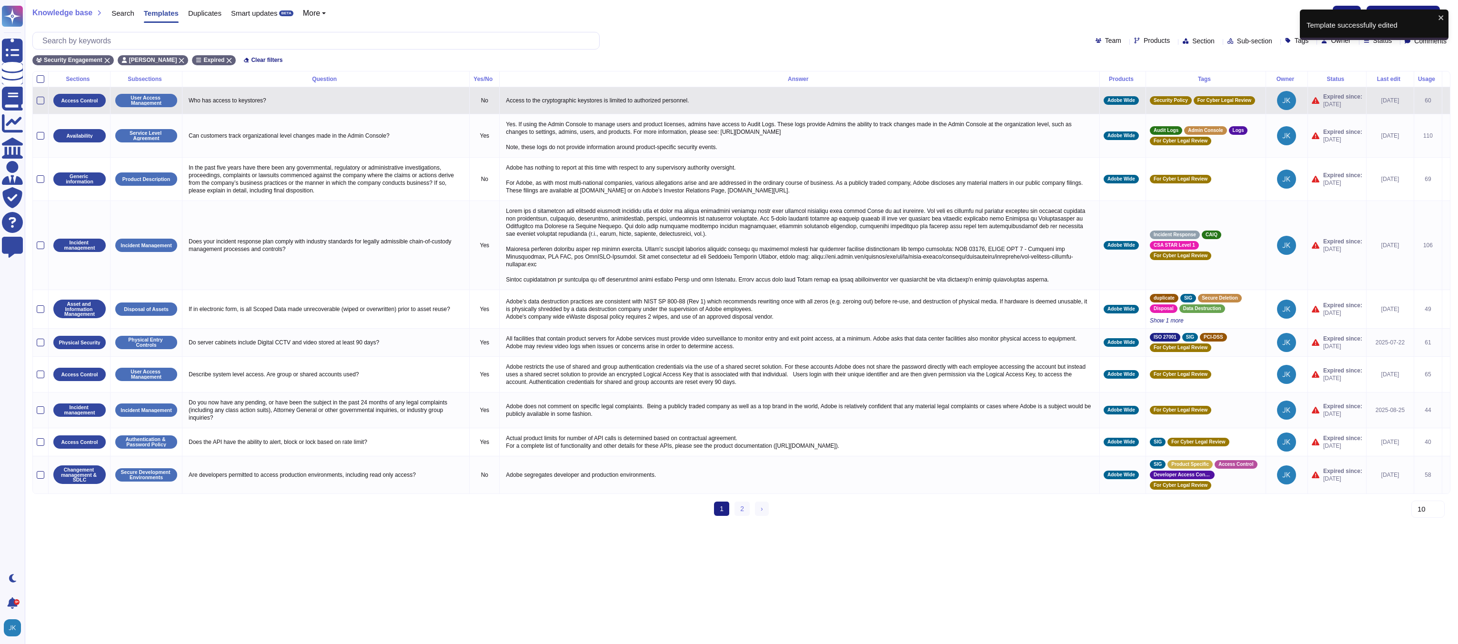
click at [1446, 101] on icon at bounding box center [1446, 101] width 0 height 0
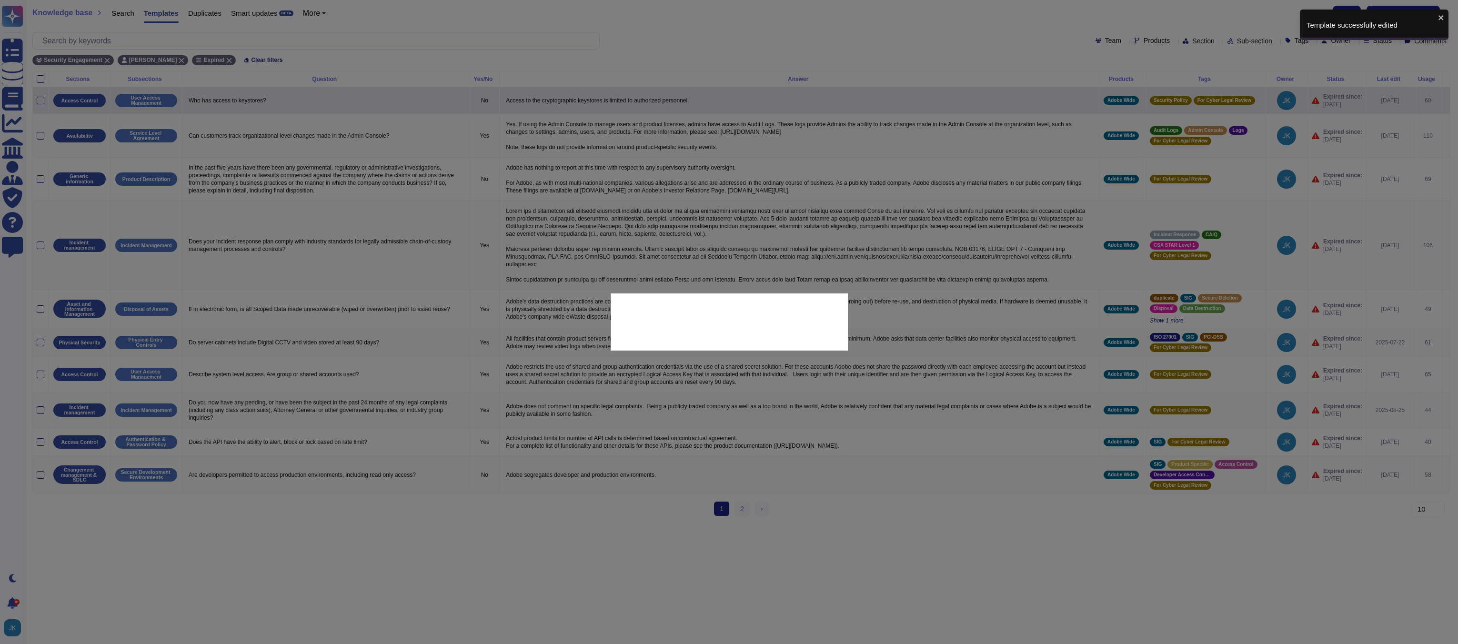
type textarea "Who has access to keystores?"
type textarea "Access to the cryptographic keystores is limited to authorized personnel."
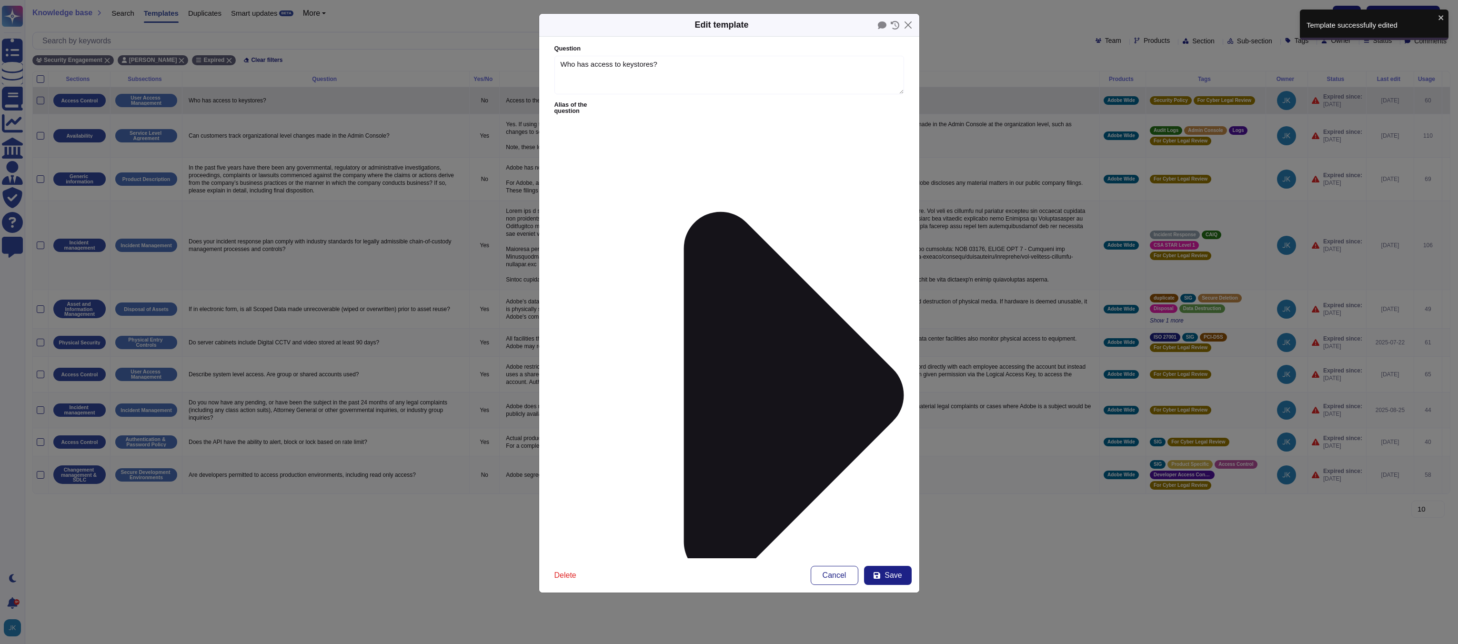
type textarea "Who has access to keystores?"
type textarea "Access to the cryptographic keystores is limited to authorized personnel."
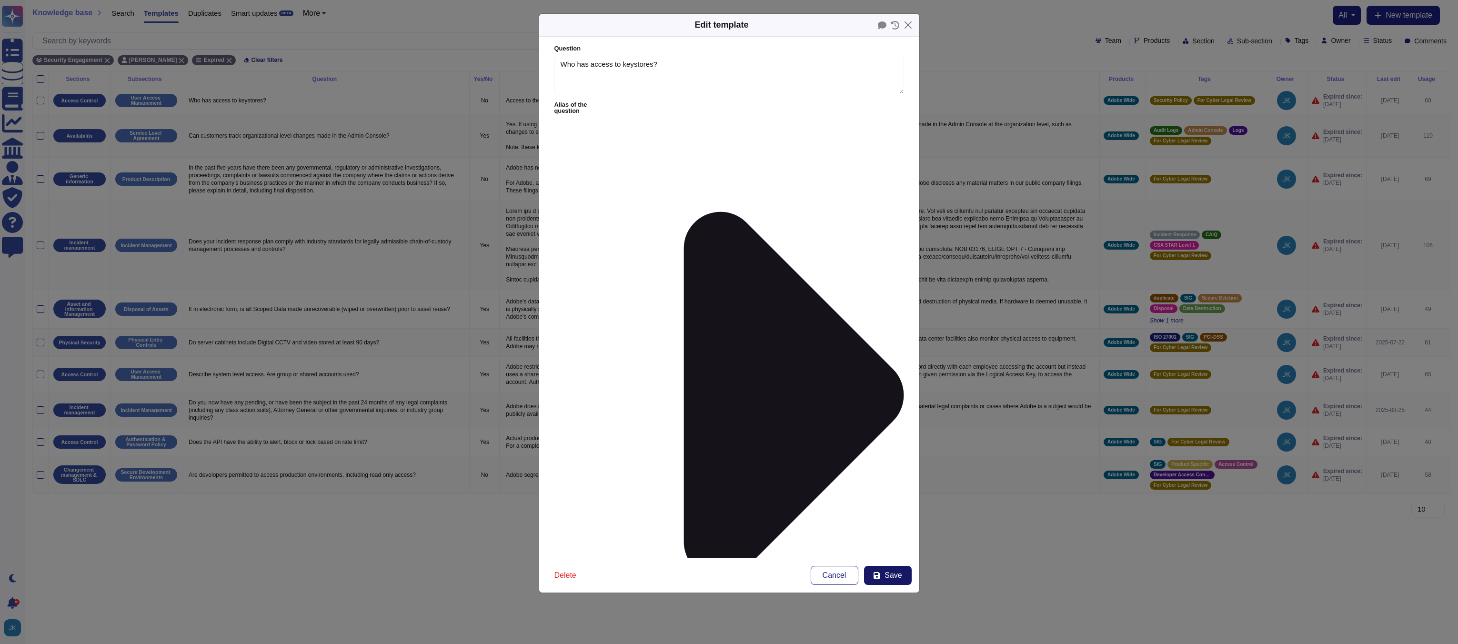
click at [891, 574] on span "Save" at bounding box center [892, 575] width 17 height 8
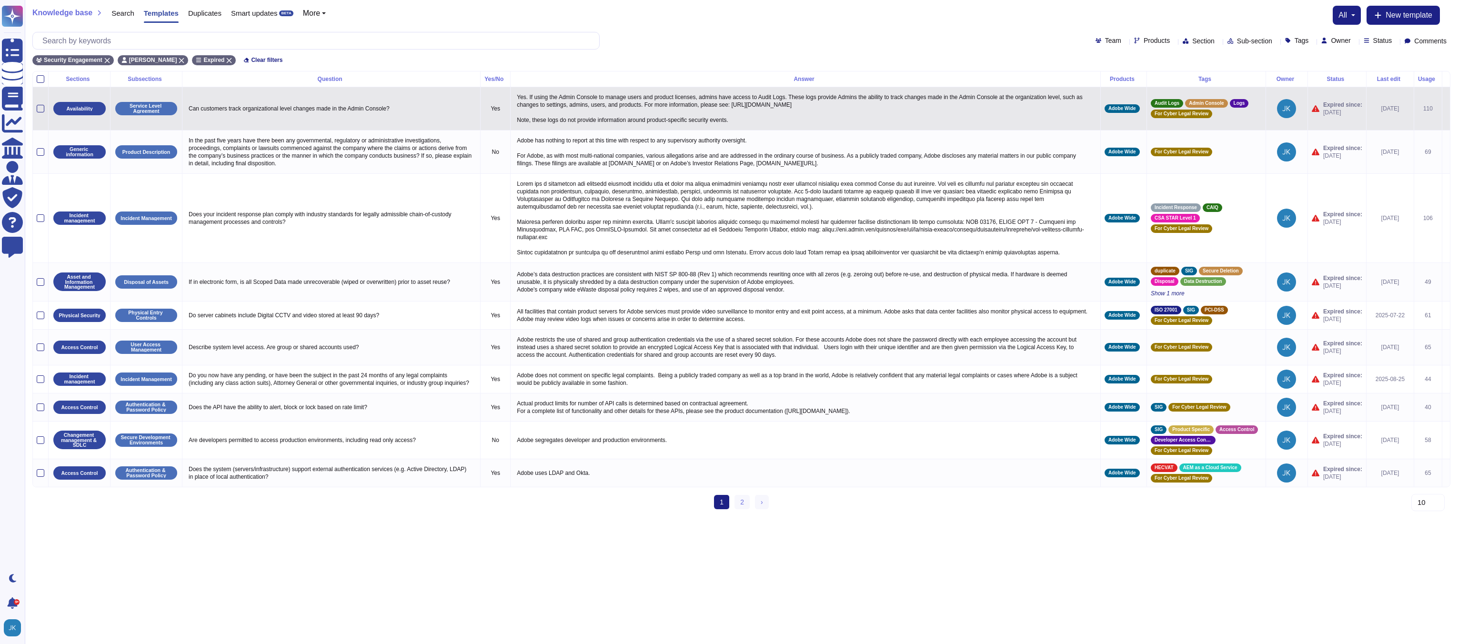
click at [1446, 109] on icon at bounding box center [1446, 109] width 0 height 0
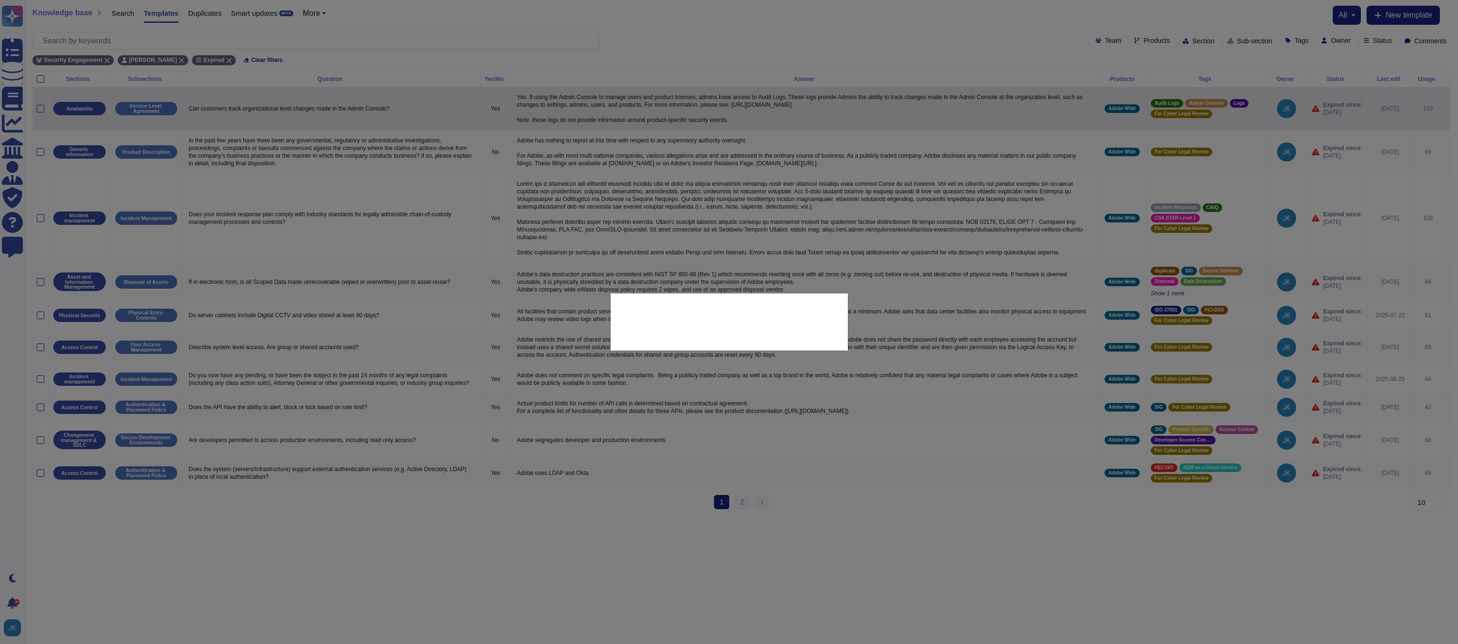
type textarea "Can customers track organizational level changes made in the Admin Console?"
type textarea "Yes. If using the Admin Console to manage users and product licenses, admins ha…"
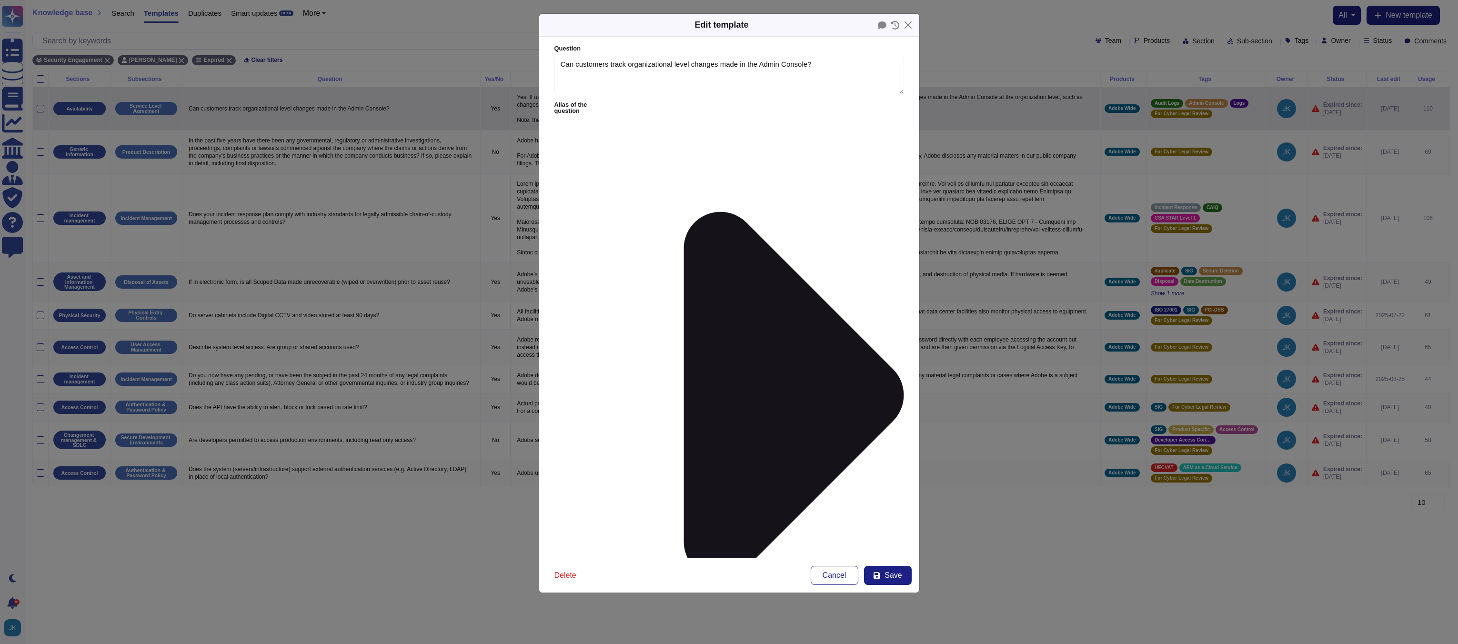
type textarea "Can customers track organizational level changes made in the Admin Console?"
type textarea "Yes. If using the Admin Console to manage users and product licenses, admins ha…"
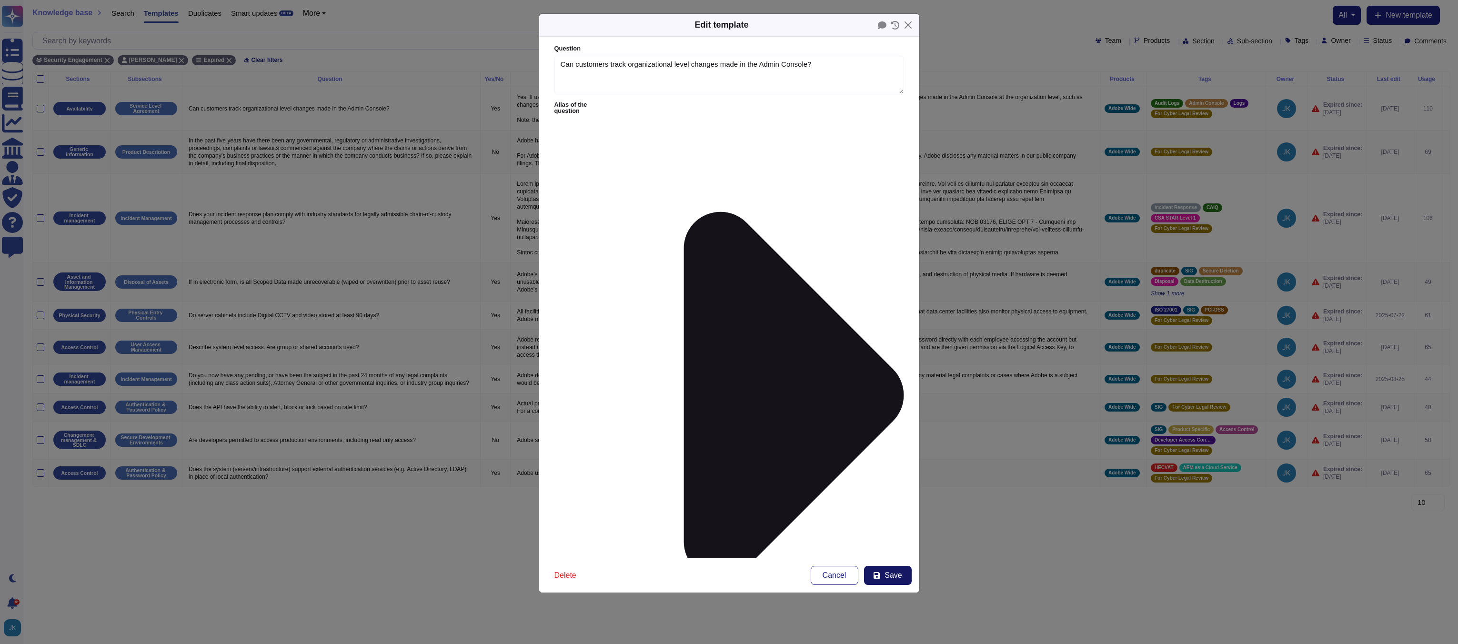
click at [890, 573] on span "Save" at bounding box center [892, 575] width 17 height 8
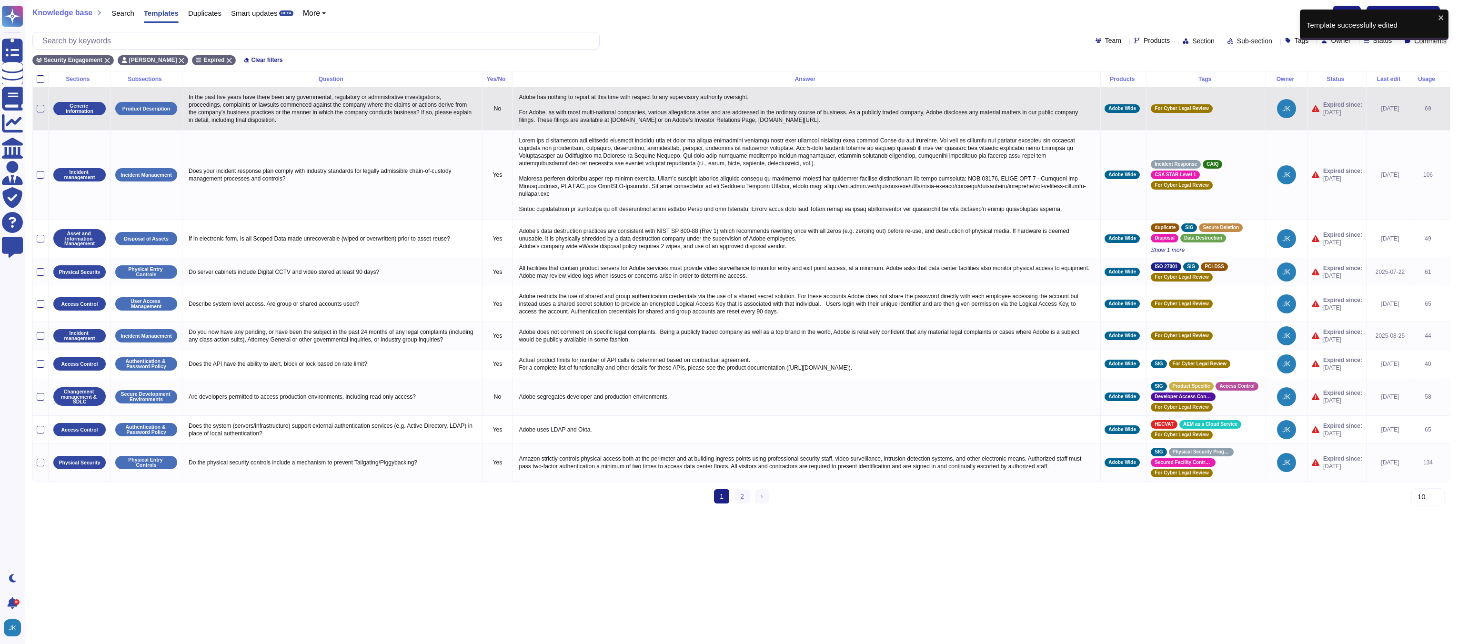
click at [1446, 109] on icon at bounding box center [1446, 109] width 0 height 0
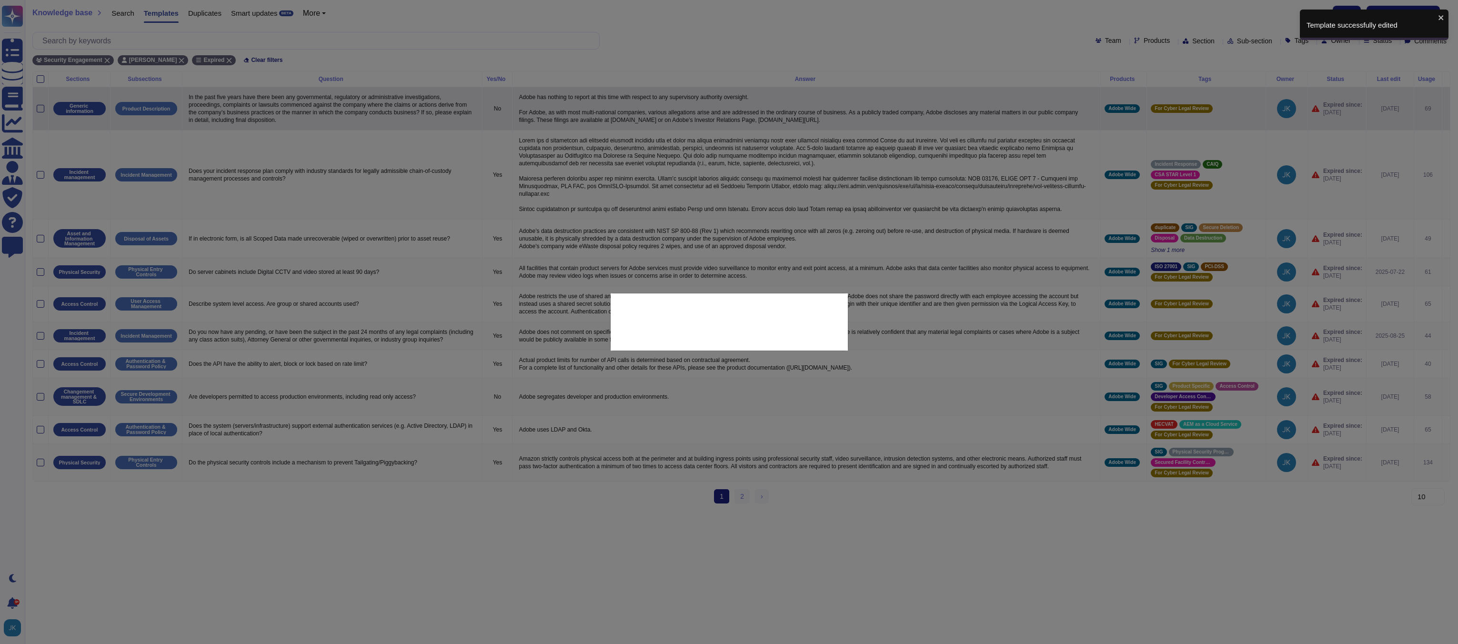
type textarea "In the past five years have there been any governmental, regulatory or administ…"
type textarea "Adobe has nothing to report at this time with respect to any supervisory author…"
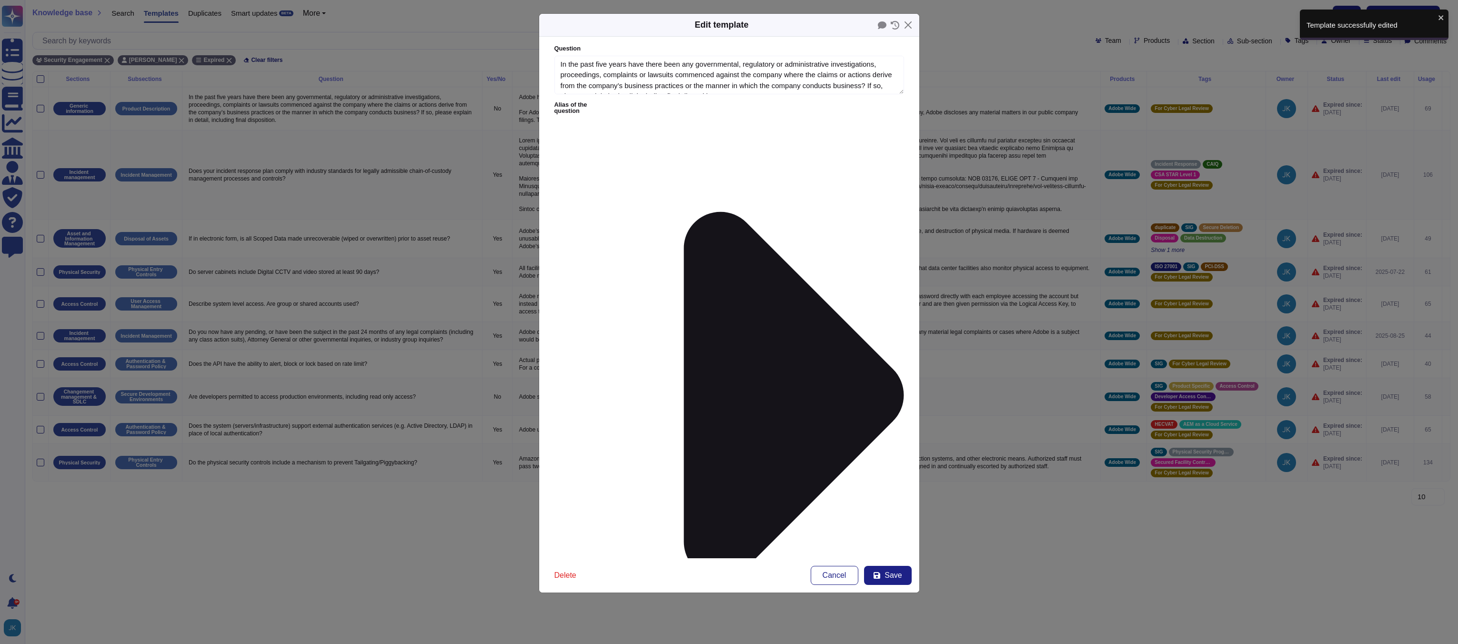
type textarea "In the past five years have there been any governmental, regulatory or administ…"
type textarea "Adobe has nothing to report at this time with respect to any supervisory author…"
click at [881, 574] on icon at bounding box center [877, 575] width 8 height 8
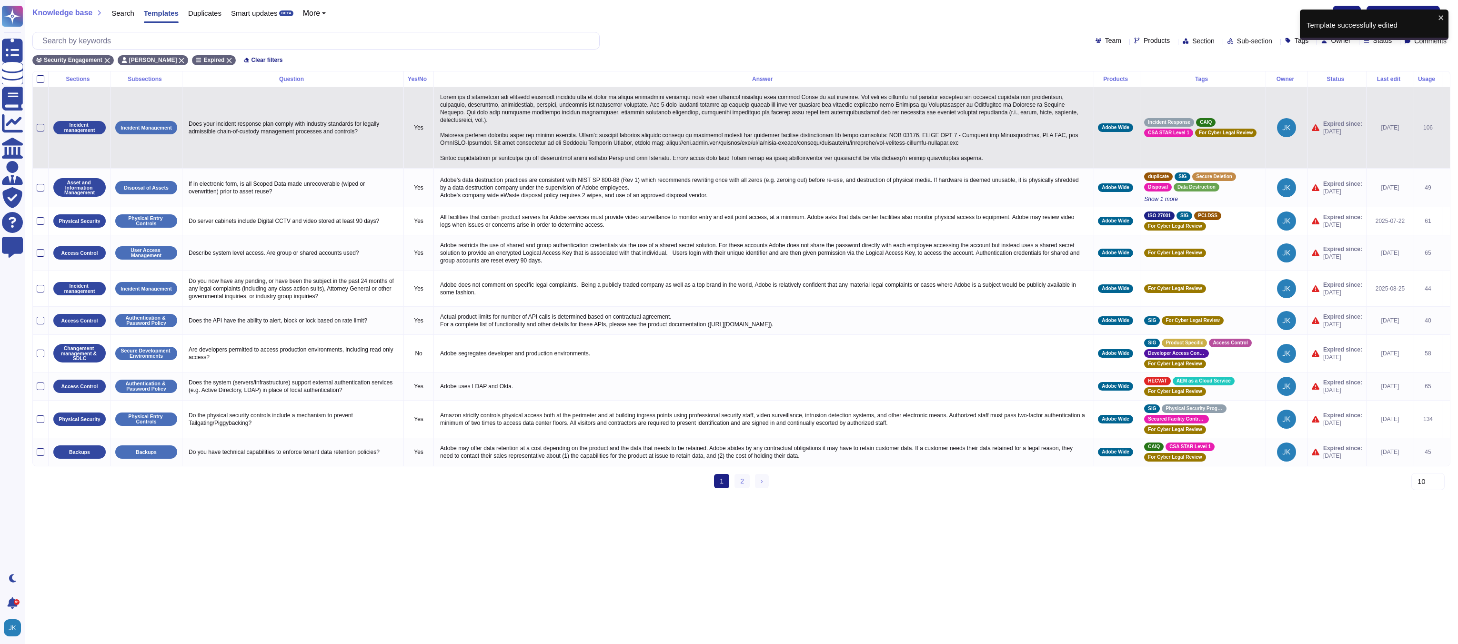
click at [1446, 124] on span at bounding box center [1446, 128] width 0 height 8
click at [1446, 128] on icon at bounding box center [1446, 128] width 0 height 0
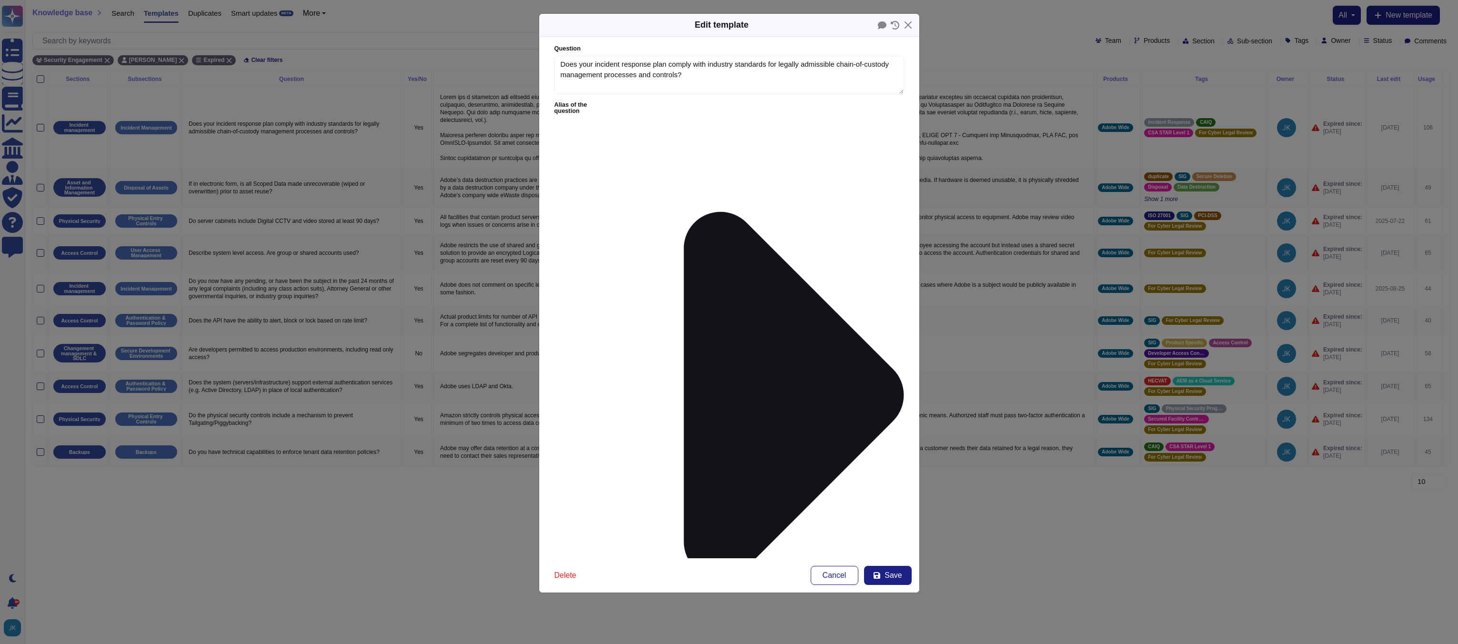
type textarea "Does your incident response plan comply with industry standards for legally adm…"
type textarea "Lorem ips d sitametcon adi elitsedd eiusmodt incididu utla et dolor ma aliqua e…"
click at [887, 577] on span "Save" at bounding box center [892, 575] width 17 height 8
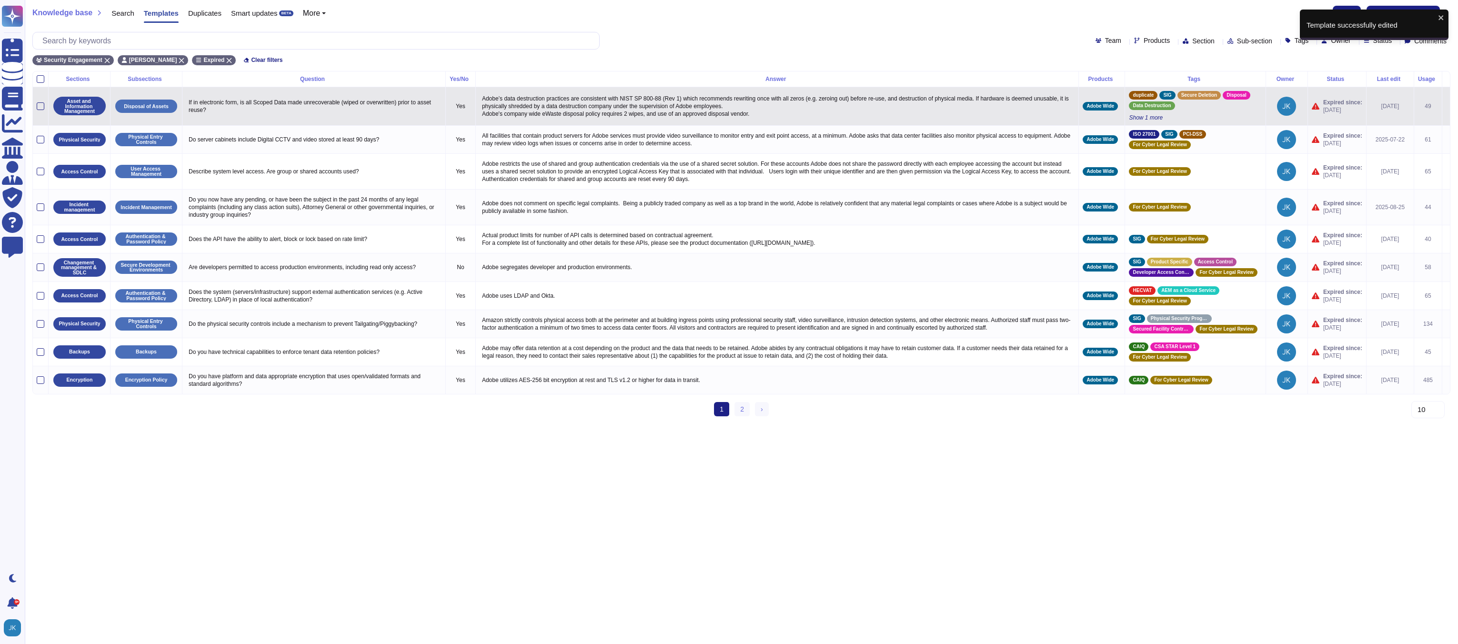
click at [1446, 107] on icon at bounding box center [1446, 107] width 0 height 0
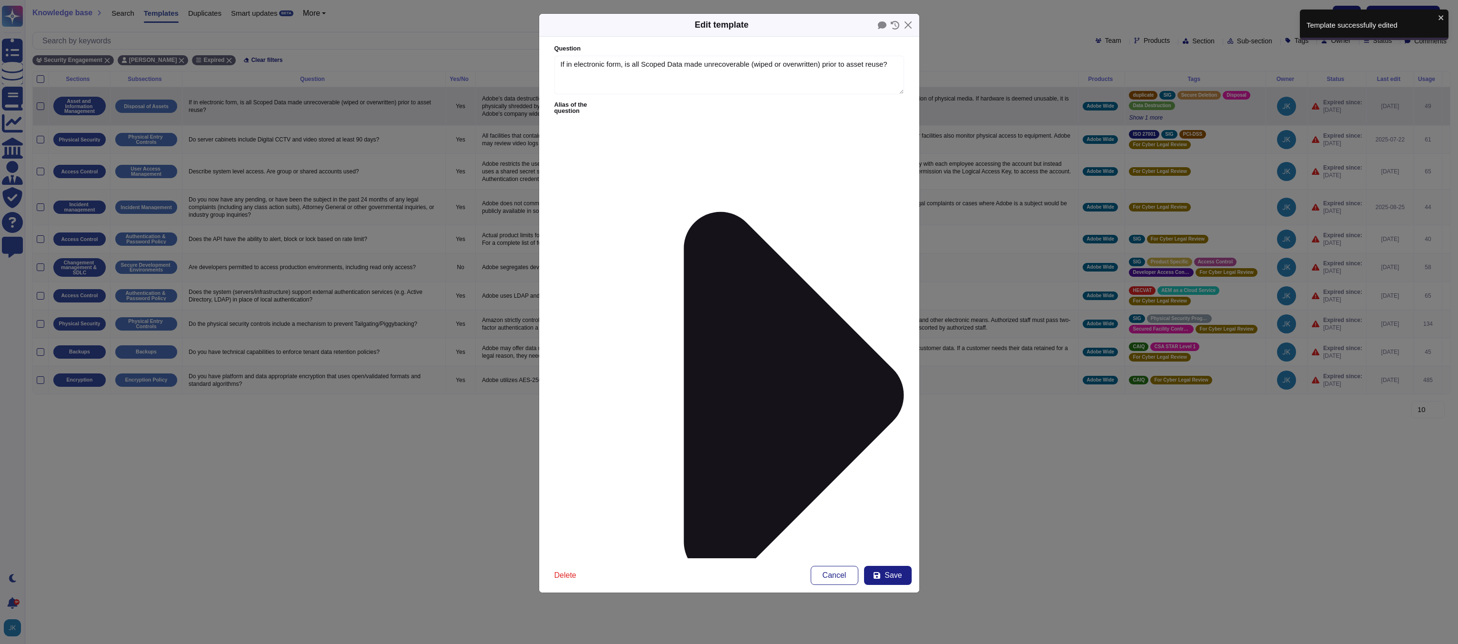
type textarea "If in electronic form, is all Scoped Data made unrecoverable (wiped or overwrit…"
type textarea "Adobe’s data destruction practices are consistent with NIST SP 800-88 (Rev 1) w…"
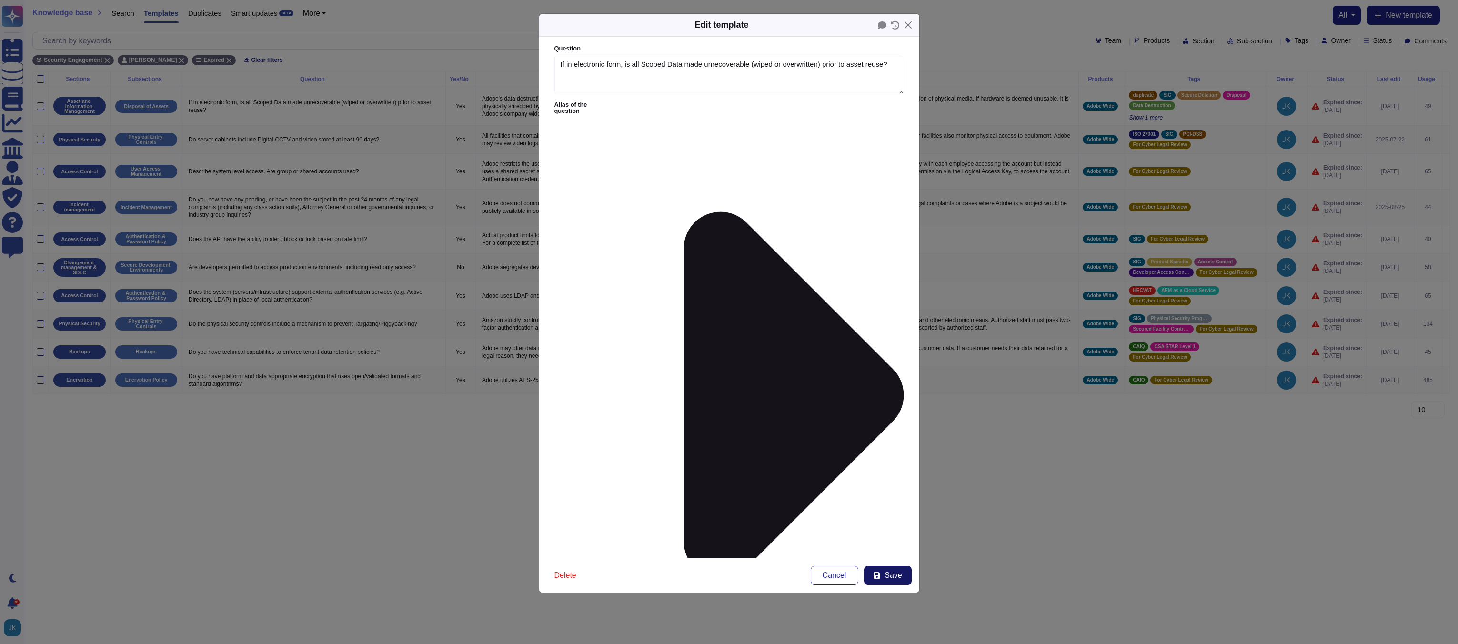
click at [893, 575] on span "Save" at bounding box center [892, 575] width 17 height 8
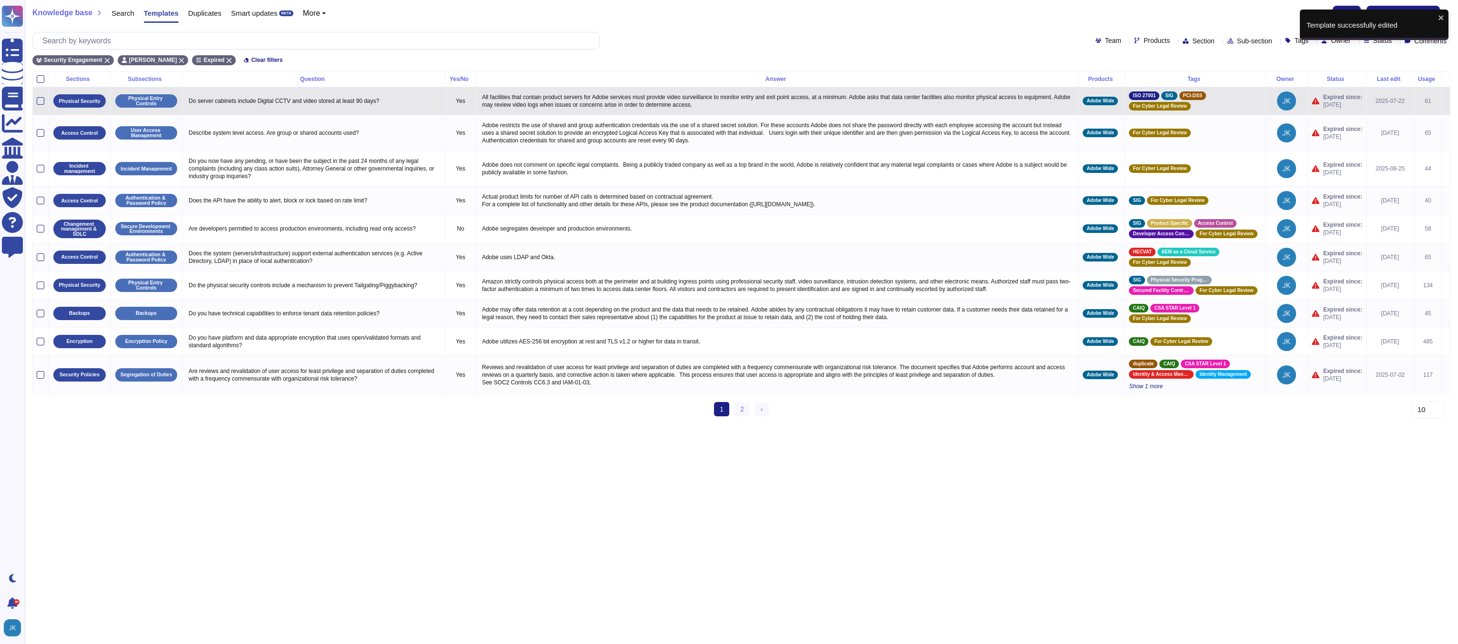
click at [1446, 101] on icon at bounding box center [1446, 101] width 0 height 0
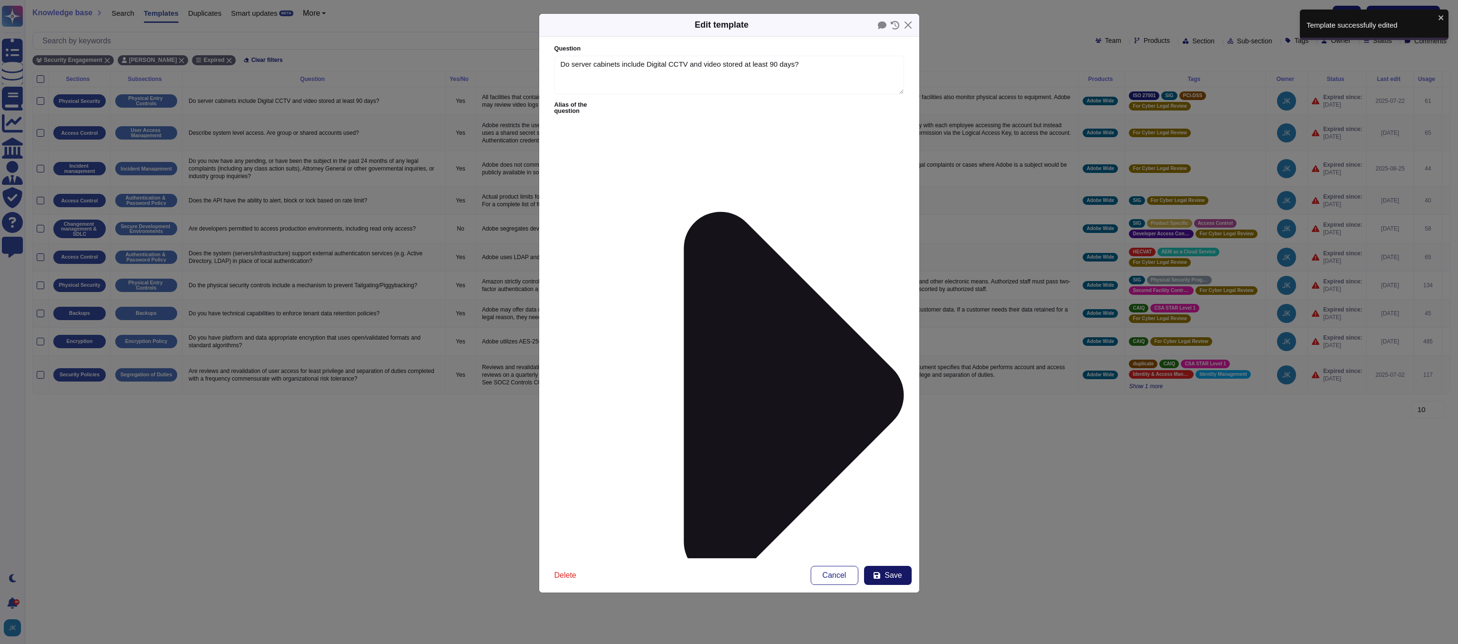
type textarea "Do server cabinets include Digital CCTV and video stored at least 90 days?"
type textarea "All facilities that contain product servers for Adobe services must provide vid…"
click at [895, 577] on span "Save" at bounding box center [892, 575] width 17 height 8
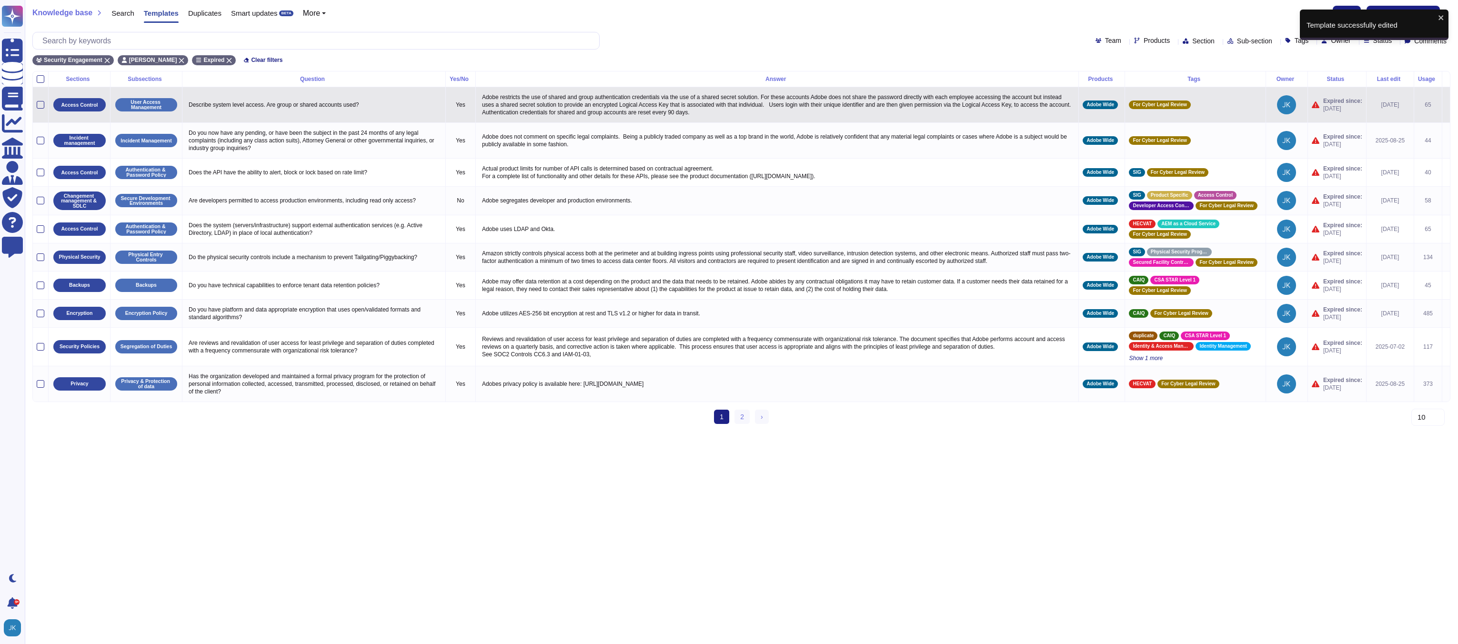
click at [1446, 105] on icon at bounding box center [1446, 105] width 0 height 0
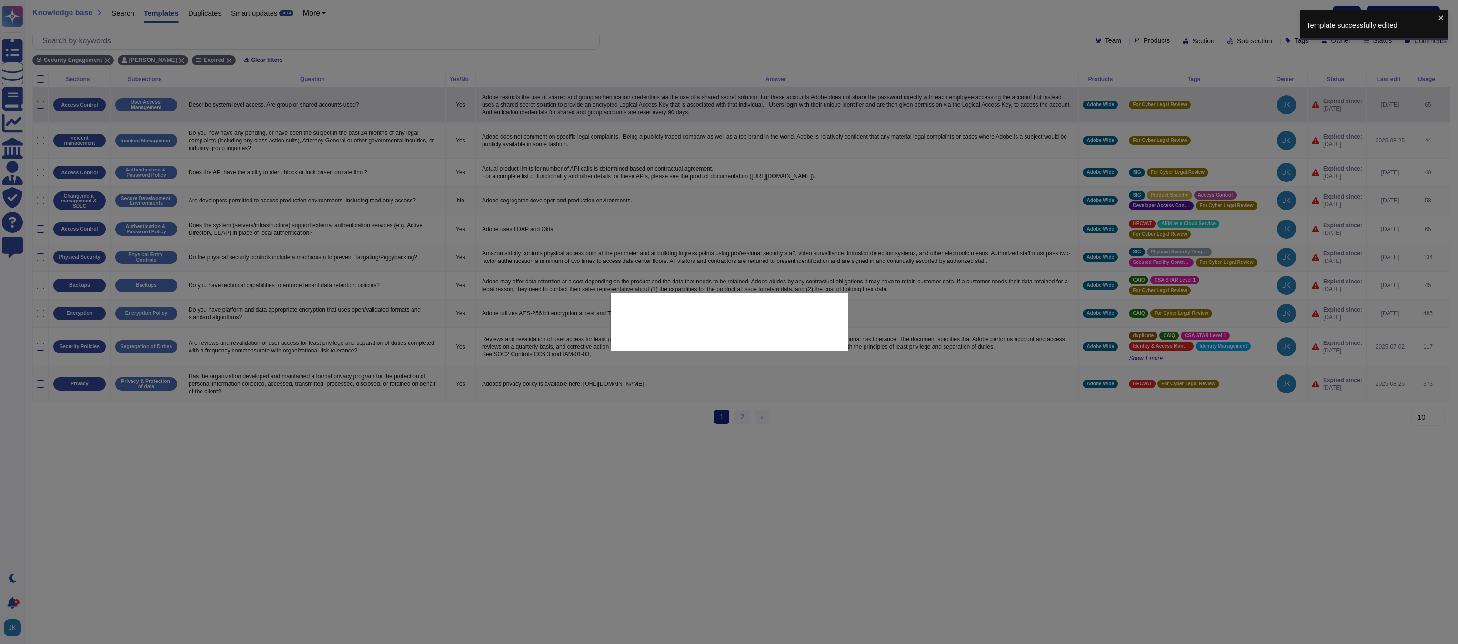
type textarea "Describe system level access. Are group or shared accounts used?"
type textarea "Adobe restricts the use of shared and group authentication credentials via the …"
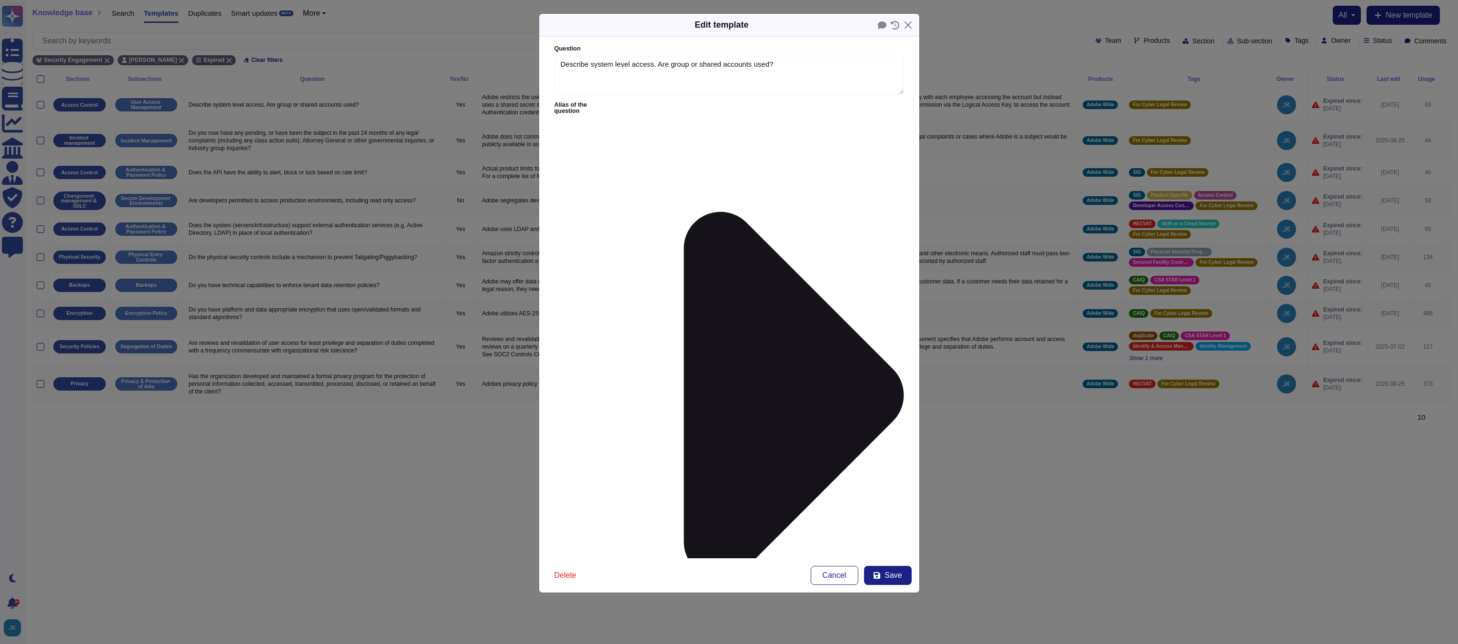
type textarea "Describe system level access. Are group or shared accounts used?"
type textarea "Adobe restricts the use of shared and group authentication credentials via the …"
click at [884, 571] on span "Save" at bounding box center [892, 575] width 17 height 8
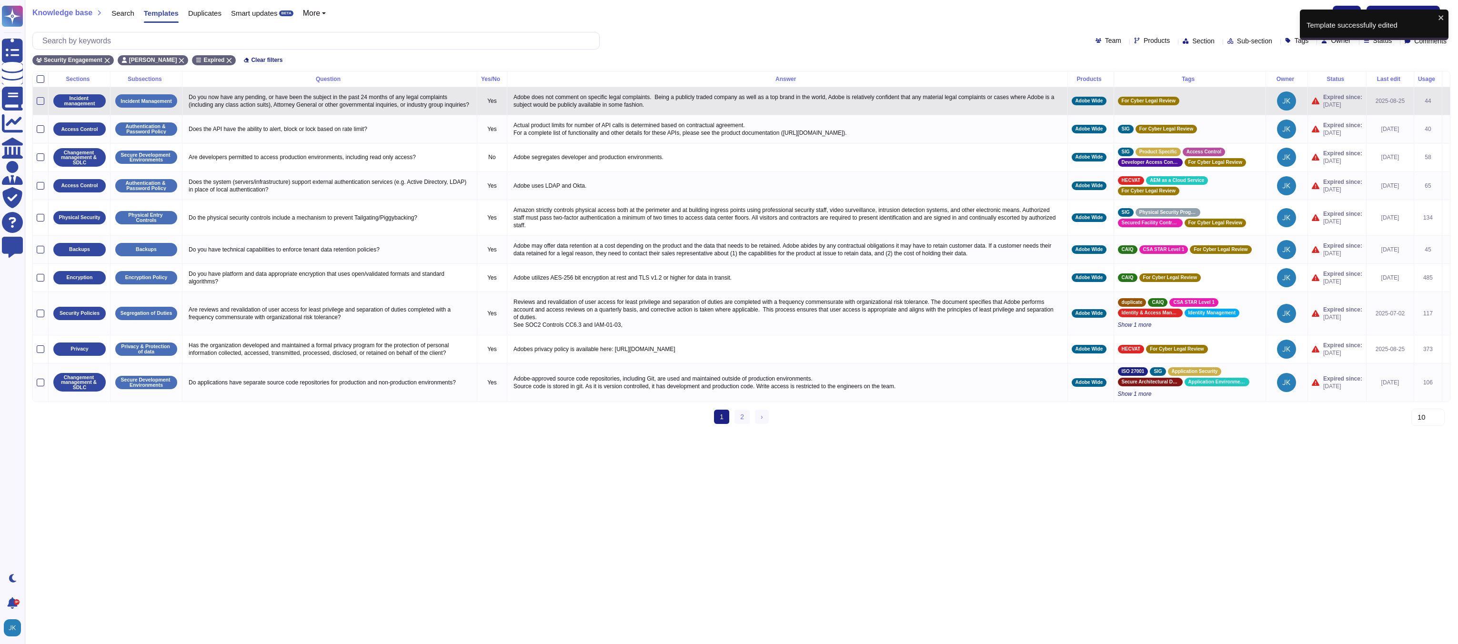
click at [1446, 101] on icon at bounding box center [1446, 101] width 0 height 0
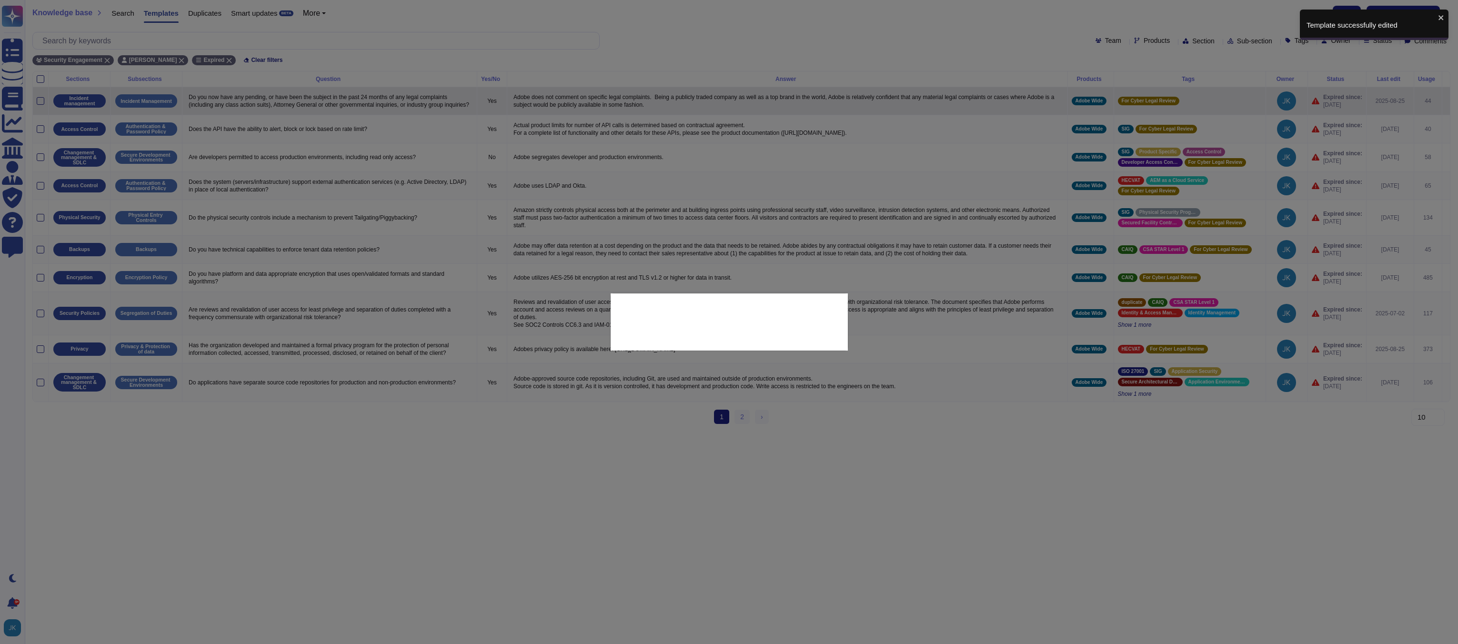
type textarea "Do you now have any pending, or have been the subject in the past 24 months of …"
type textarea "Adobe does not comment on specific legal complaints. Being a publicly traded co…"
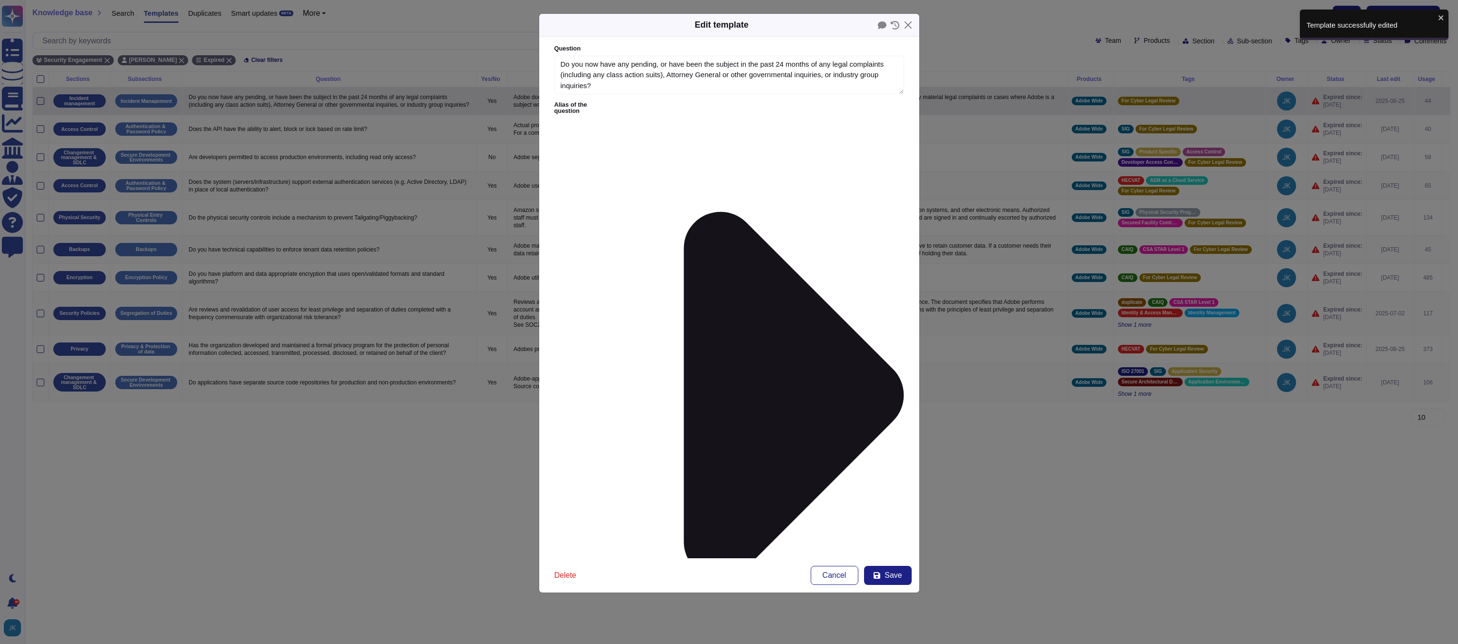
type textarea "Do you now have any pending, or have been the subject in the past 24 months of …"
type textarea "Adobe does not comment on specific legal complaints. Being a publicly traded co…"
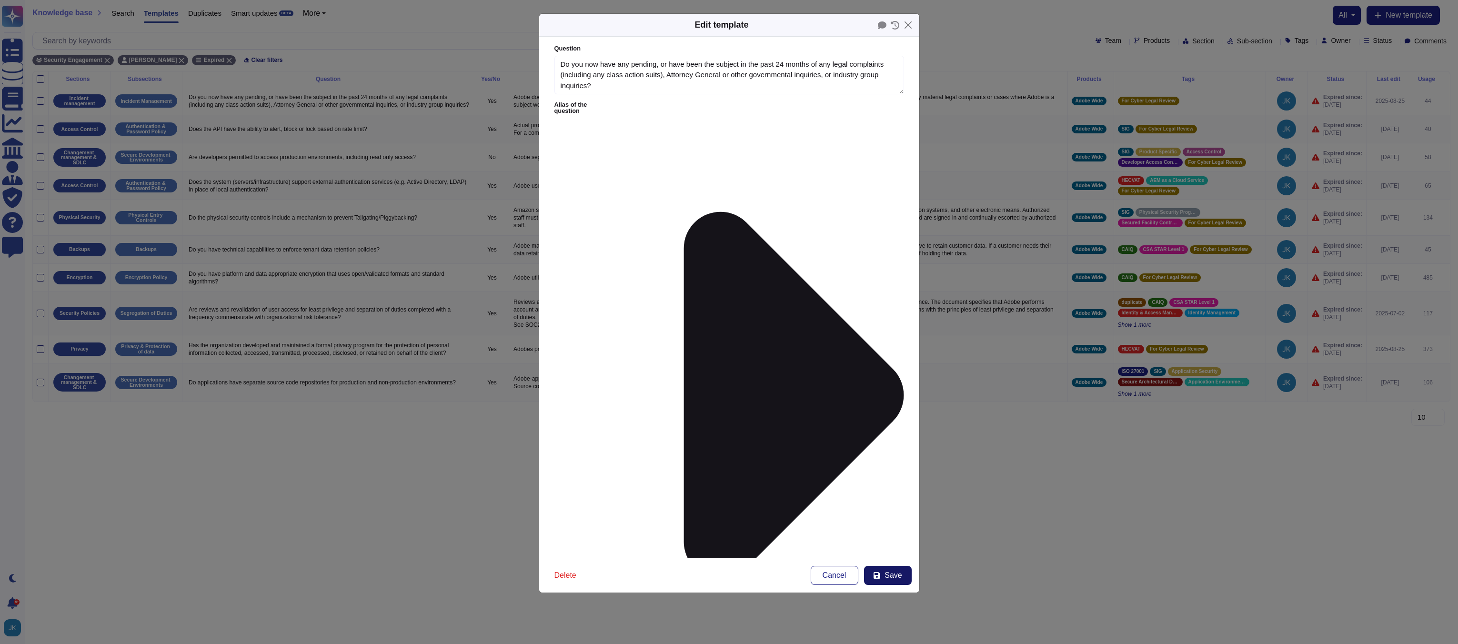
click at [883, 577] on button "Save" at bounding box center [888, 575] width 48 height 19
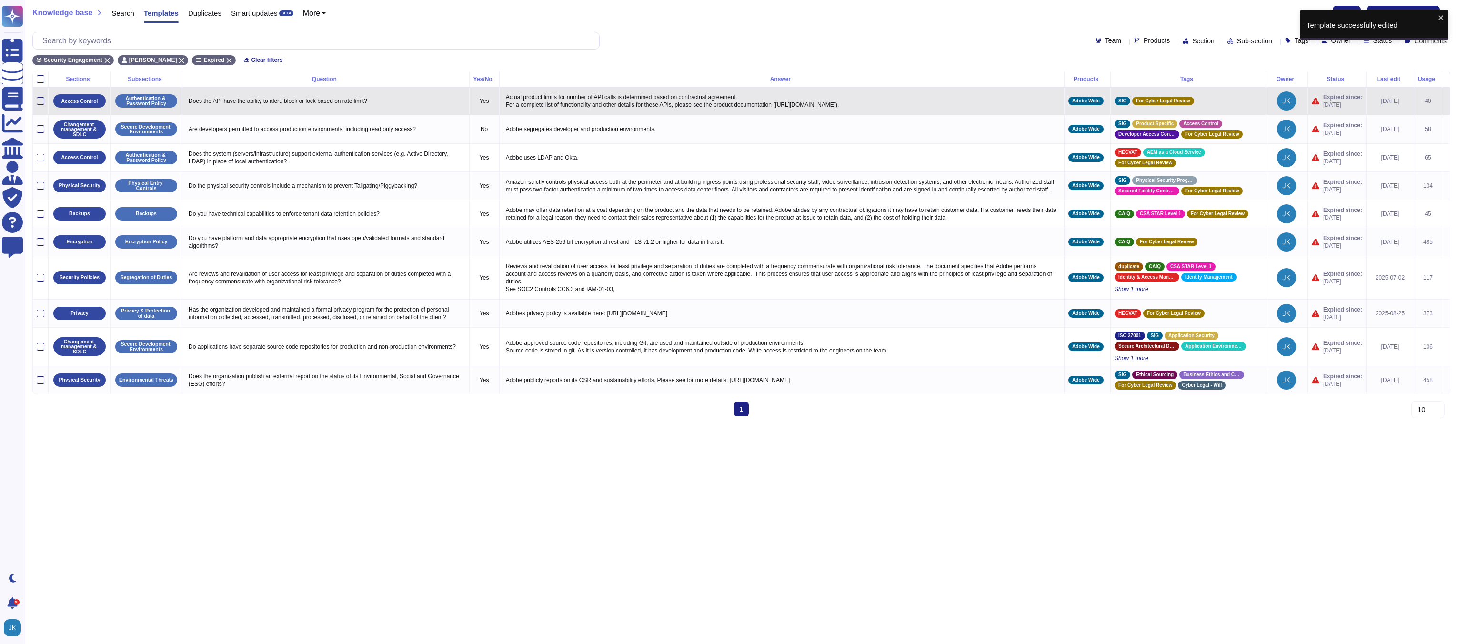
click at [1446, 101] on icon at bounding box center [1446, 101] width 0 height 0
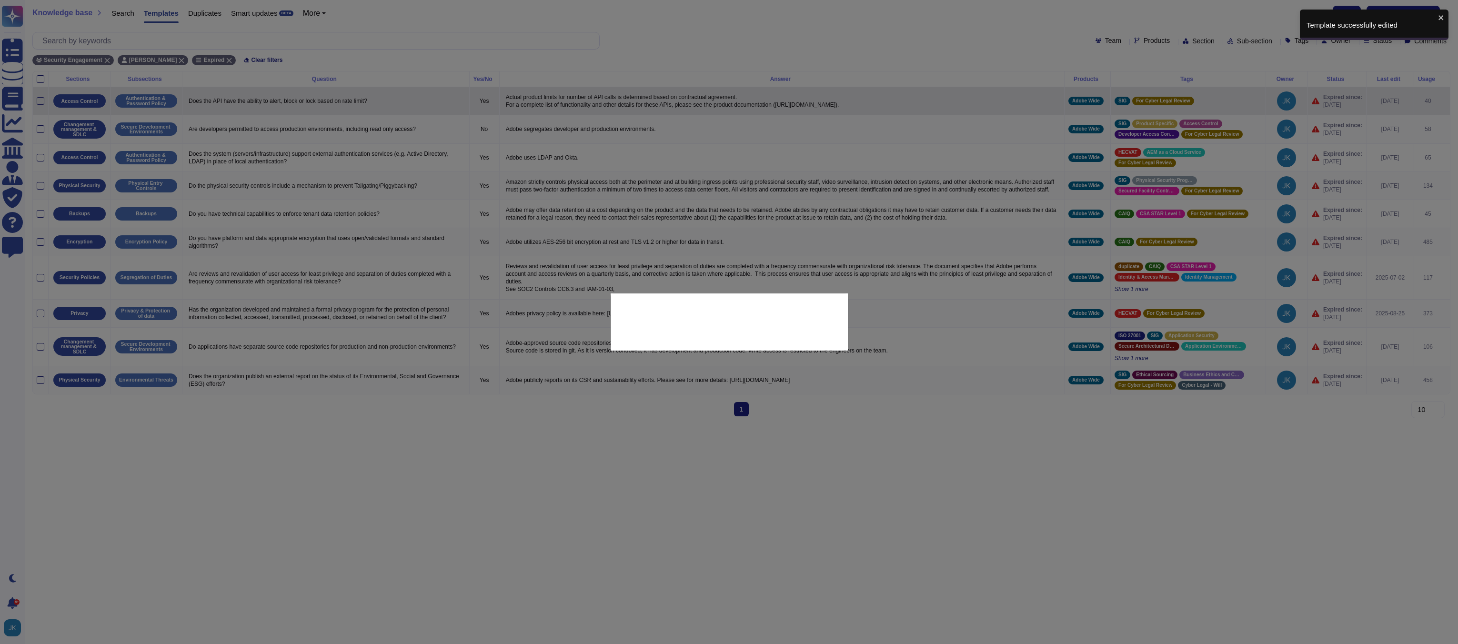
type textarea "Does the API have the ability to alert, block or lock based on rate limit?"
type textarea "Actual product limits for number of API calls is determined based on contractua…"
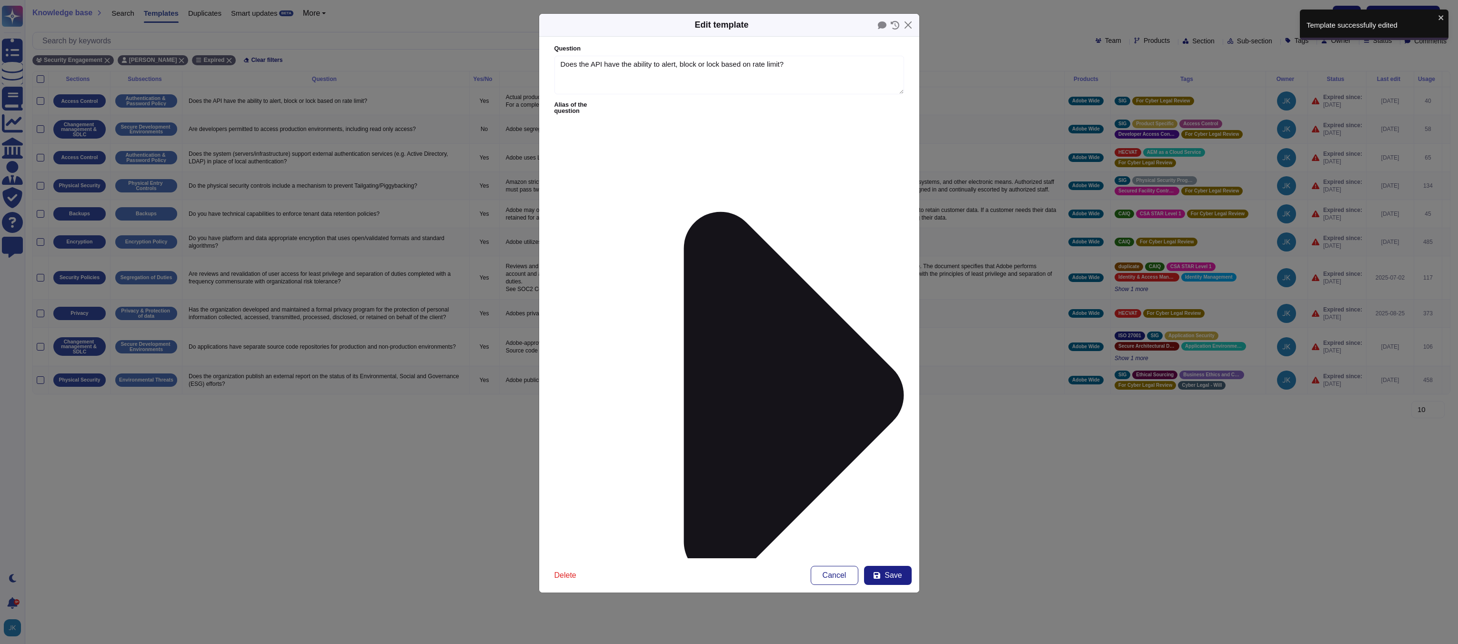
type textarea "Does the API have the ability to alert, block or lock based on rate limit?"
type textarea "Actual product limits for number of API calls is determined based on contractua…"
click at [890, 575] on span "Save" at bounding box center [892, 575] width 17 height 8
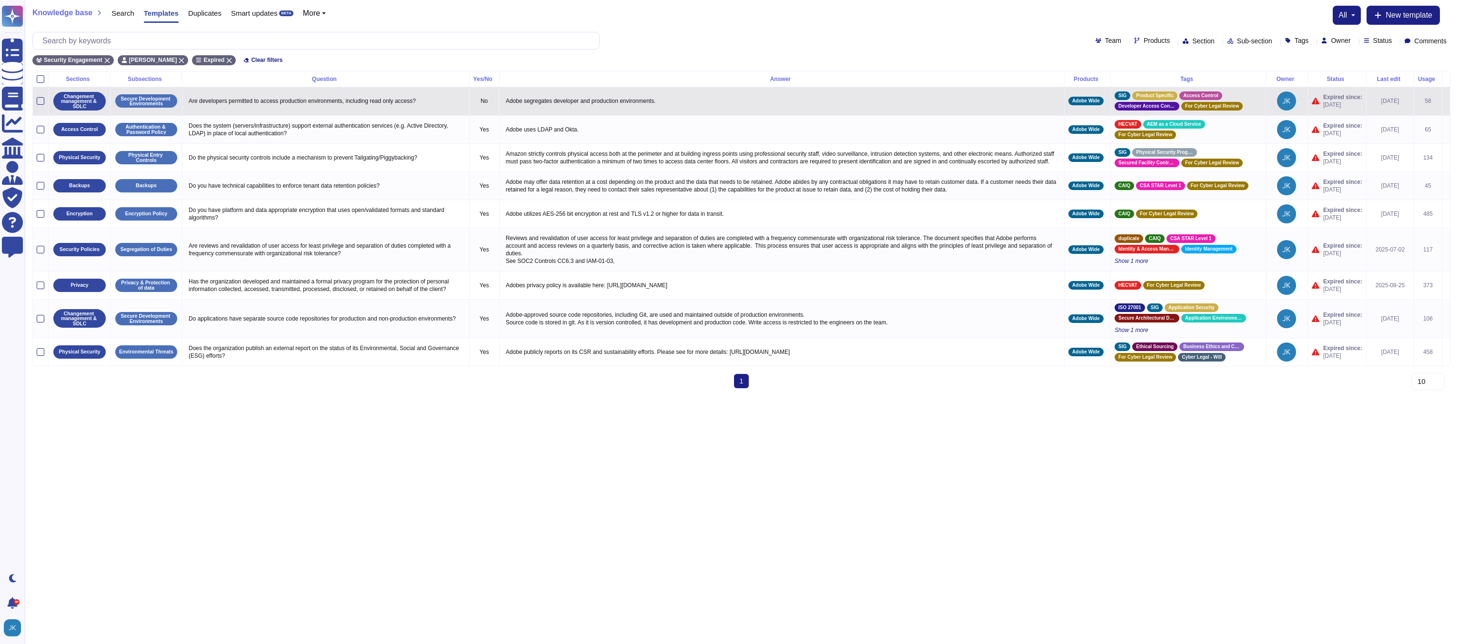
click at [1446, 102] on icon at bounding box center [1446, 102] width 0 height 0
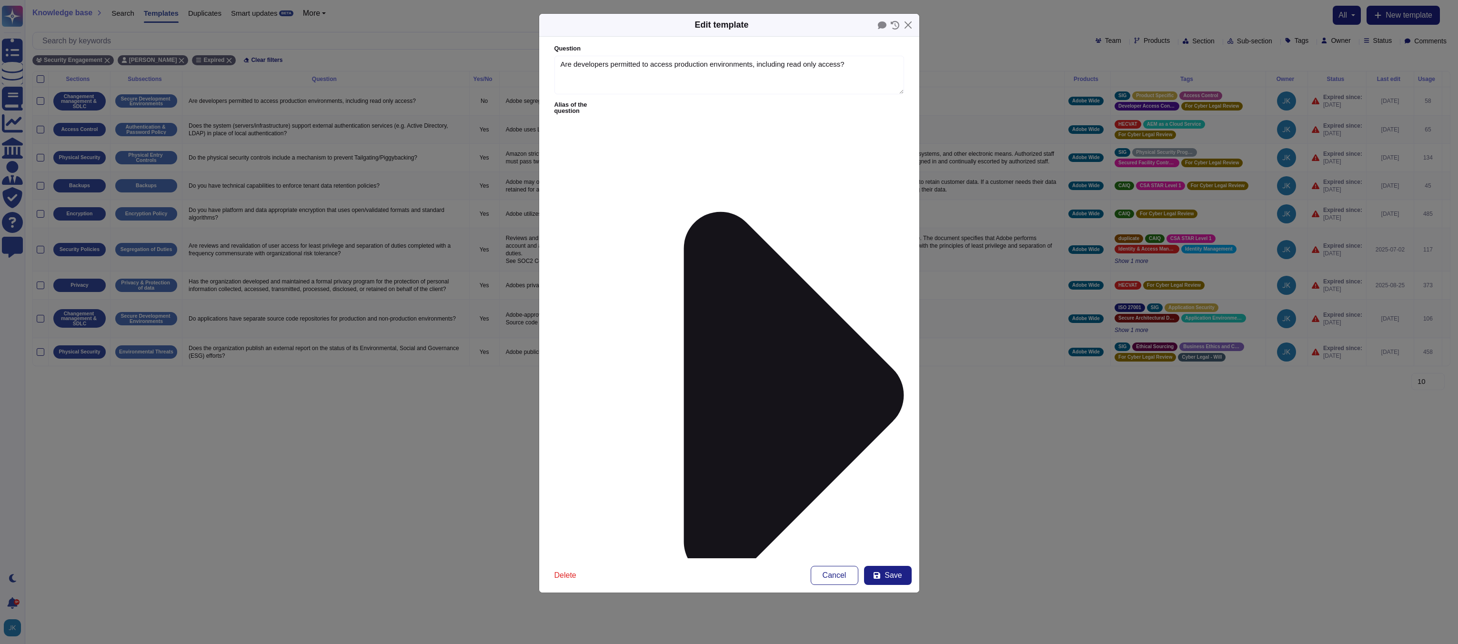
type textarea "Are developers permitted to access production environments, including read only…"
type textarea "Adobe segregates developer and production environments."
click at [889, 576] on span "Save" at bounding box center [892, 575] width 17 height 8
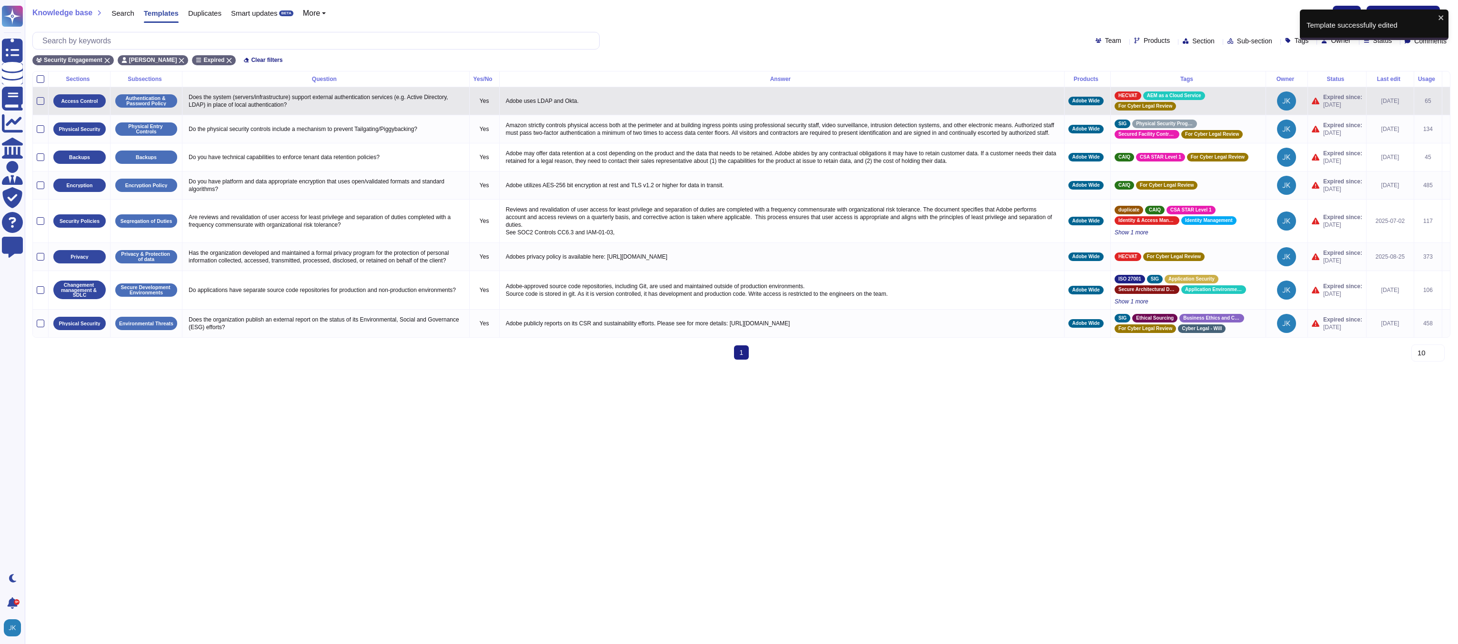
click at [1446, 101] on icon at bounding box center [1446, 101] width 0 height 0
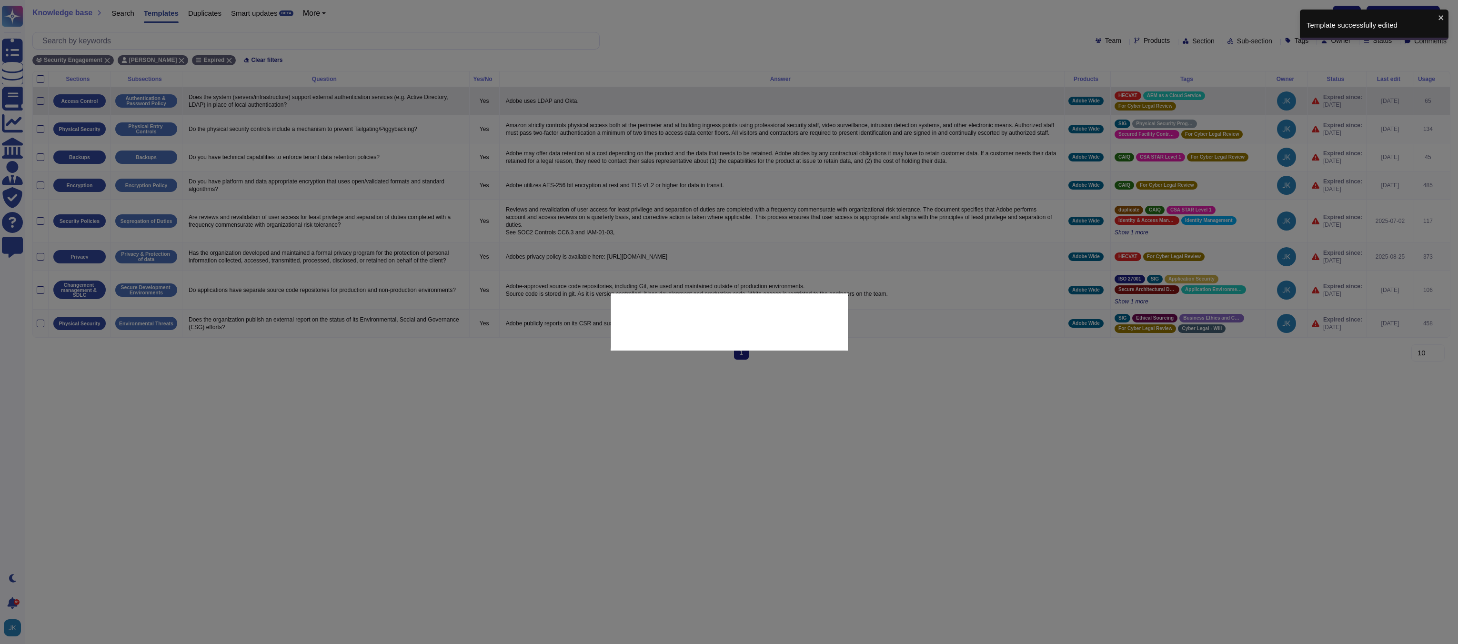
type textarea "Does the system (servers/infrastructure) support external authentication servic…"
type textarea "Adobe uses LDAP and Okta."
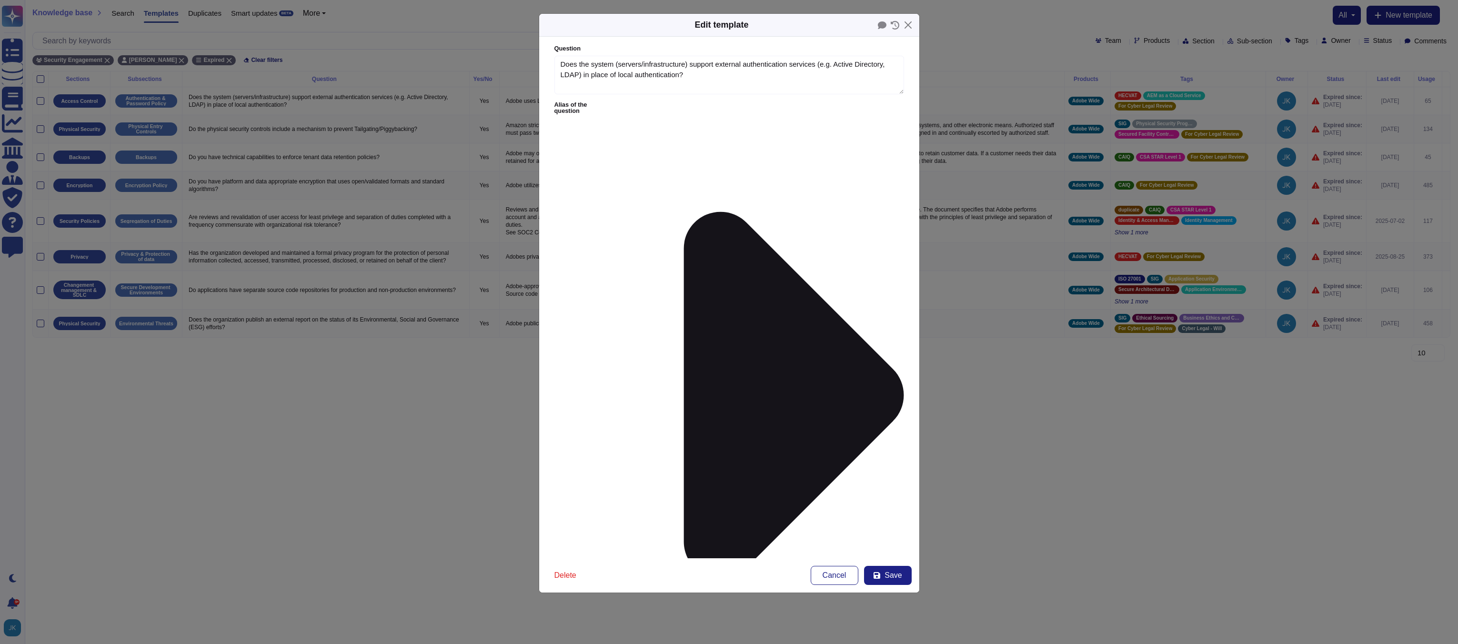
type textarea "Does the system (servers/infrastructure) support external authentication servic…"
type textarea "Adobe uses LDAP and Okta."
click at [891, 575] on span "Save" at bounding box center [892, 575] width 17 height 8
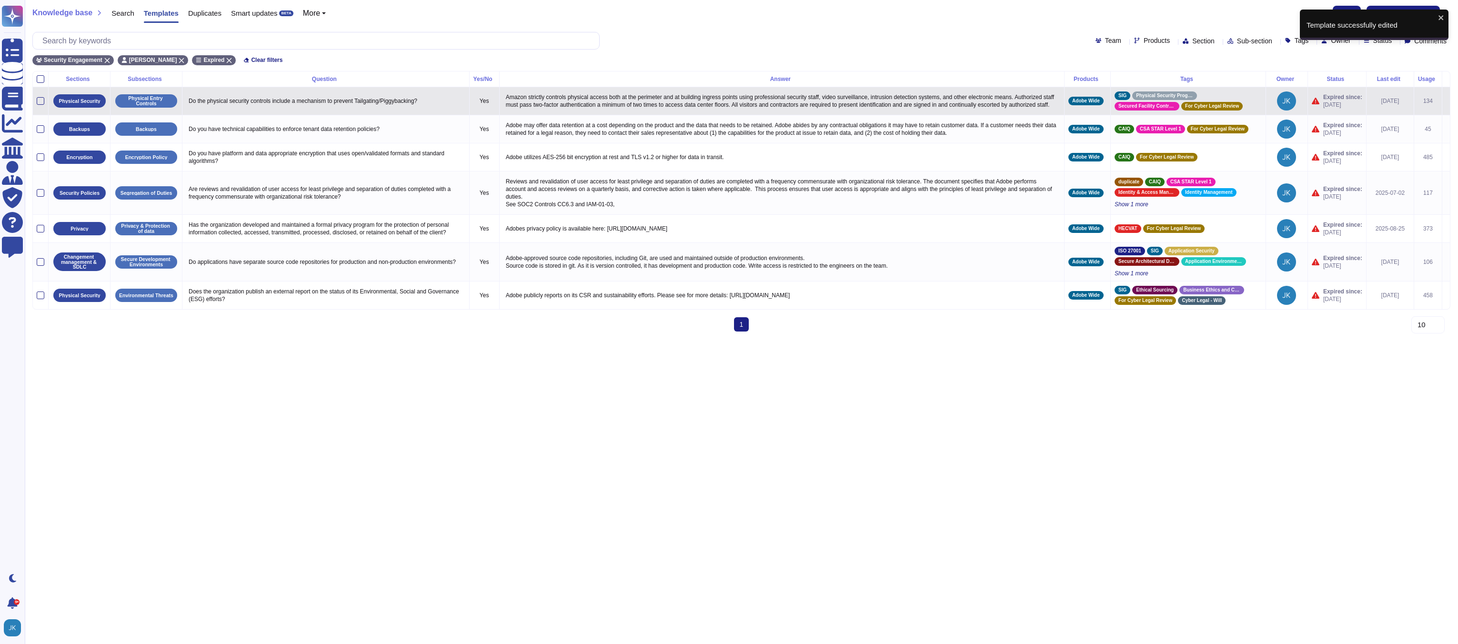
click at [1446, 101] on icon at bounding box center [1446, 101] width 0 height 0
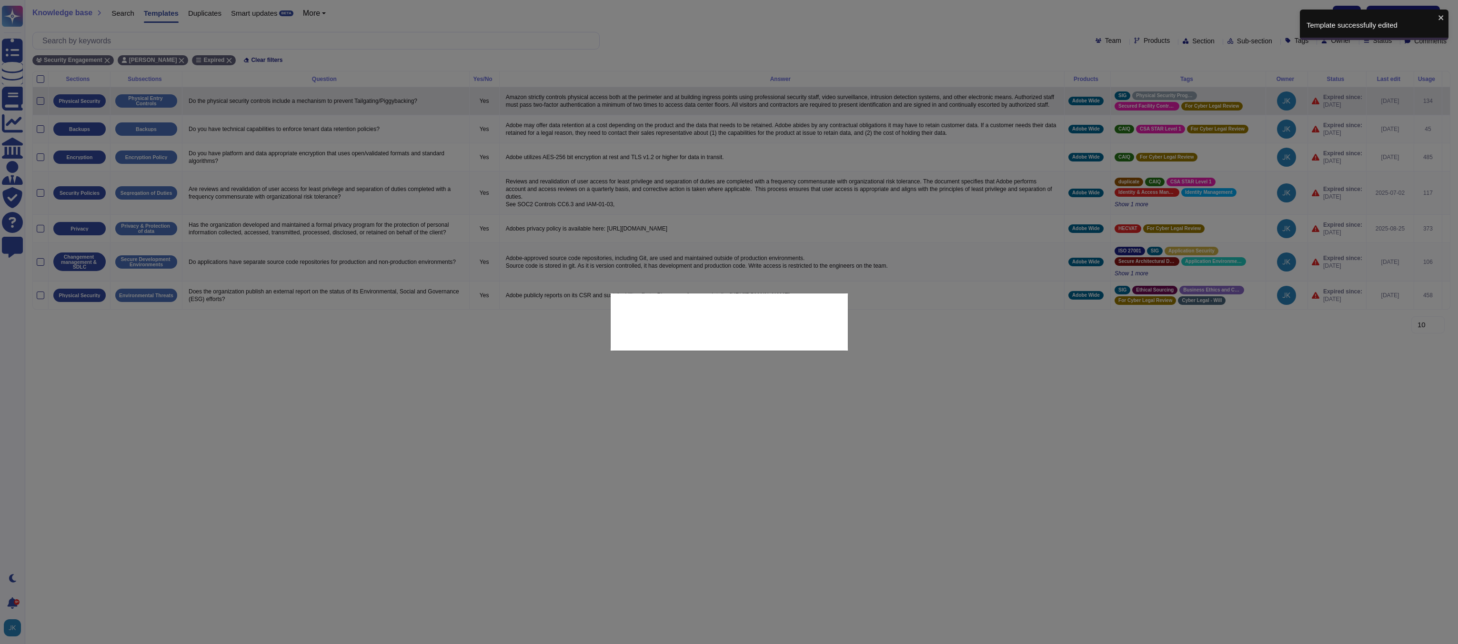
type textarea "Do the physical security controls include a mechanism to prevent Tailgating/Pig…"
type textarea "Amazon strictly controls physical access both at the perimeter and at building …"
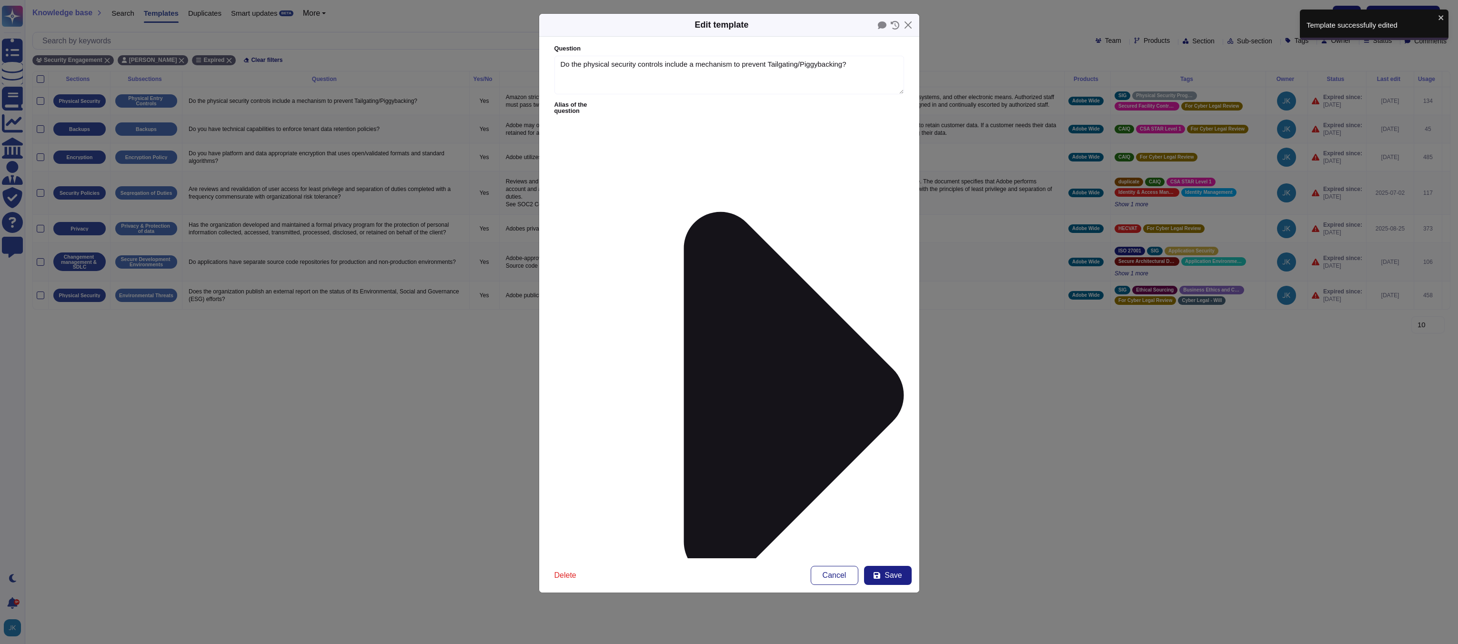
type textarea "Do the physical security controls include a mechanism to prevent Tailgating/Pig…"
type textarea "Amazon strictly controls physical access both at the perimeter and at building …"
click at [886, 574] on span "Save" at bounding box center [892, 575] width 17 height 8
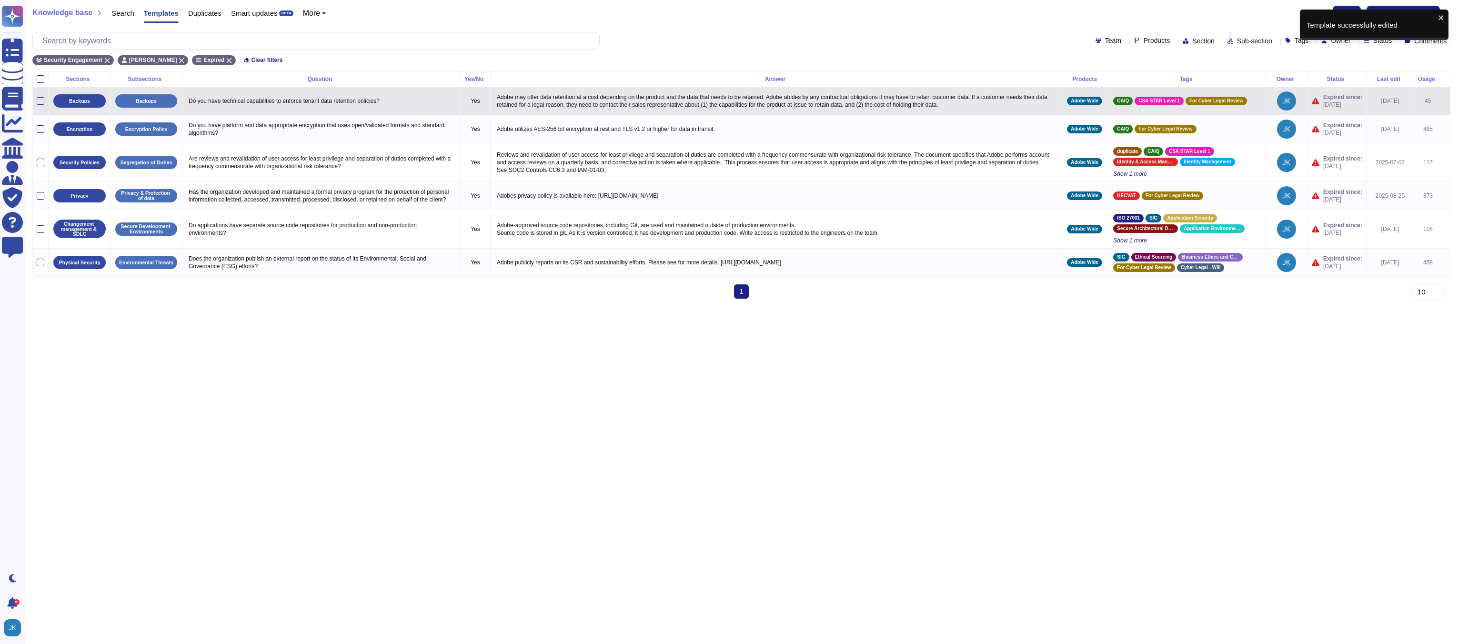
click at [1446, 101] on icon at bounding box center [1446, 101] width 0 height 0
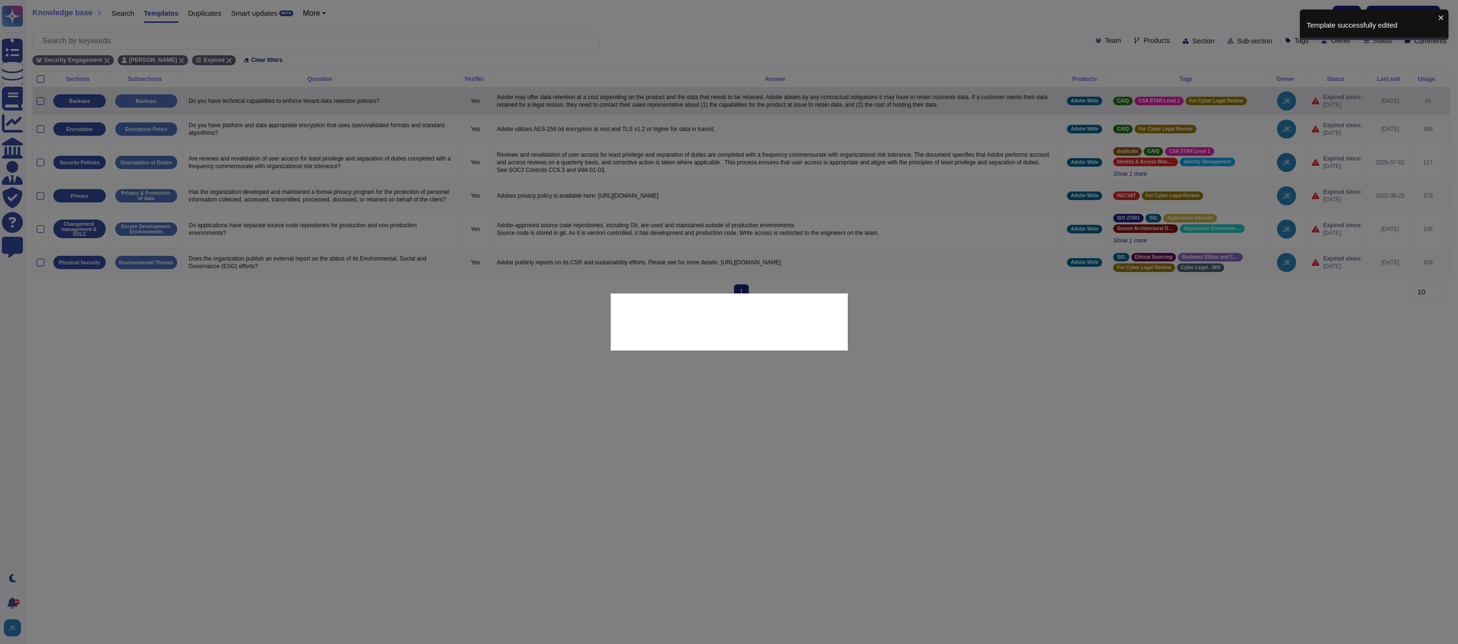
type textarea "Do you have technical capabilities to enforce tenant data retention policies?"
type textarea "Adobe may offer data retention at a cost depending on the product and the data …"
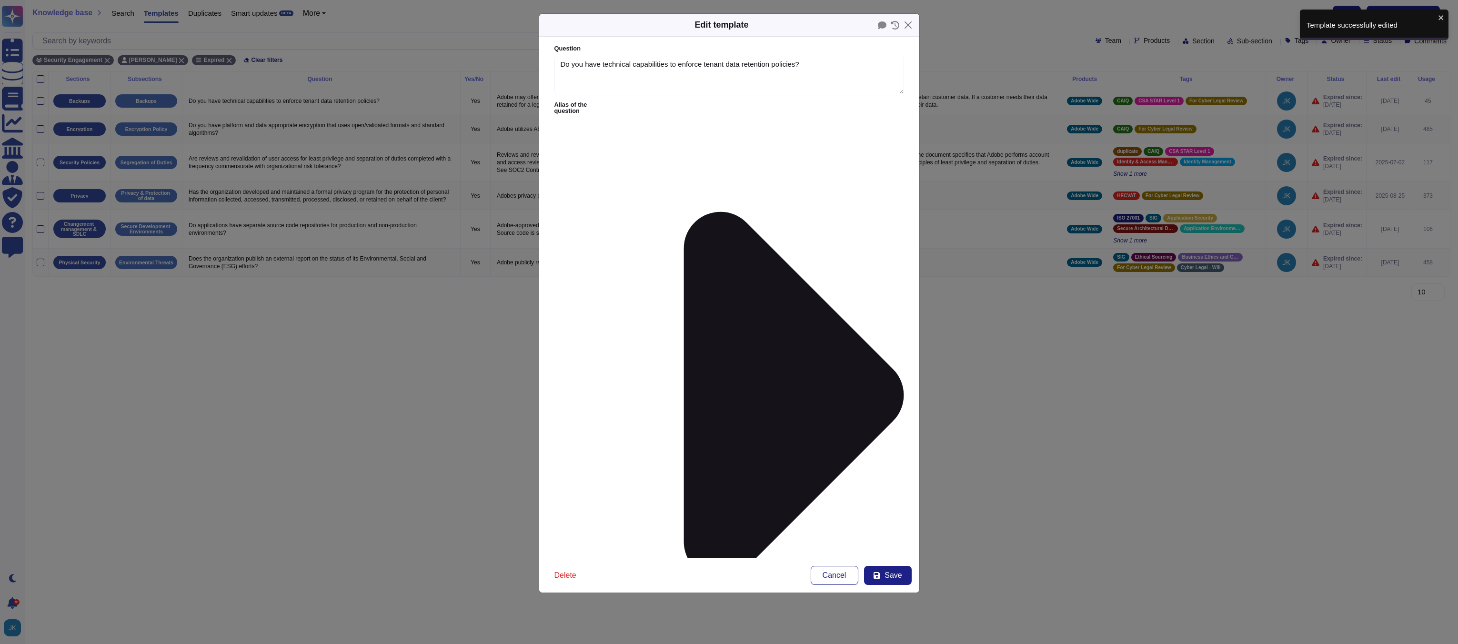
type textarea "Do you have technical capabilities to enforce tenant data retention policies?"
type textarea "Adobe may offer data retention at a cost depending on the product and the data …"
click at [883, 572] on button "Save" at bounding box center [888, 575] width 48 height 19
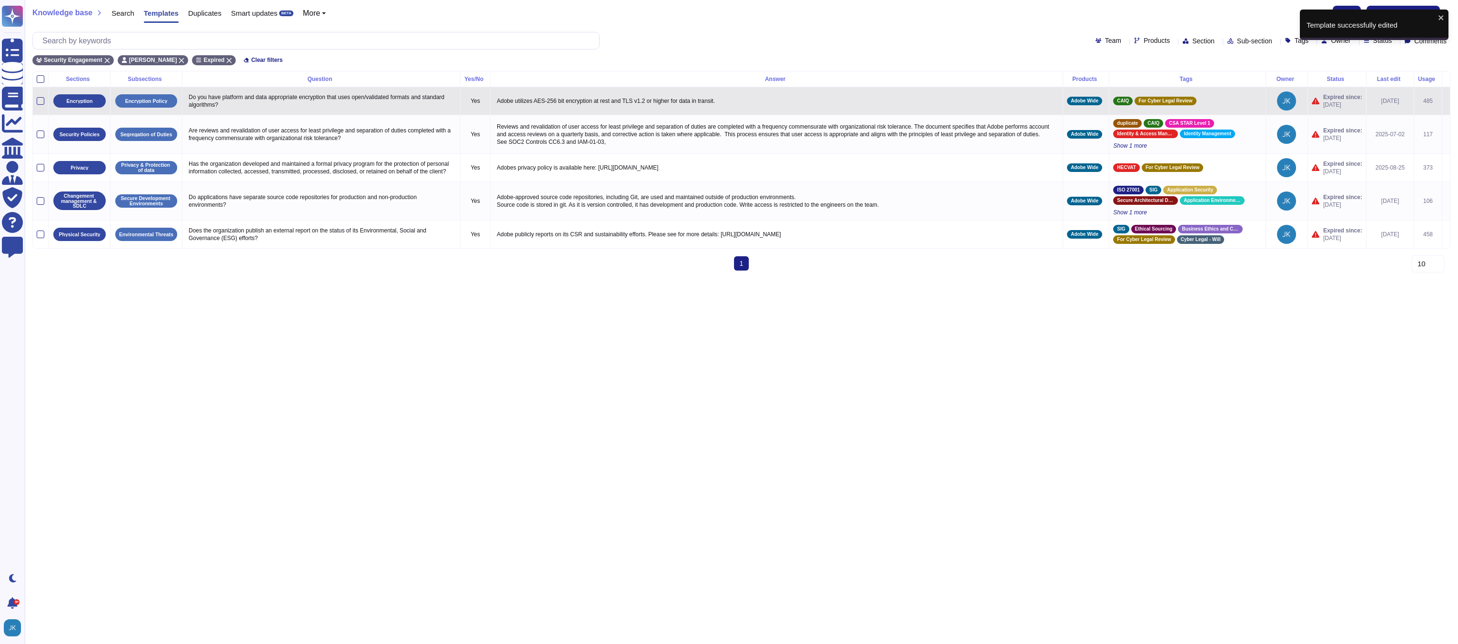
click at [1446, 101] on icon at bounding box center [1446, 101] width 0 height 0
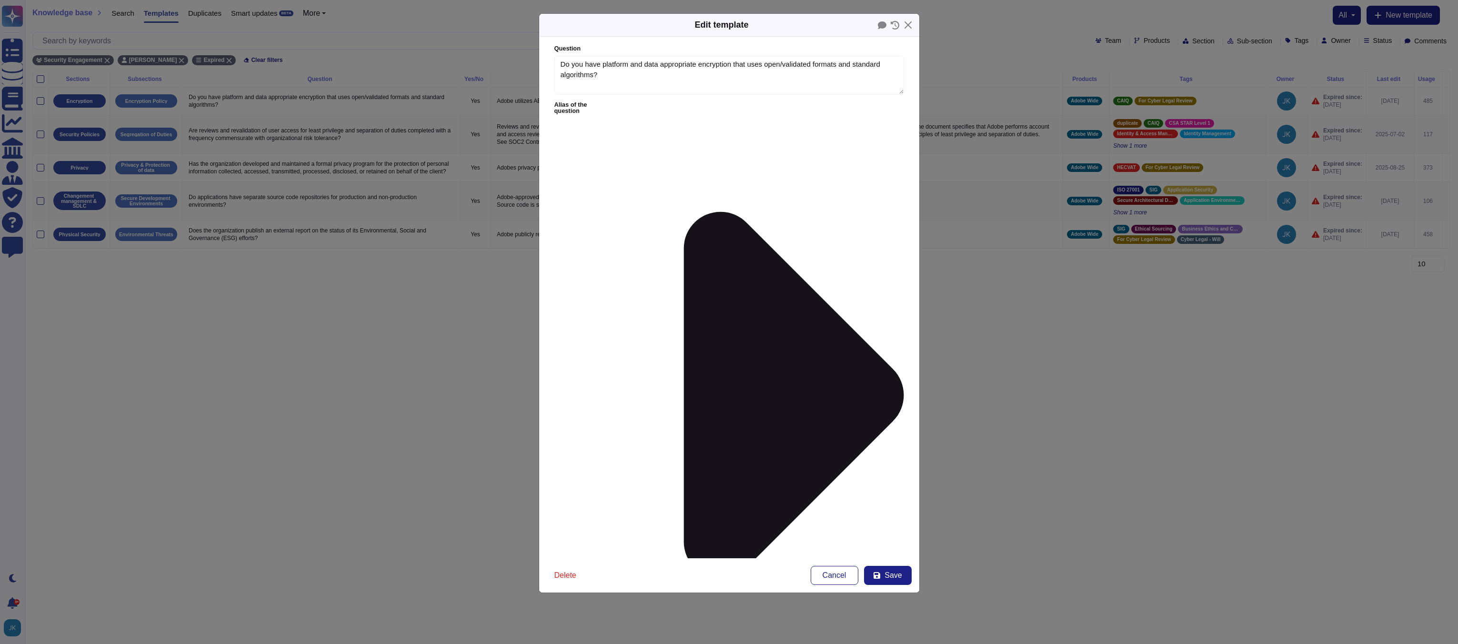
type textarea "Do you have platform and data appropriate encryption that uses open/validated f…"
type textarea "Adobe utilizes AES-256 bit encryption at rest and TLS v1.2 or higher for data i…"
click at [889, 576] on span "Save" at bounding box center [892, 575] width 17 height 8
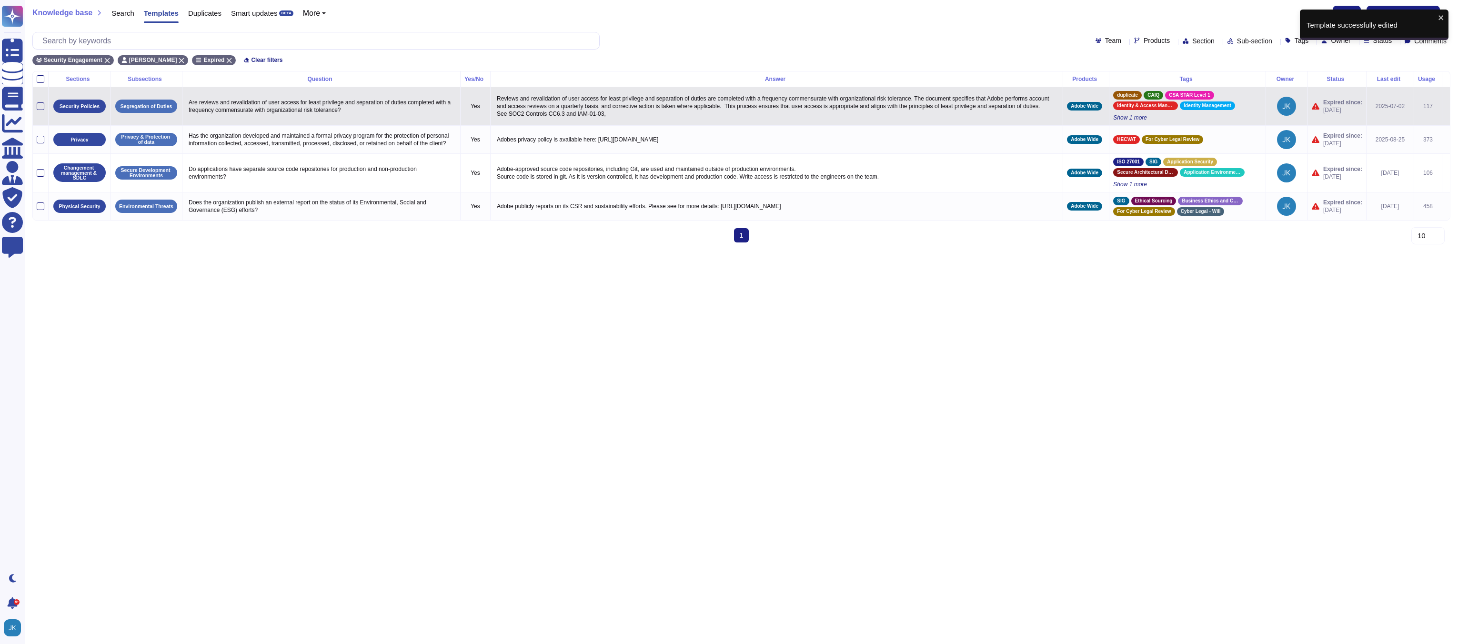
click at [1446, 107] on icon at bounding box center [1446, 107] width 0 height 0
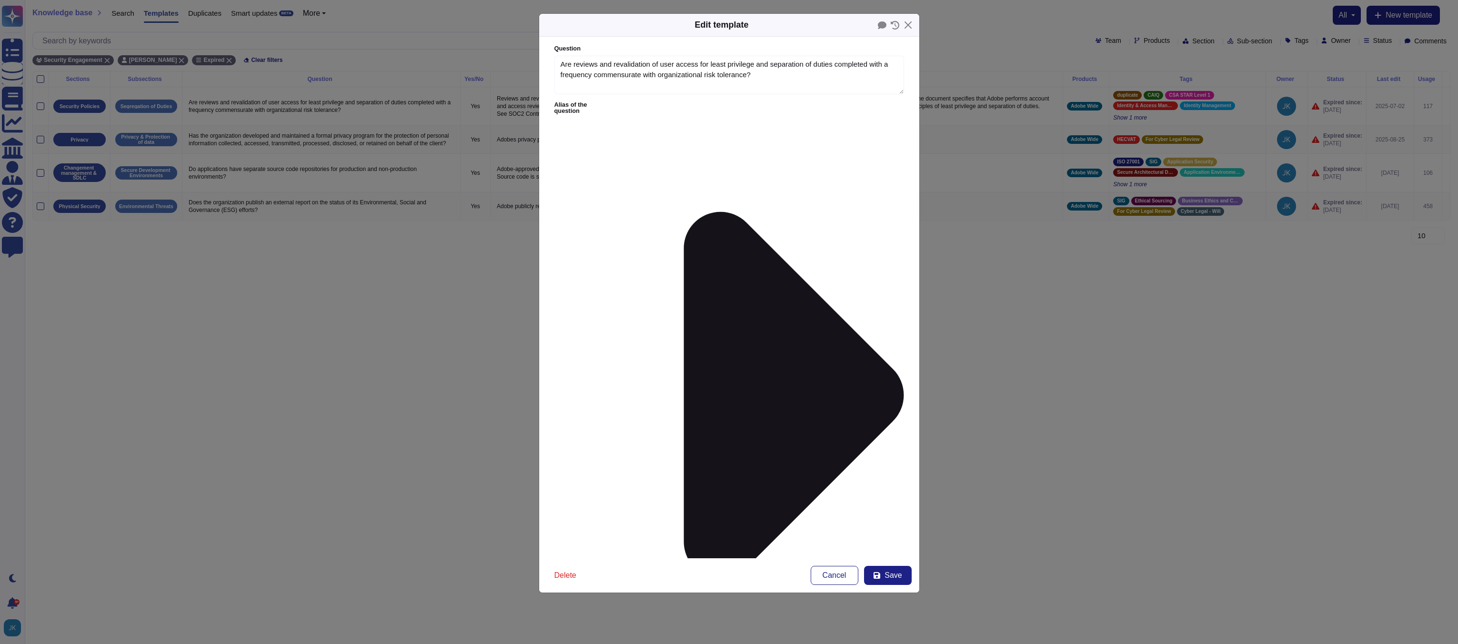
type textarea "Are reviews and revalidation of user access for least privilege and separation …"
type textarea "Reviews and revalidation of user access for least privilege and separation of d…"
click at [880, 577] on icon at bounding box center [876, 575] width 7 height 7
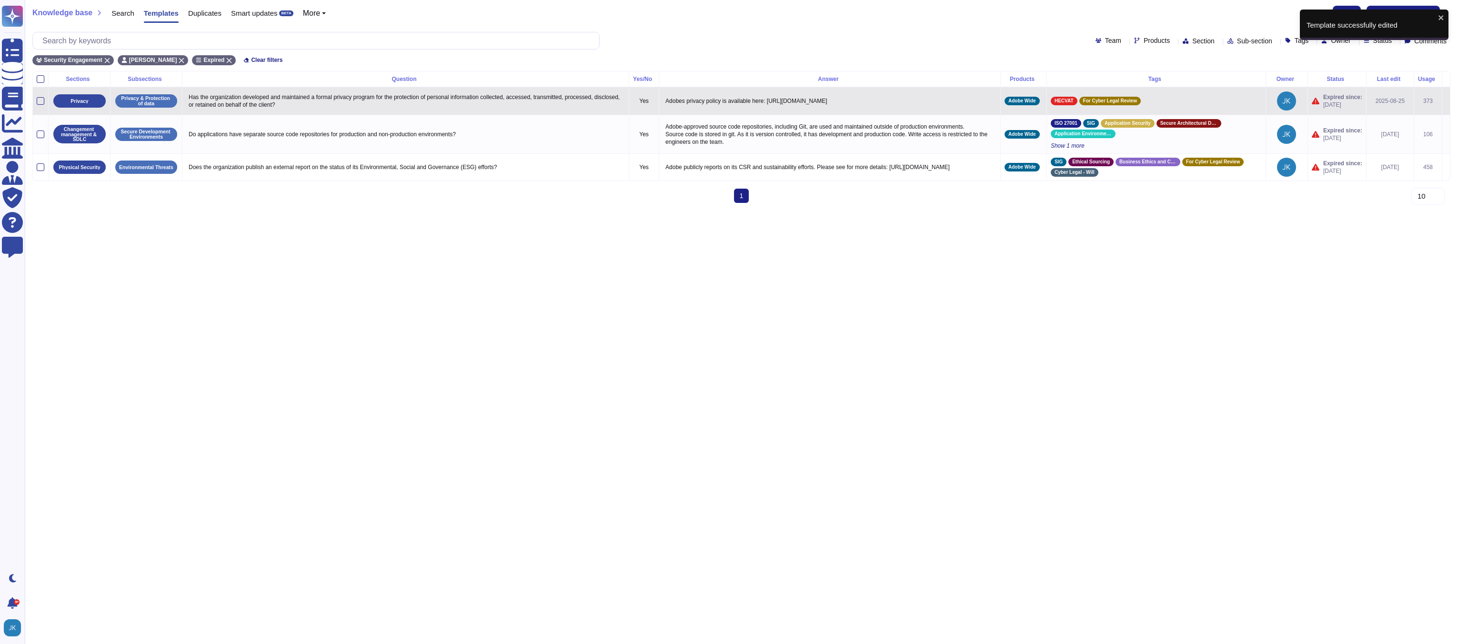
click at [1446, 101] on icon at bounding box center [1446, 101] width 0 height 0
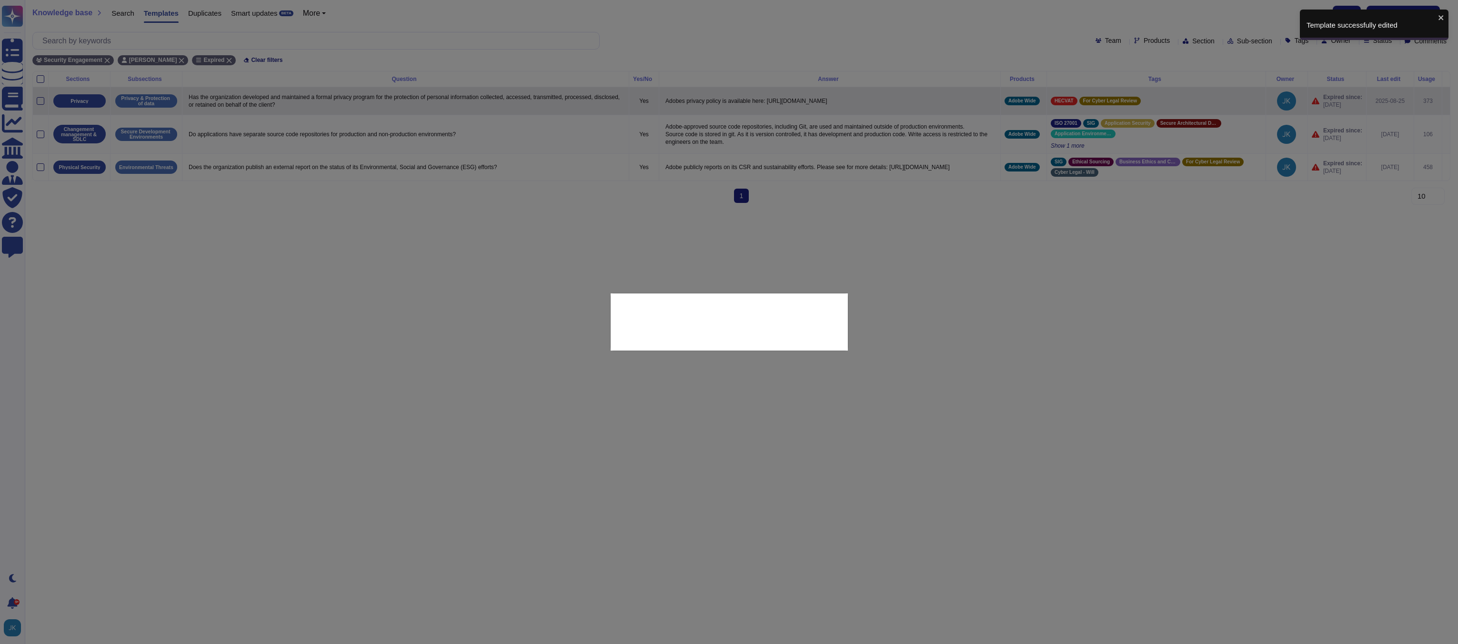
type textarea "Has the organization developed and maintained a formal privacy program for the …"
type textarea "Adobes privacy policy is available here: [URL][DOMAIN_NAME]"
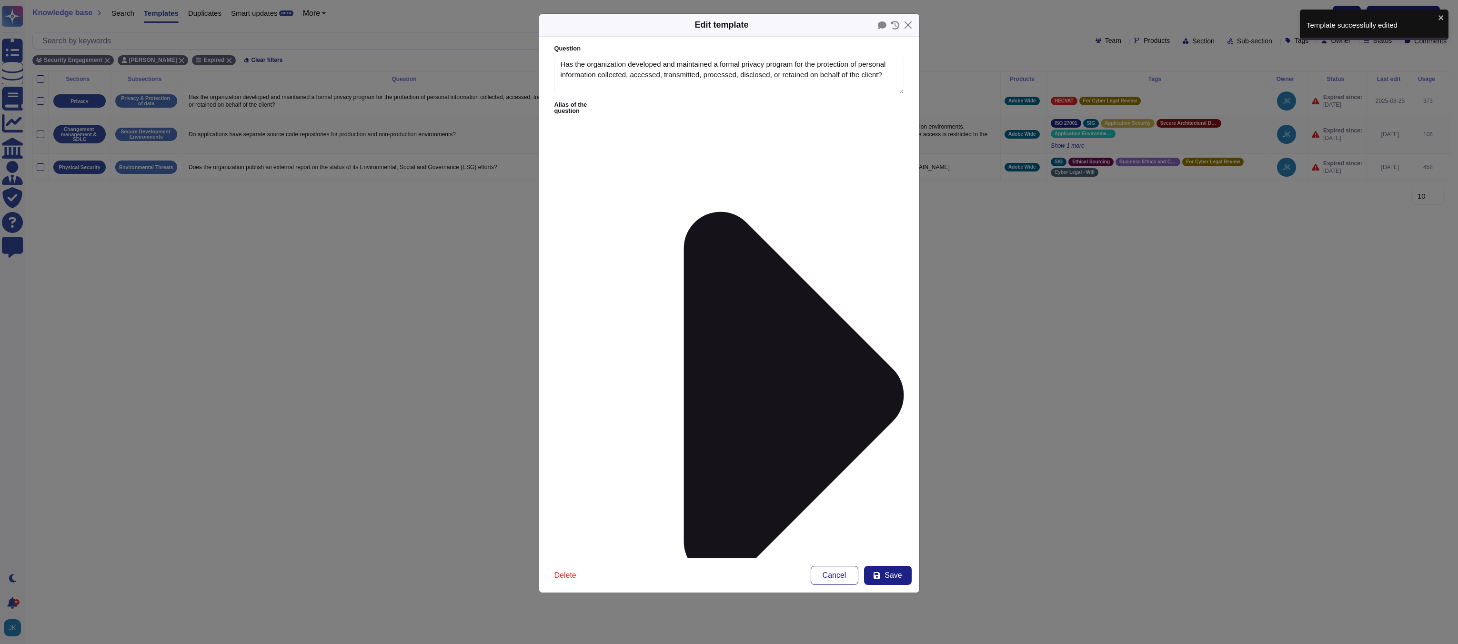
type textarea "Has the organization developed and maintained a formal privacy program for the …"
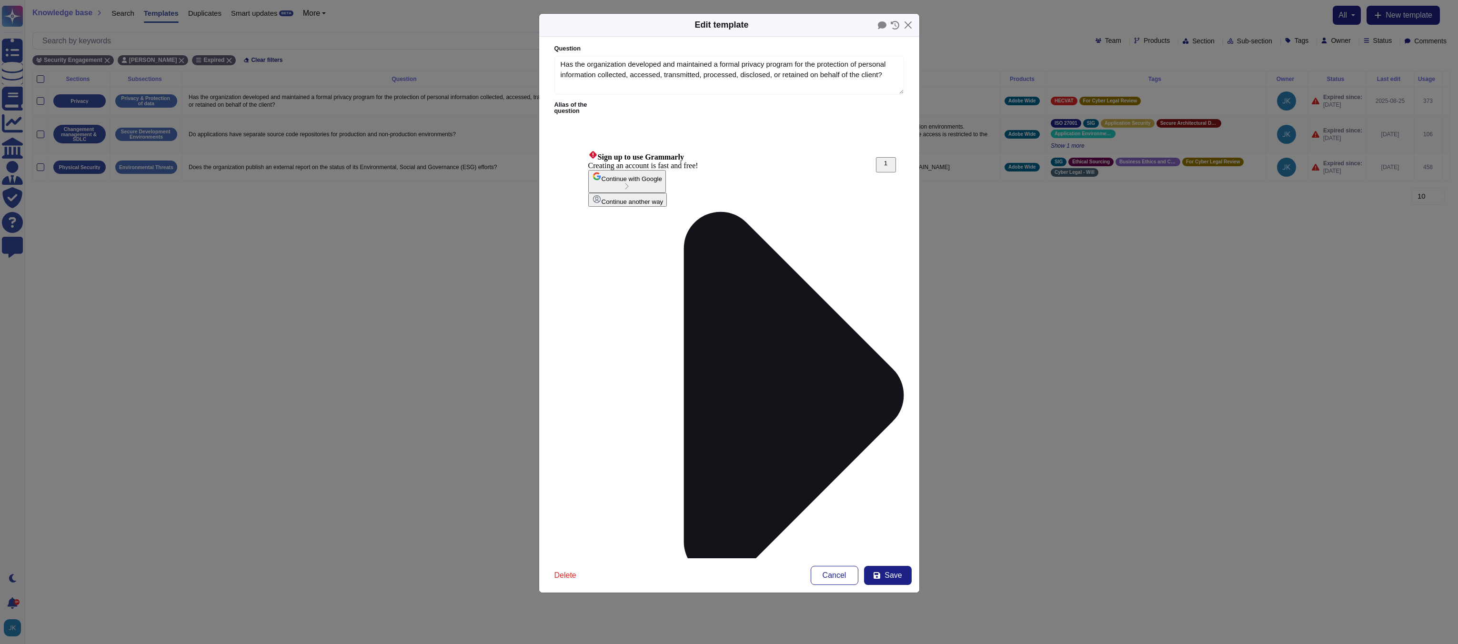
click at [884, 577] on span "Save" at bounding box center [892, 575] width 17 height 8
type textarea "Adobes privacy policy is available here: [URL][DOMAIN_NAME]"
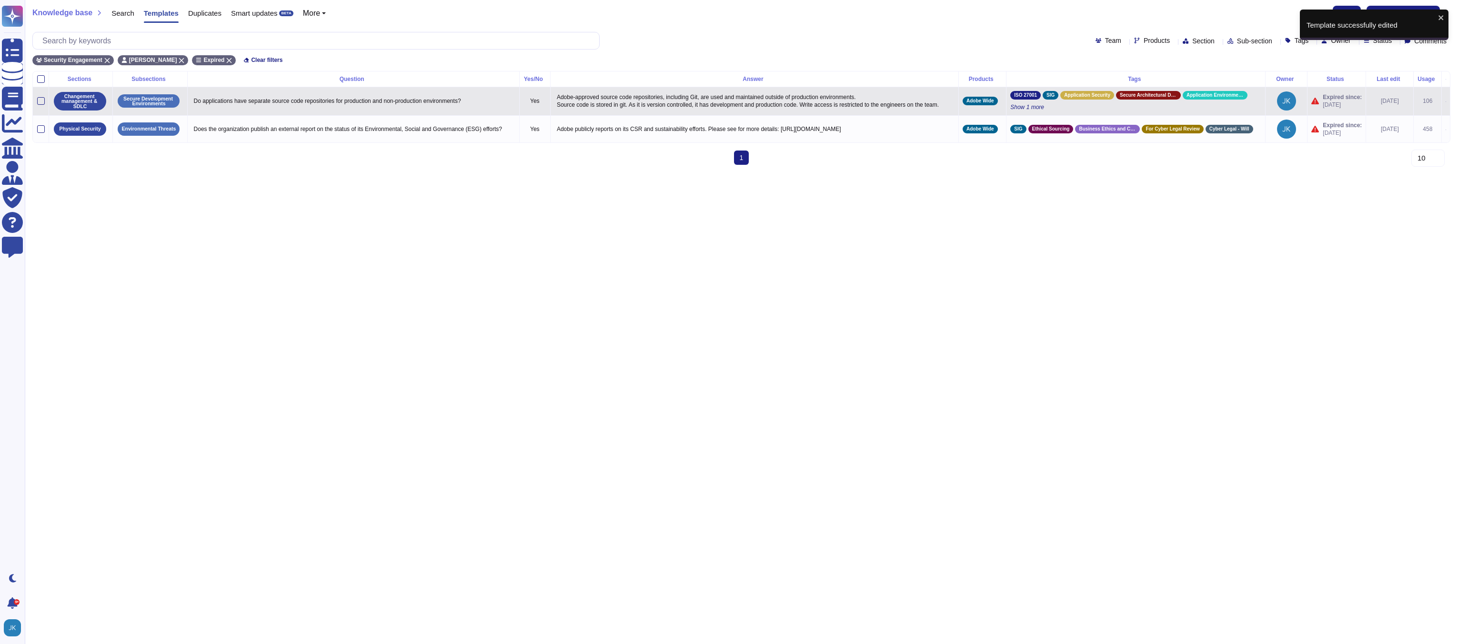
click at [1445, 101] on icon at bounding box center [1445, 101] width 0 height 0
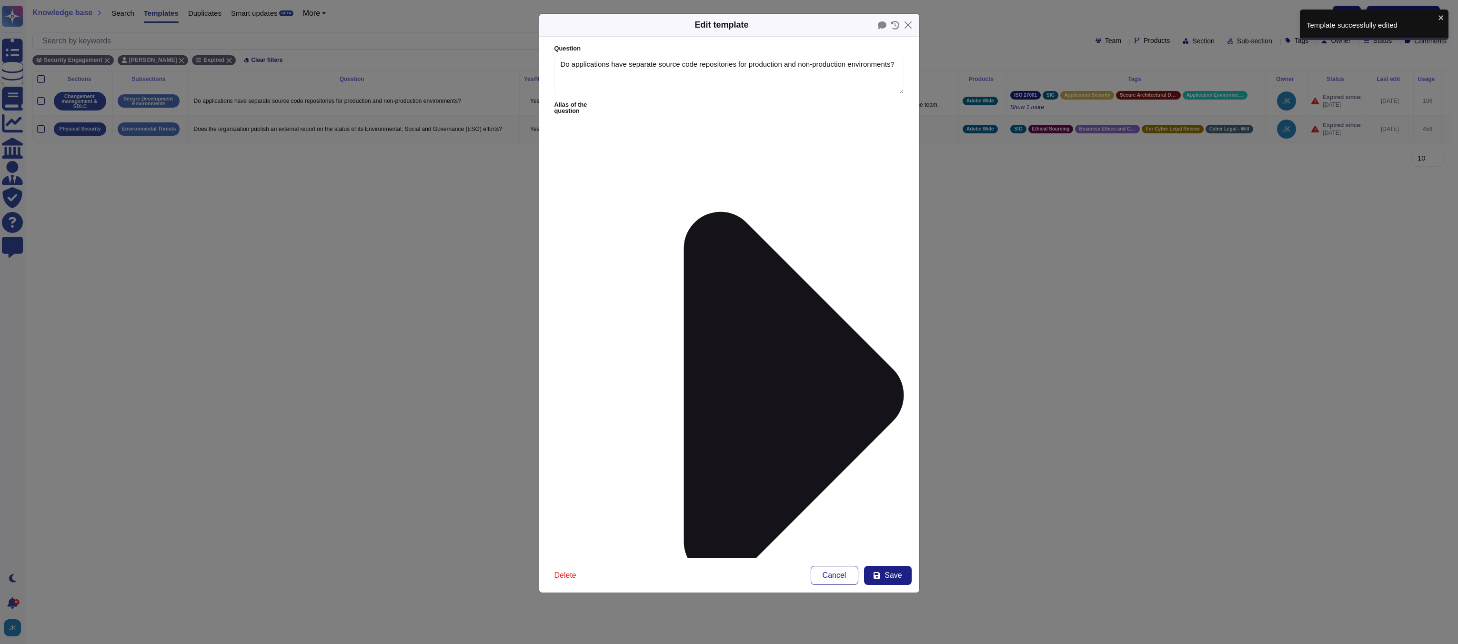
type textarea "Do applications have separate source code repositories for production and non-p…"
type textarea "Adobe-approved source code repositories, including Git, are used and maintained…"
click at [890, 571] on span "Save" at bounding box center [892, 575] width 17 height 8
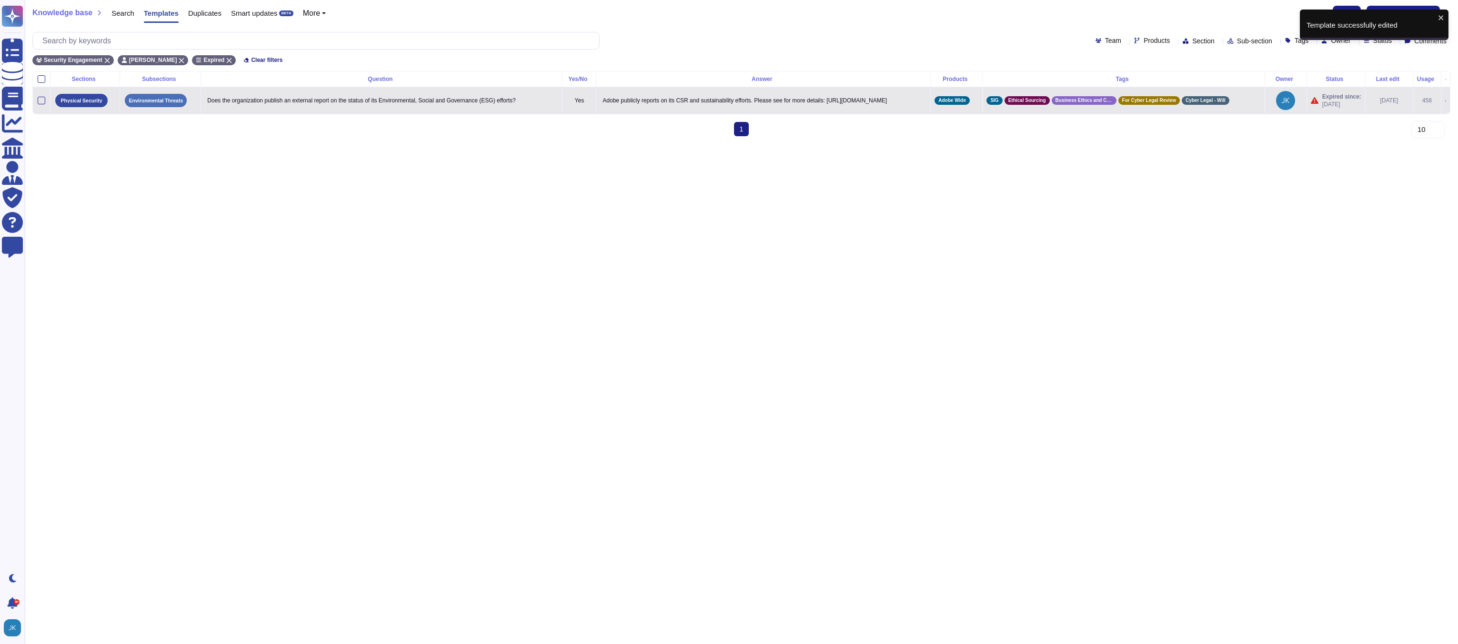
click at [1445, 101] on icon at bounding box center [1445, 100] width 1 height 1
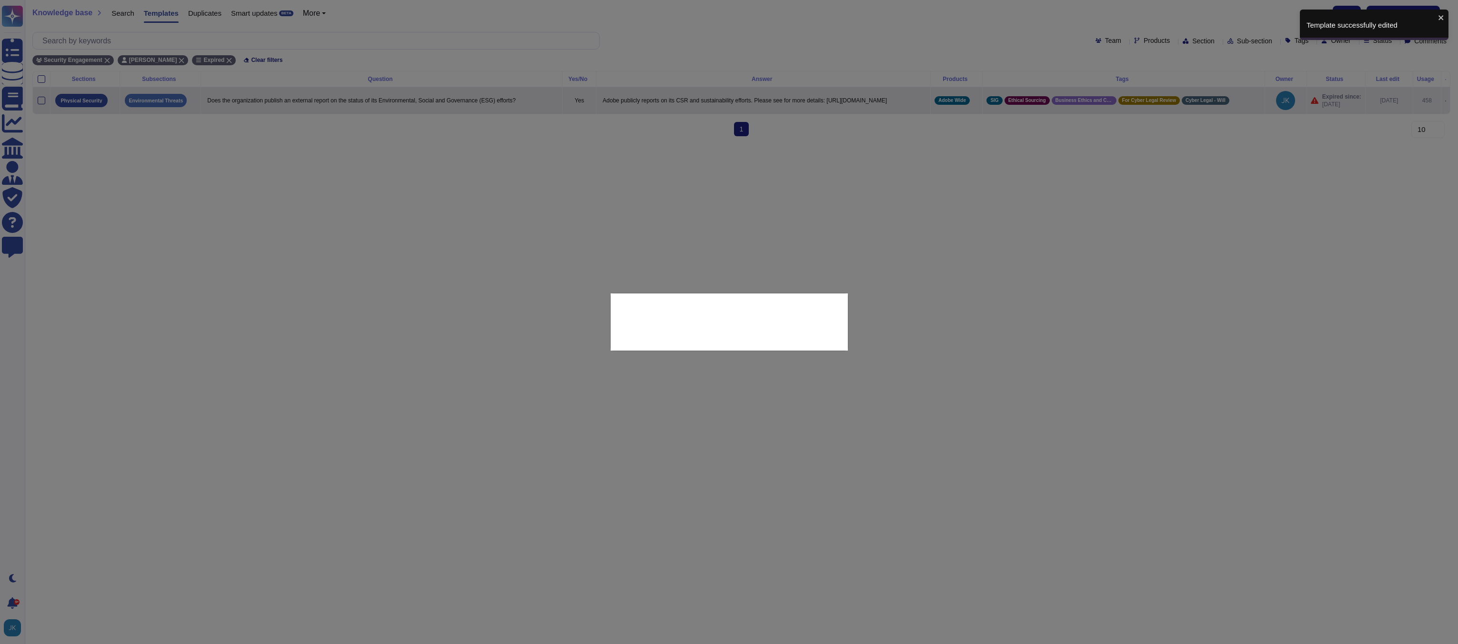
type textarea "Does the organization publish an external report on the status of its Environme…"
type textarea "Adobe publicly reports on its CSR and sustainability efforts. Please see for mo…"
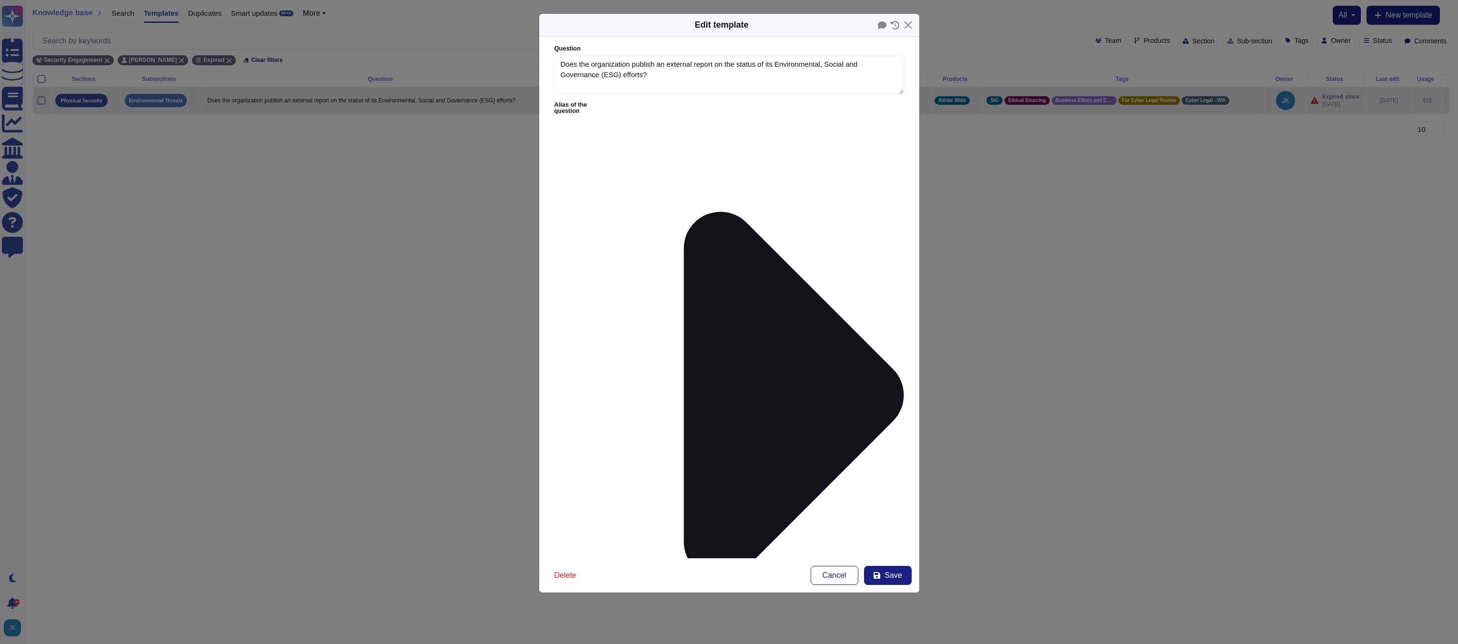
type textarea "Does the organization publish an external report on the status of its Environme…"
type textarea "Adobe publicly reports on its CSR and sustainability efforts. Please see for mo…"
click at [885, 574] on span "Save" at bounding box center [892, 575] width 17 height 8
